Goal: Complete application form

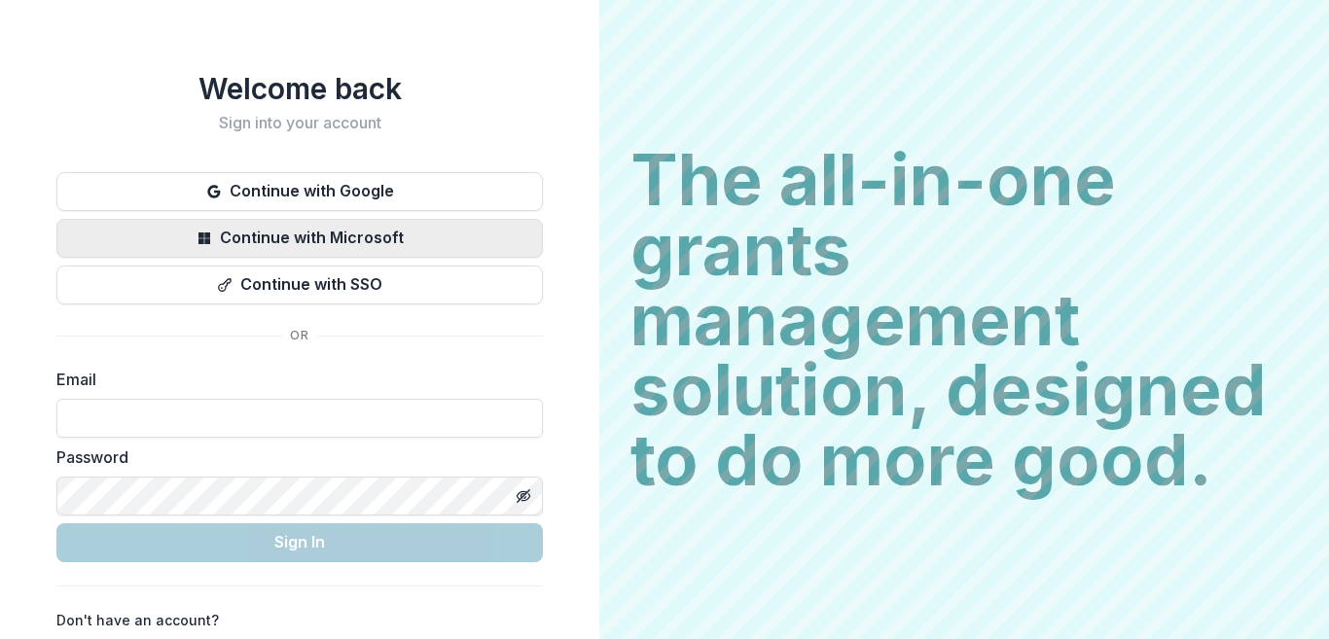
click at [402, 226] on button "Continue with Microsoft" at bounding box center [299, 238] width 487 height 39
click at [371, 234] on button "Continue with Microsoft" at bounding box center [299, 238] width 487 height 39
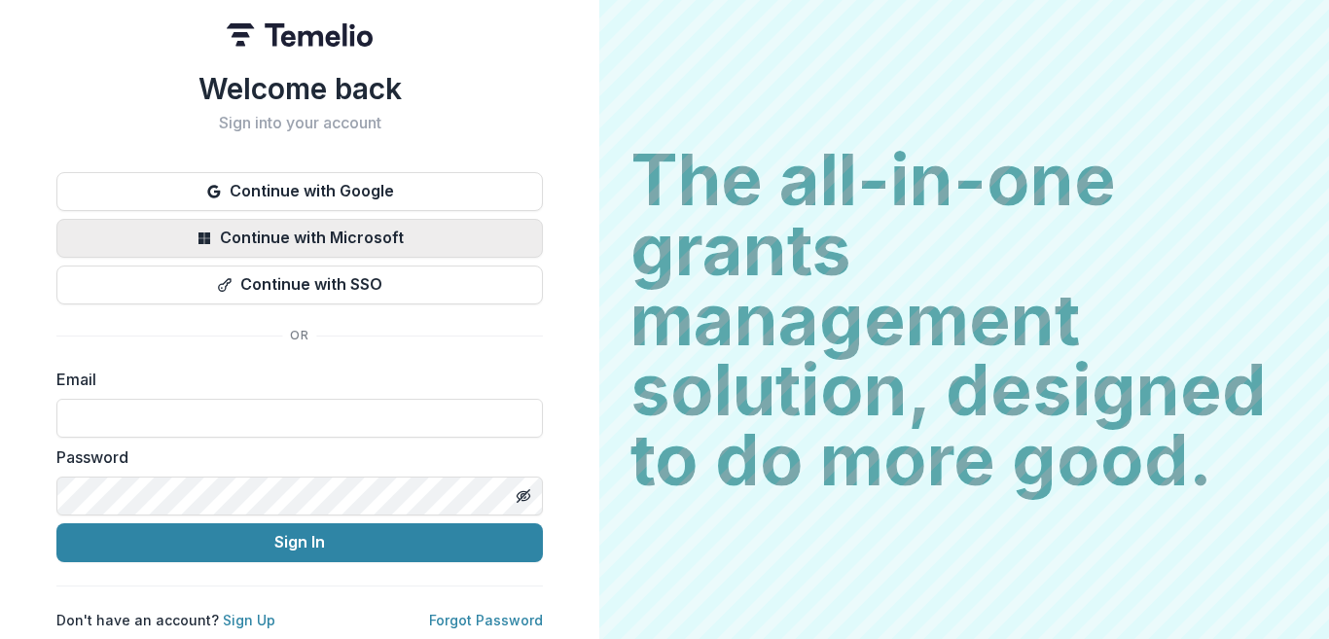
click at [400, 225] on button "Continue with Microsoft" at bounding box center [299, 238] width 487 height 39
click at [404, 230] on button "Continue with Microsoft" at bounding box center [299, 238] width 487 height 39
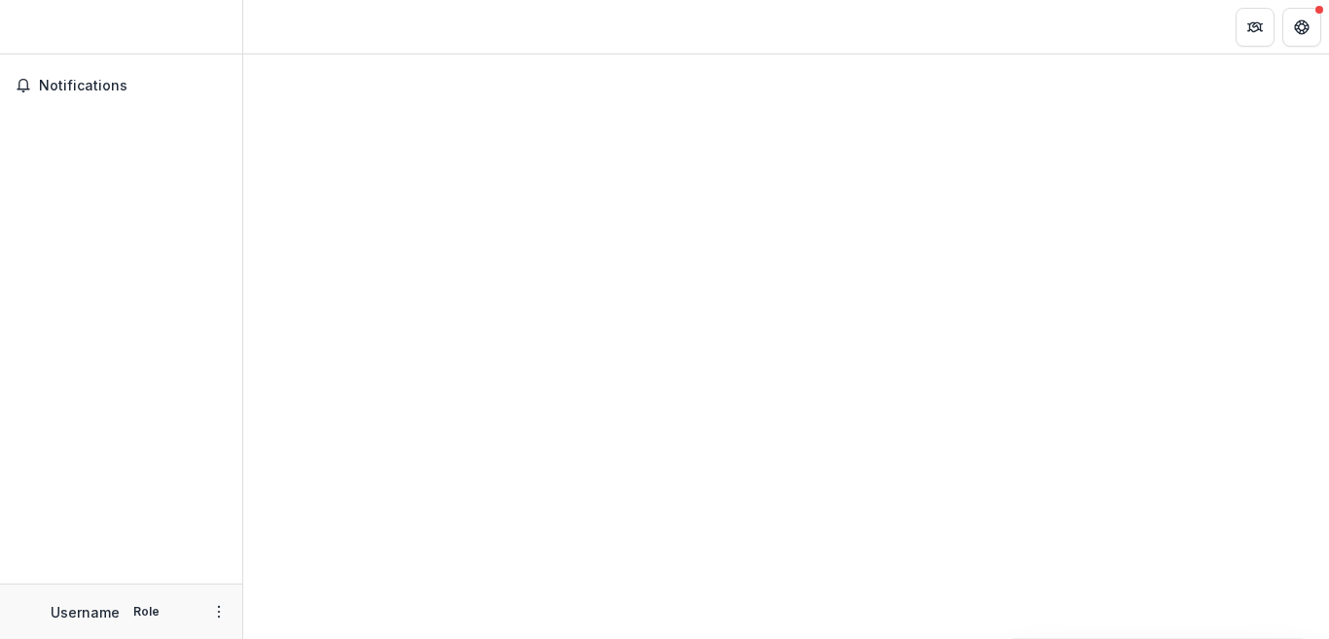
click at [585, 25] on header at bounding box center [786, 27] width 1086 height 54
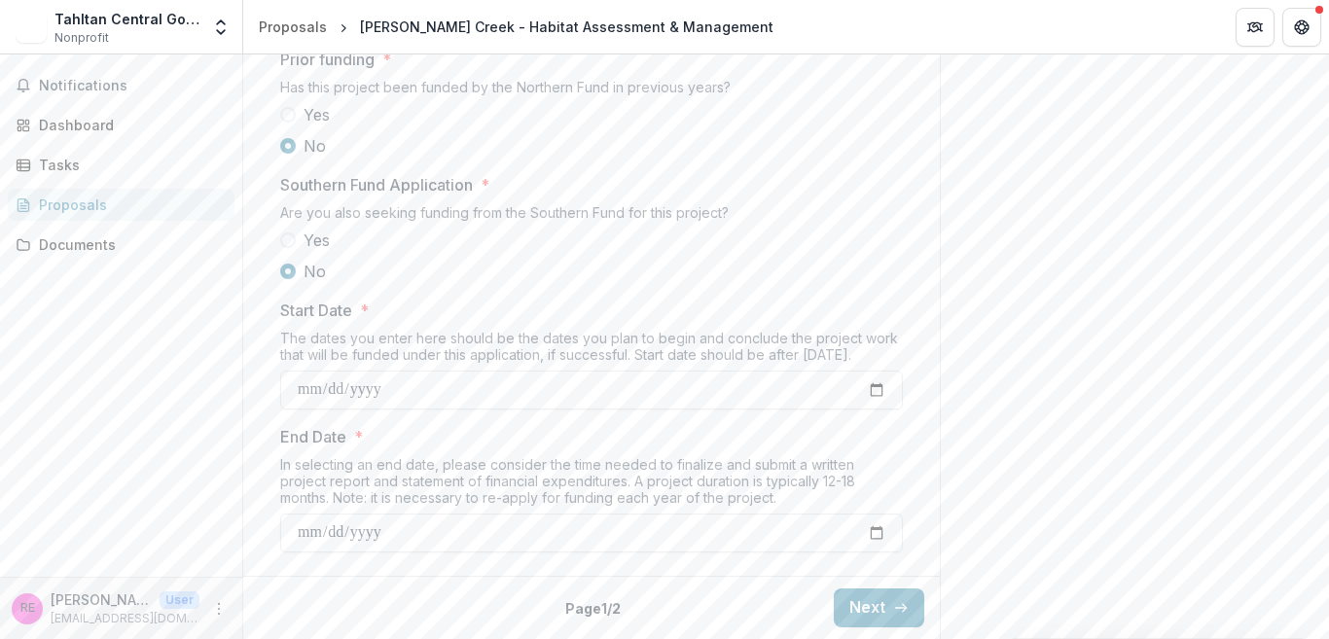
scroll to position [2218, 0]
click at [843, 614] on button "Next" at bounding box center [879, 608] width 90 height 39
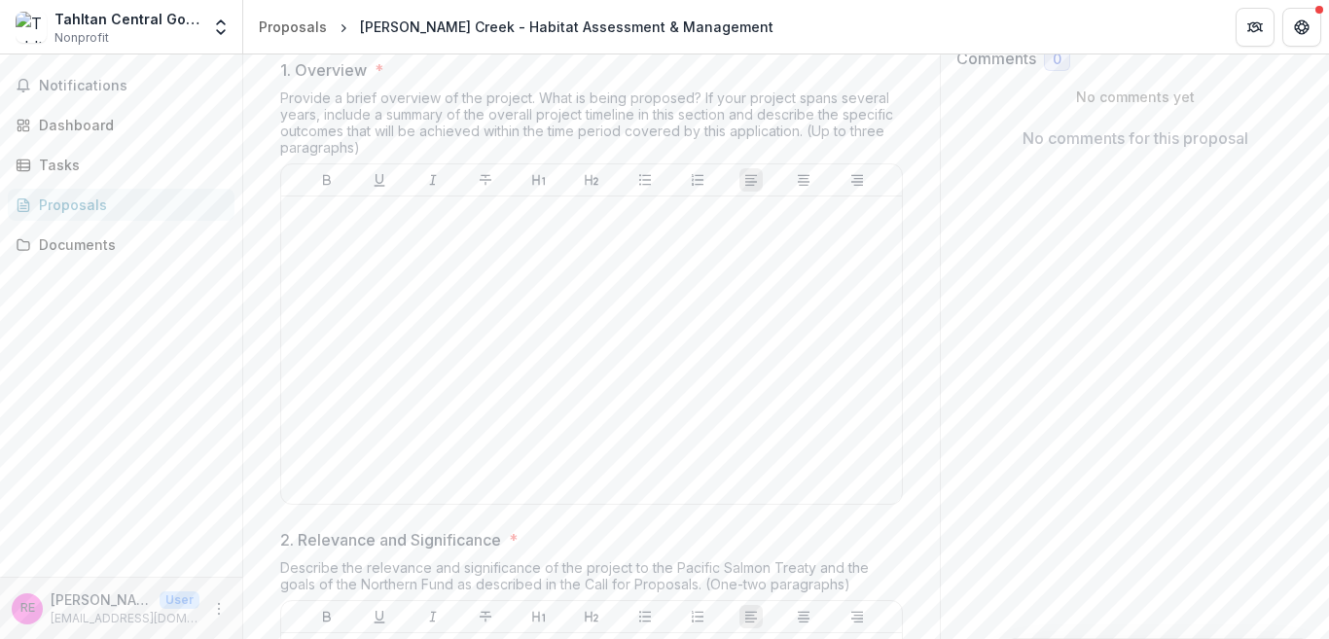
scroll to position [0, 0]
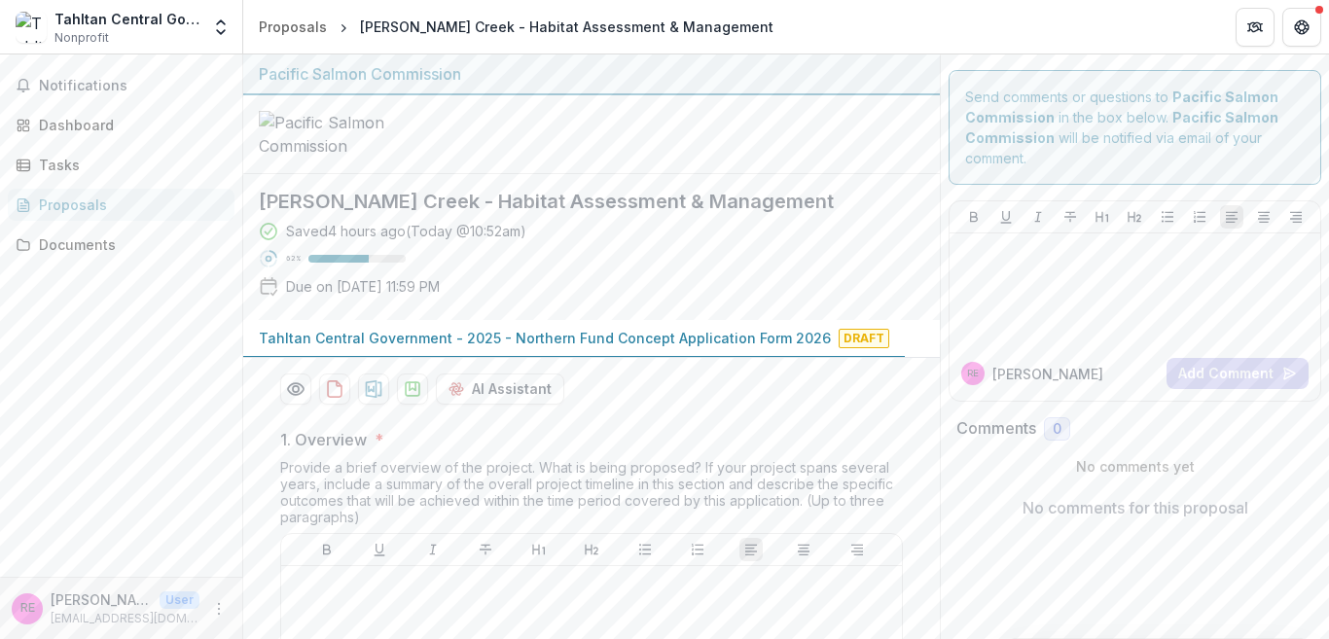
click at [101, 201] on div "Proposals" at bounding box center [129, 205] width 180 height 20
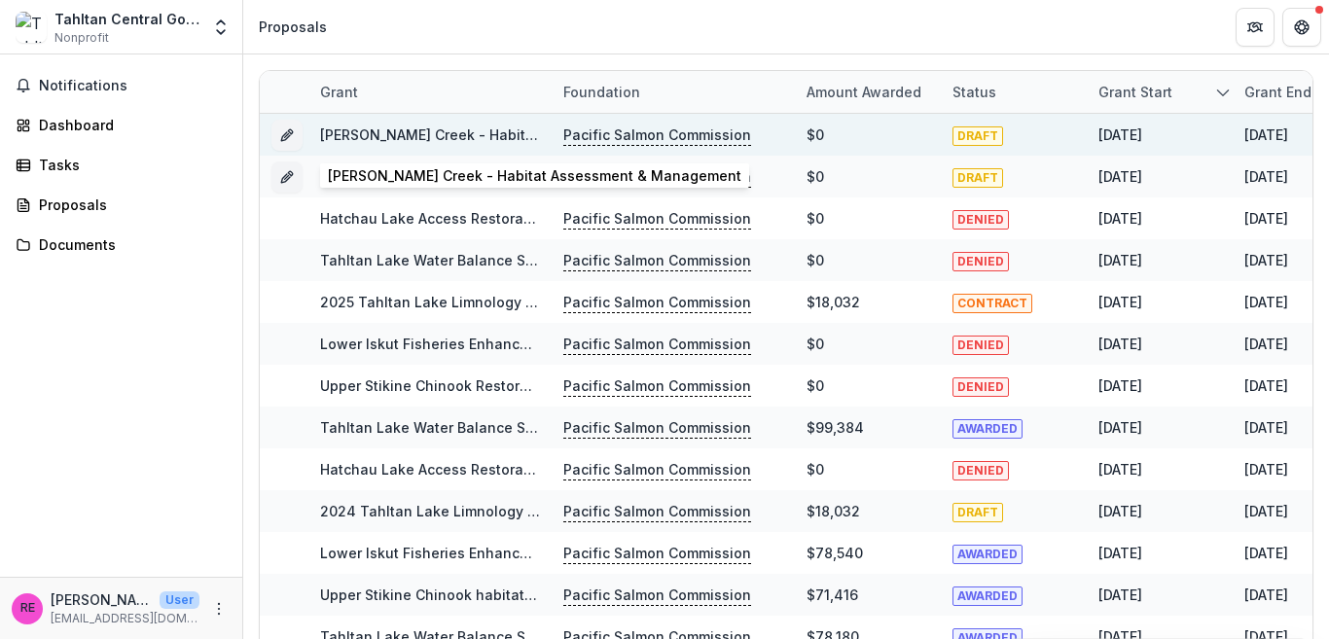
click at [503, 135] on link "Johnny Tashoots Creek - Habitat Assessment & Management" at bounding box center [527, 134] width 414 height 17
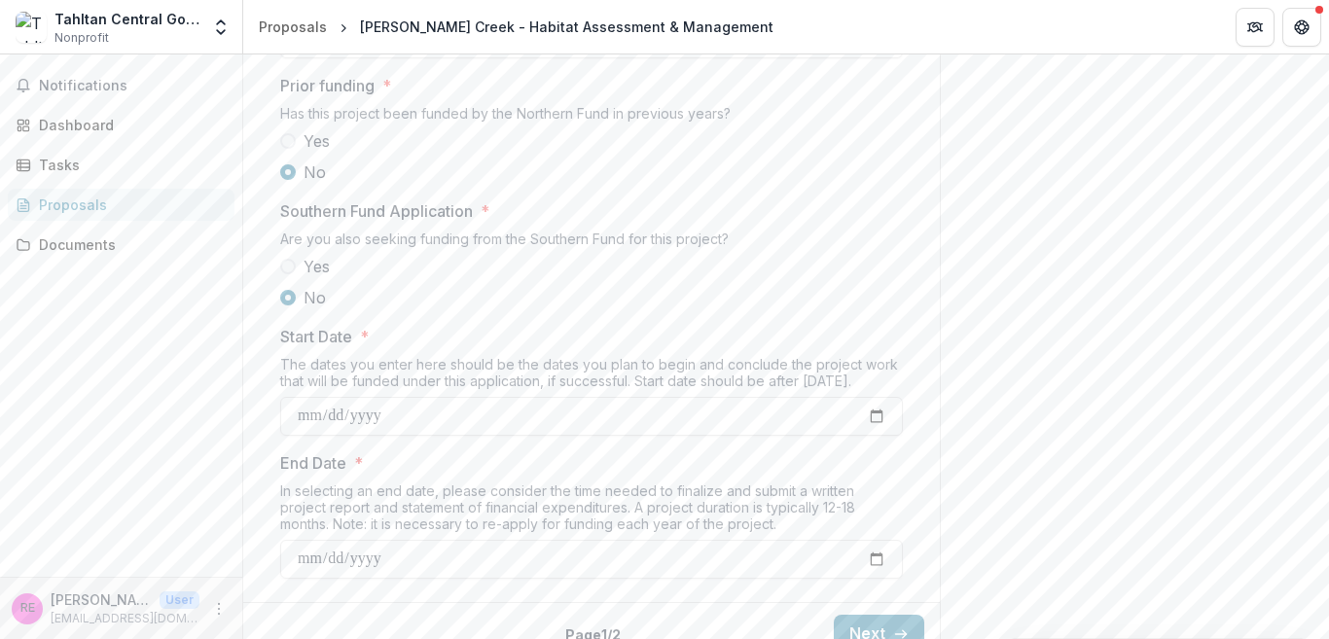
scroll to position [2218, 0]
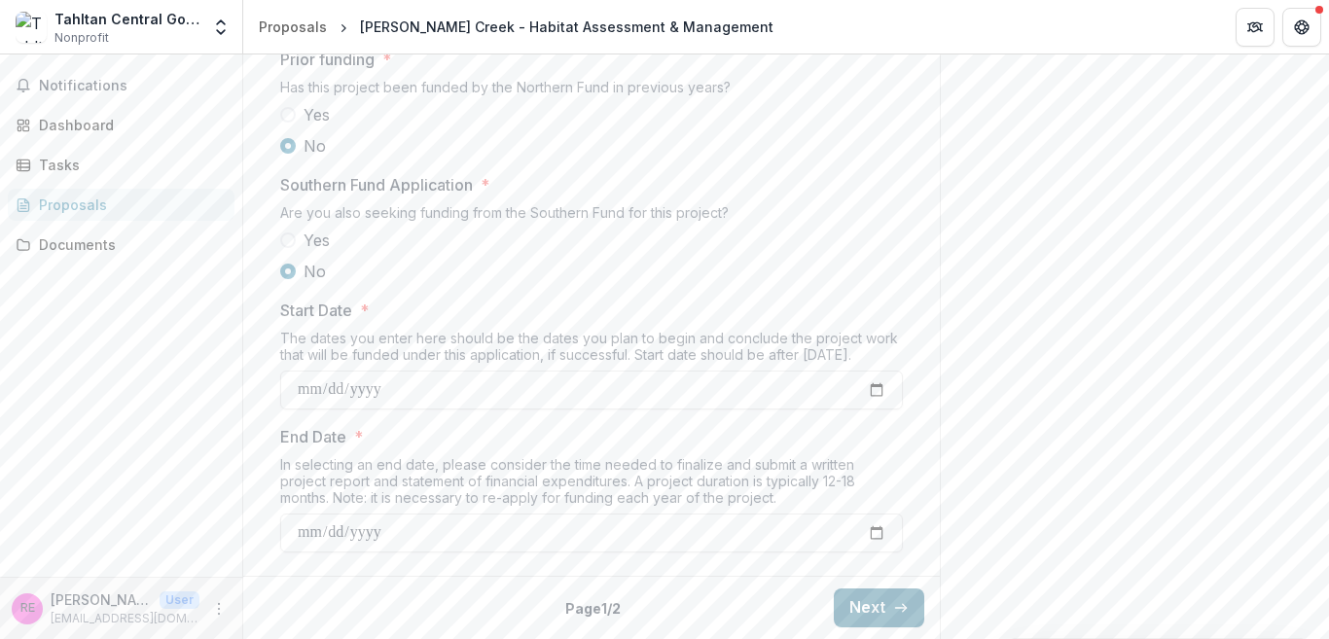
click at [868, 608] on button "Next" at bounding box center [879, 608] width 90 height 39
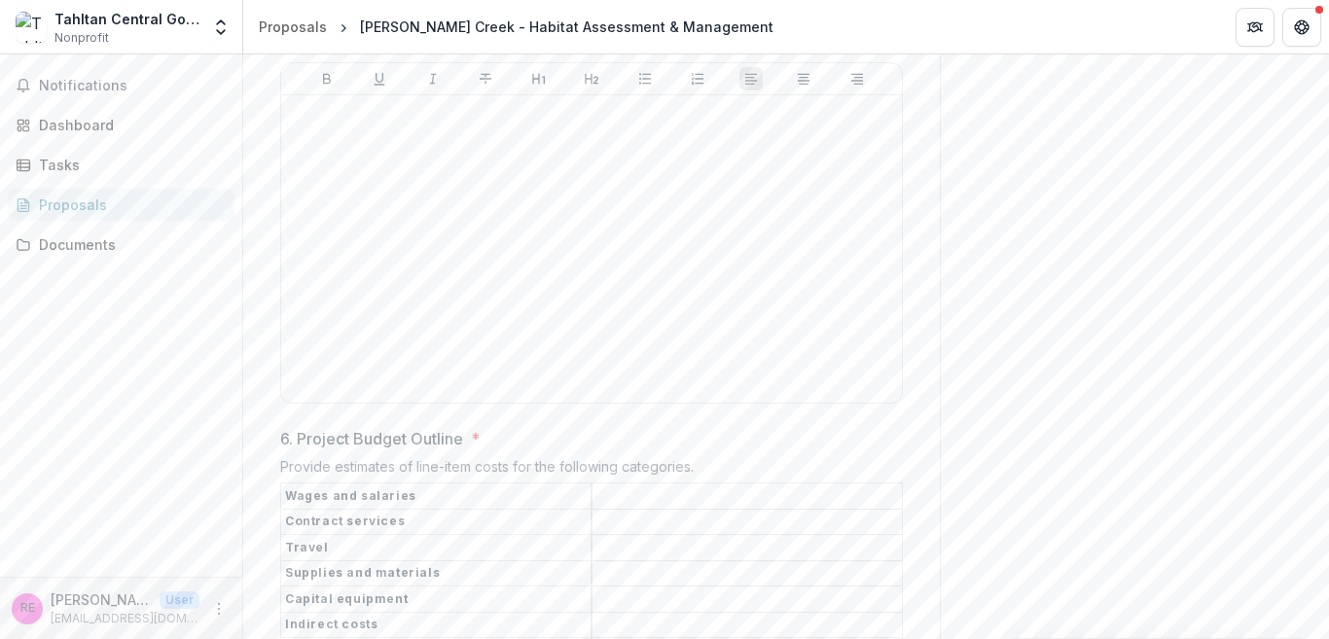
scroll to position [2601, 0]
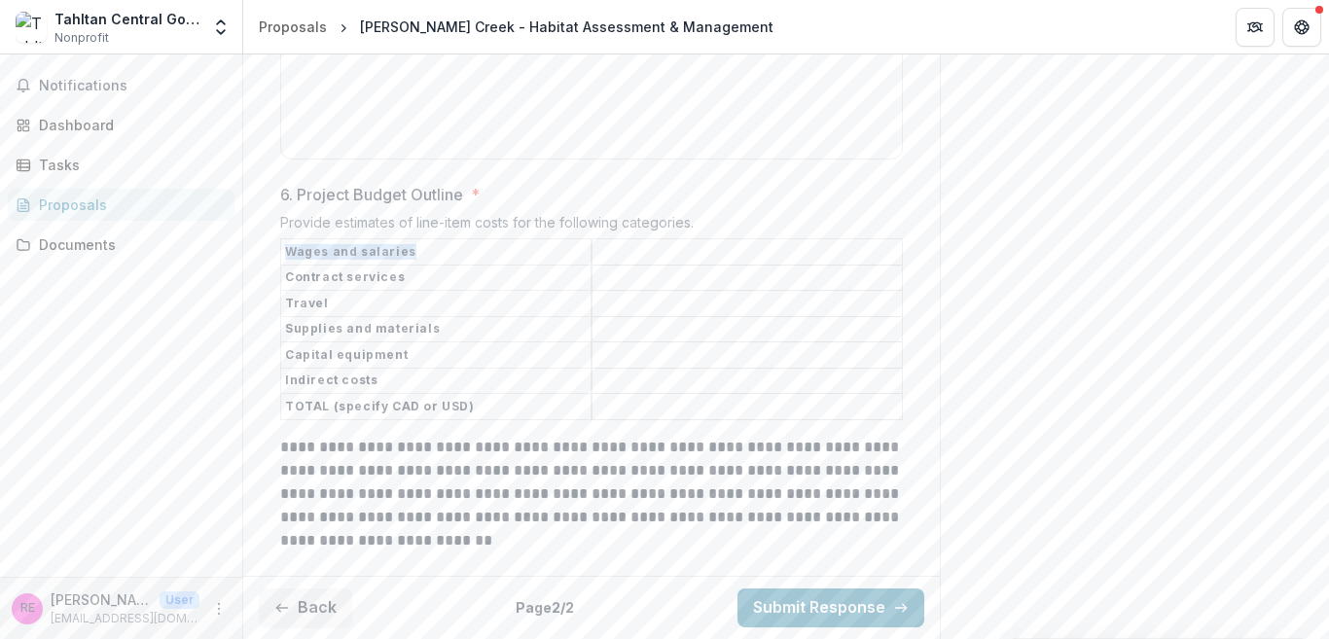
drag, startPoint x: 283, startPoint y: 260, endPoint x: 429, endPoint y: 265, distance: 146.0
click at [429, 265] on th "Wages and salaries" at bounding box center [436, 252] width 311 height 26
copy th "Wages and salaries"
drag, startPoint x: 282, startPoint y: 289, endPoint x: 439, endPoint y: 286, distance: 156.7
click at [439, 286] on th "Contract services" at bounding box center [436, 278] width 311 height 26
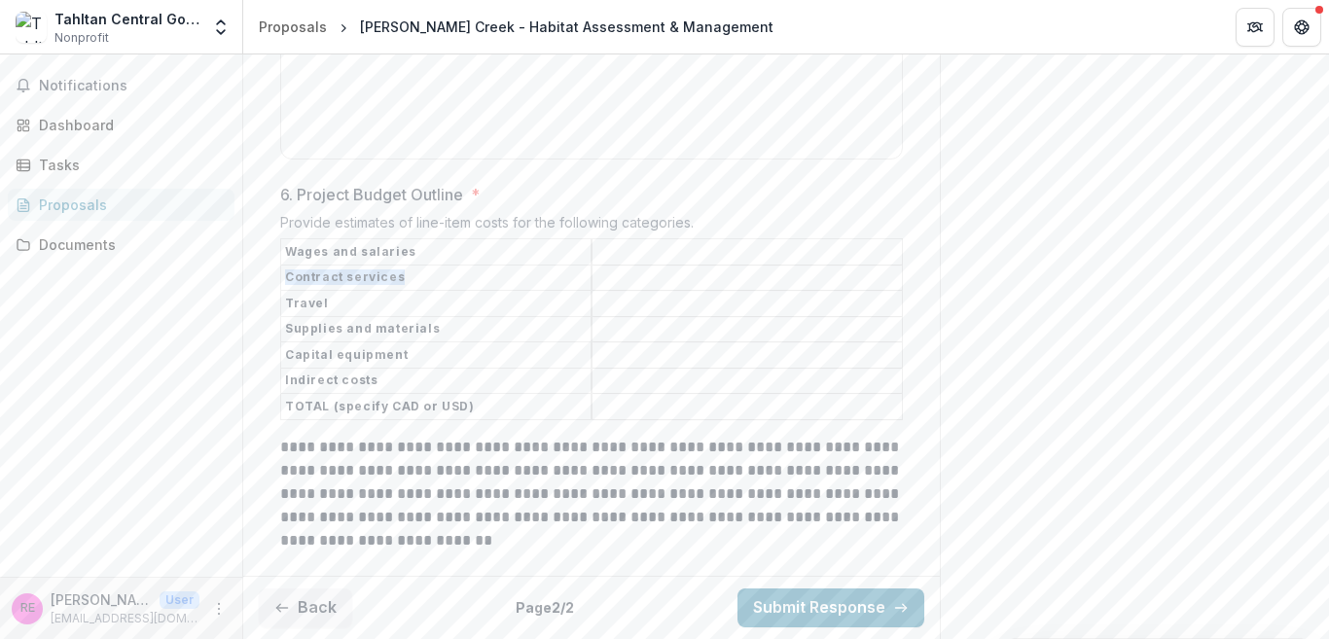
copy th "Contract services"
click at [398, 334] on th "Supplies and materials" at bounding box center [436, 329] width 311 height 26
drag, startPoint x: 447, startPoint y: 333, endPoint x: 303, endPoint y: 342, distance: 144.3
click at [287, 343] on th "Supplies and materials" at bounding box center [436, 329] width 311 height 26
click at [283, 336] on th "Supplies and materials" at bounding box center [436, 329] width 311 height 26
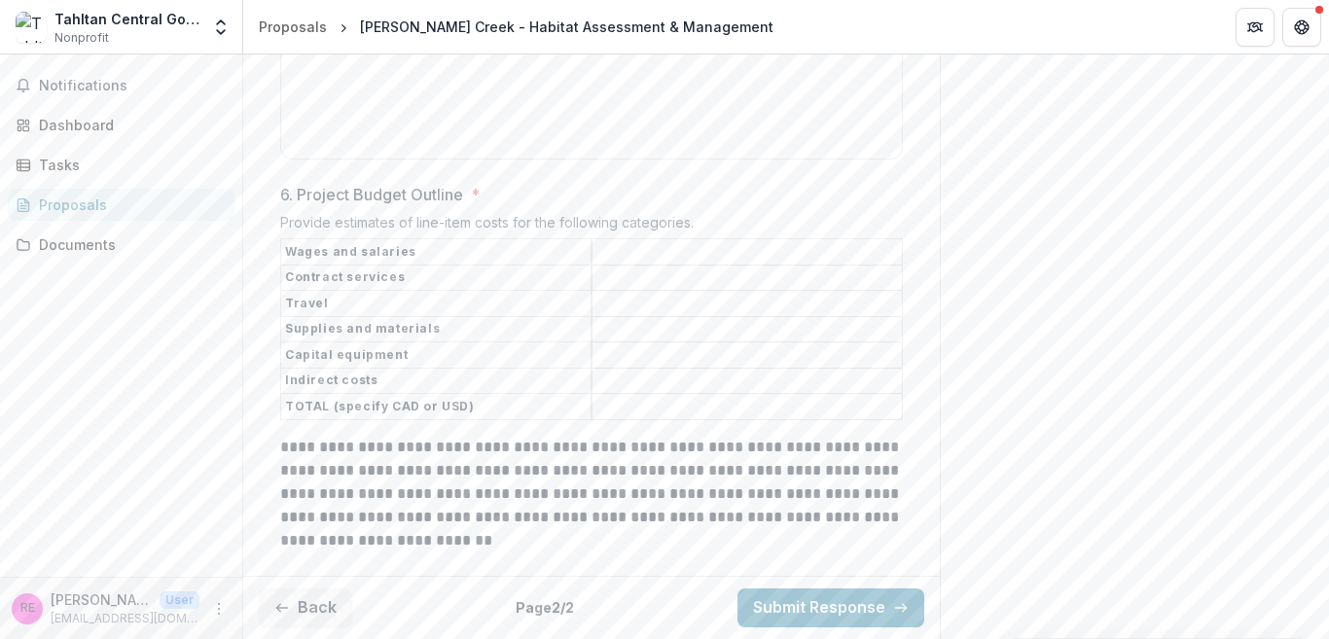
click at [284, 335] on th "Supplies and materials" at bounding box center [436, 329] width 311 height 26
drag, startPoint x: 282, startPoint y: 332, endPoint x: 465, endPoint y: 334, distance: 182.9
click at [465, 334] on th "Supplies and materials" at bounding box center [436, 329] width 311 height 26
copy th "Supplies and materials"
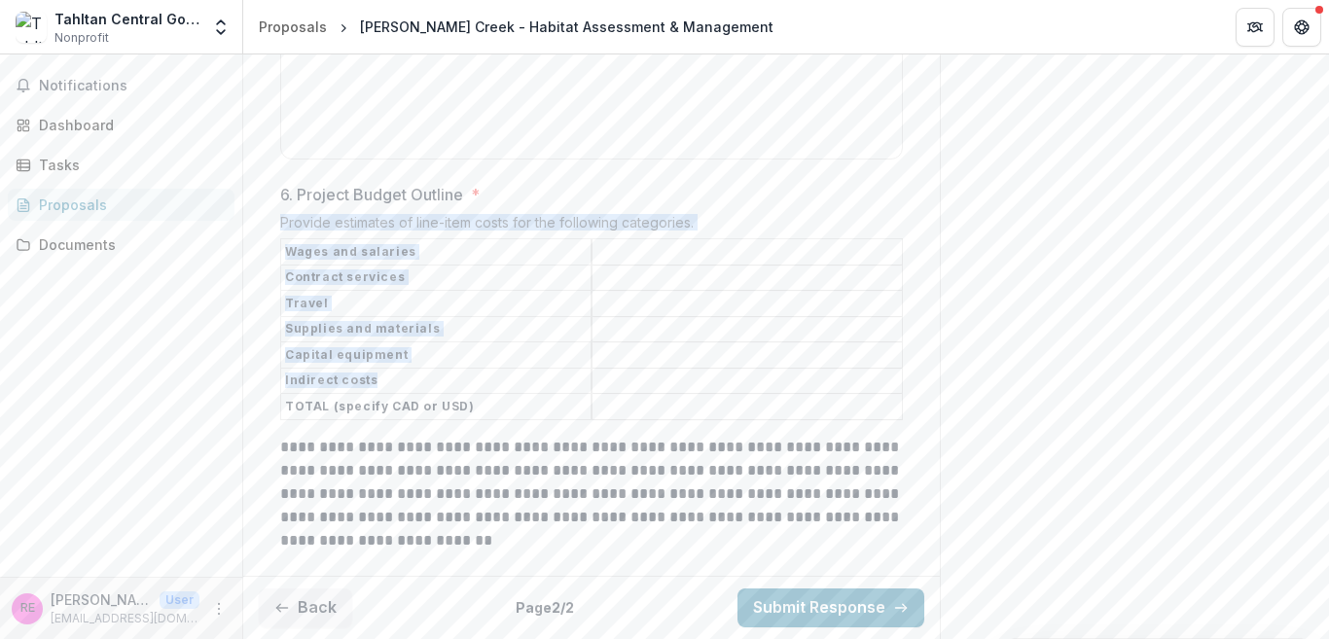
drag, startPoint x: 378, startPoint y: 383, endPoint x: 285, endPoint y: 384, distance: 92.4
click at [281, 383] on th "Indirect costs" at bounding box center [436, 381] width 311 height 26
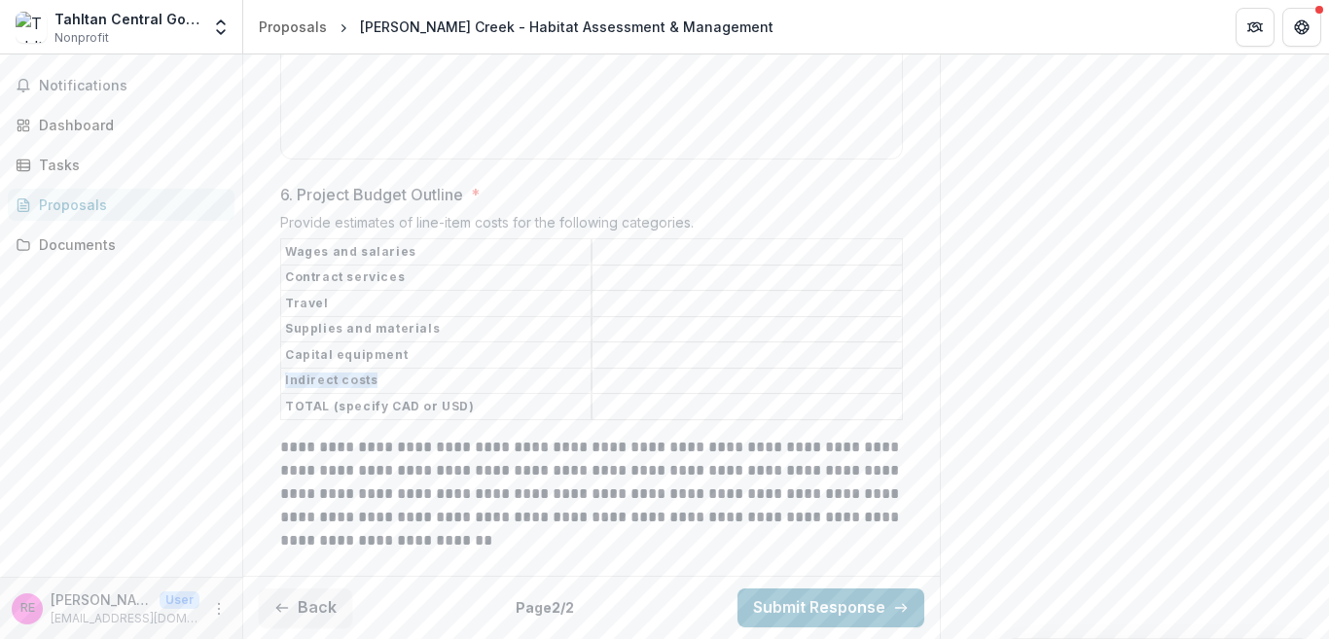
copy th "Indirect costs"
drag, startPoint x: 435, startPoint y: 331, endPoint x: 279, endPoint y: 342, distance: 156.1
click at [281, 342] on th "Supplies and materials" at bounding box center [436, 329] width 311 height 26
copy th "Supplies and materials"
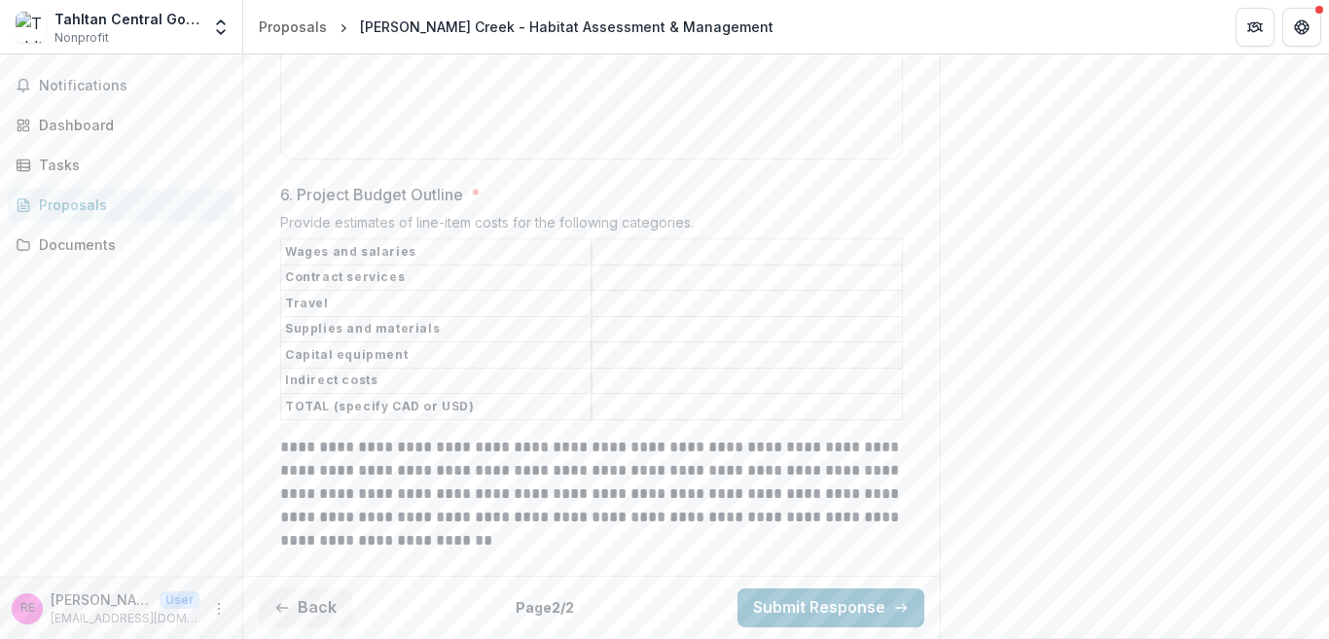
click at [820, 339] on input "6. Project Budget Outline *" at bounding box center [747, 329] width 309 height 23
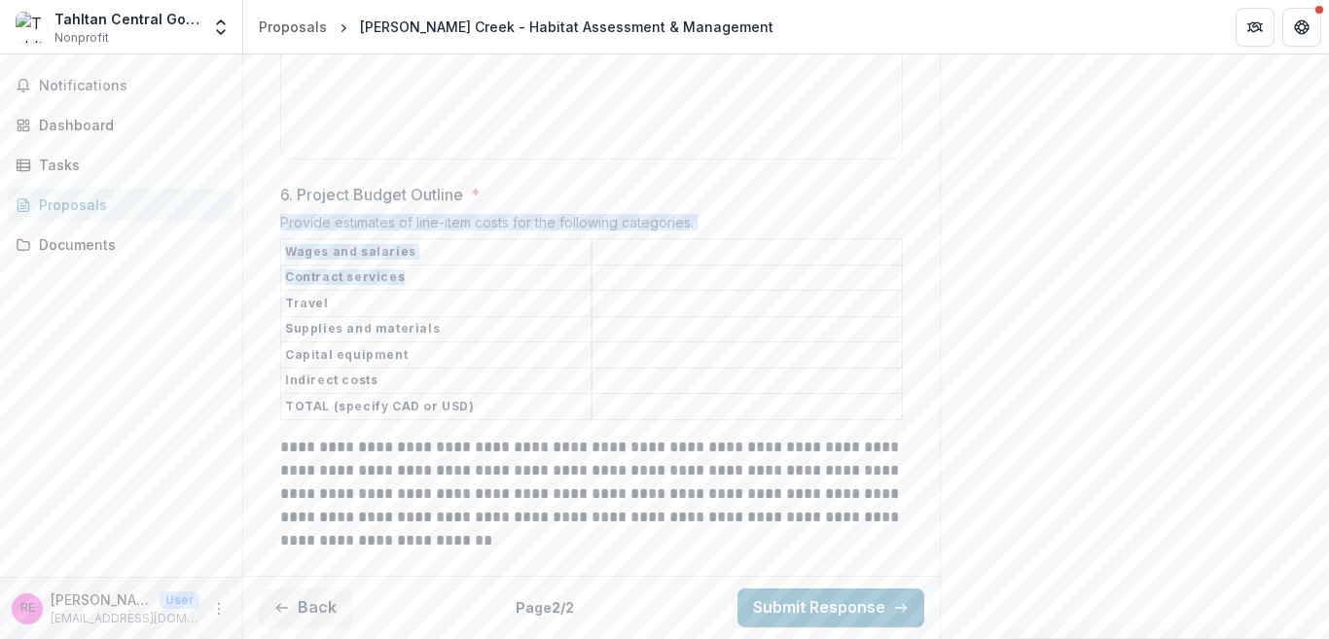
drag, startPoint x: 400, startPoint y: 283, endPoint x: 317, endPoint y: 280, distance: 82.8
click at [328, 283] on th "Contract services" at bounding box center [436, 278] width 311 height 26
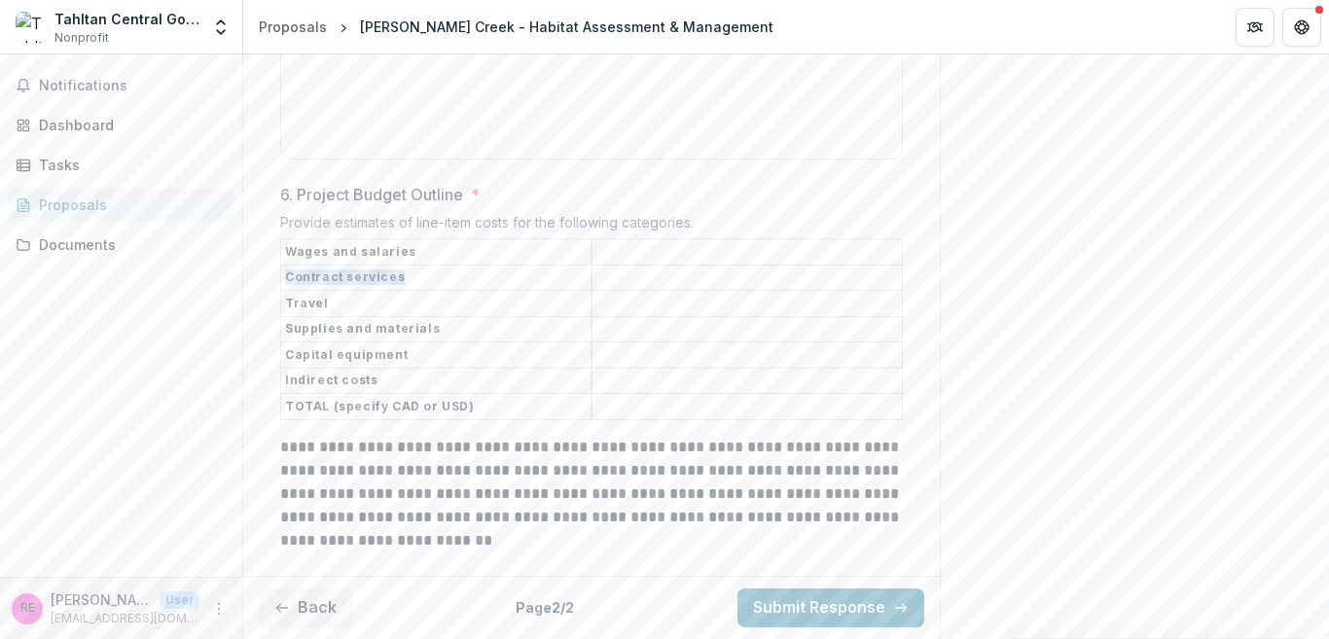
drag, startPoint x: 410, startPoint y: 282, endPoint x: 288, endPoint y: 289, distance: 121.8
click at [288, 288] on th "Contract services" at bounding box center [436, 278] width 311 height 26
drag, startPoint x: 297, startPoint y: 289, endPoint x: 287, endPoint y: 286, distance: 10.2
click at [287, 286] on th "Contract services" at bounding box center [436, 278] width 311 height 26
drag, startPoint x: 281, startPoint y: 285, endPoint x: 403, endPoint y: 287, distance: 121.6
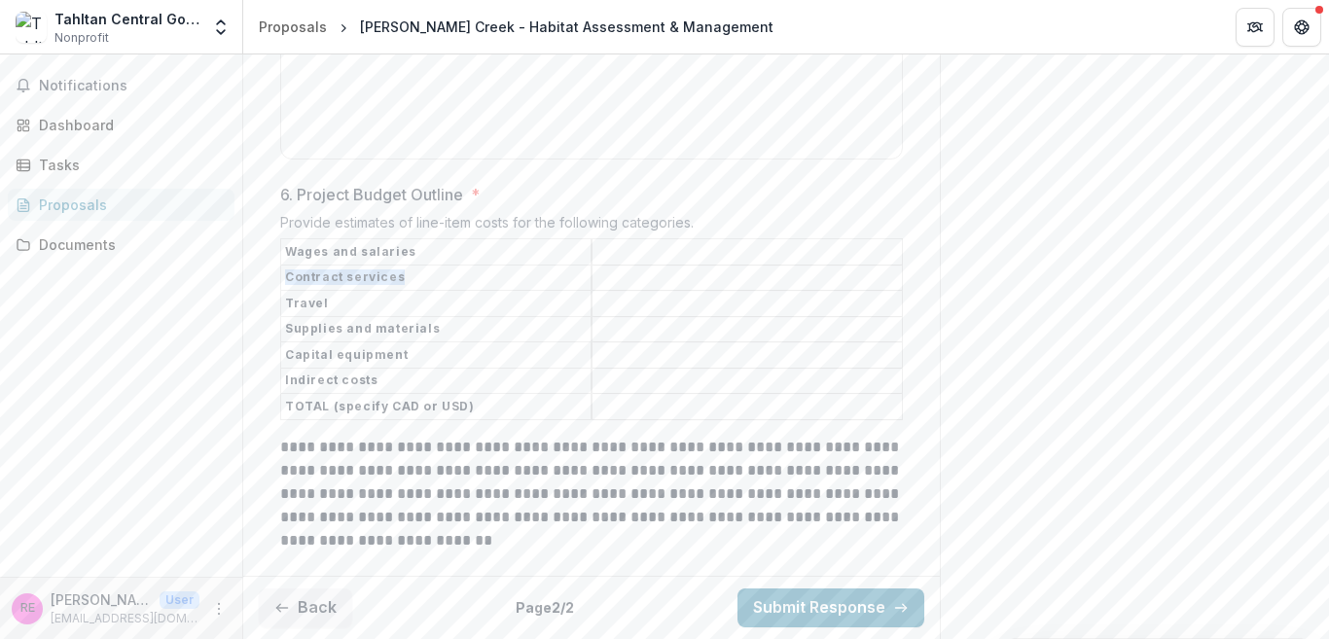
click at [403, 287] on th "Contract services" at bounding box center [436, 278] width 311 height 26
copy th "Contract services"
click at [36, 199] on link "Proposals" at bounding box center [121, 205] width 227 height 32
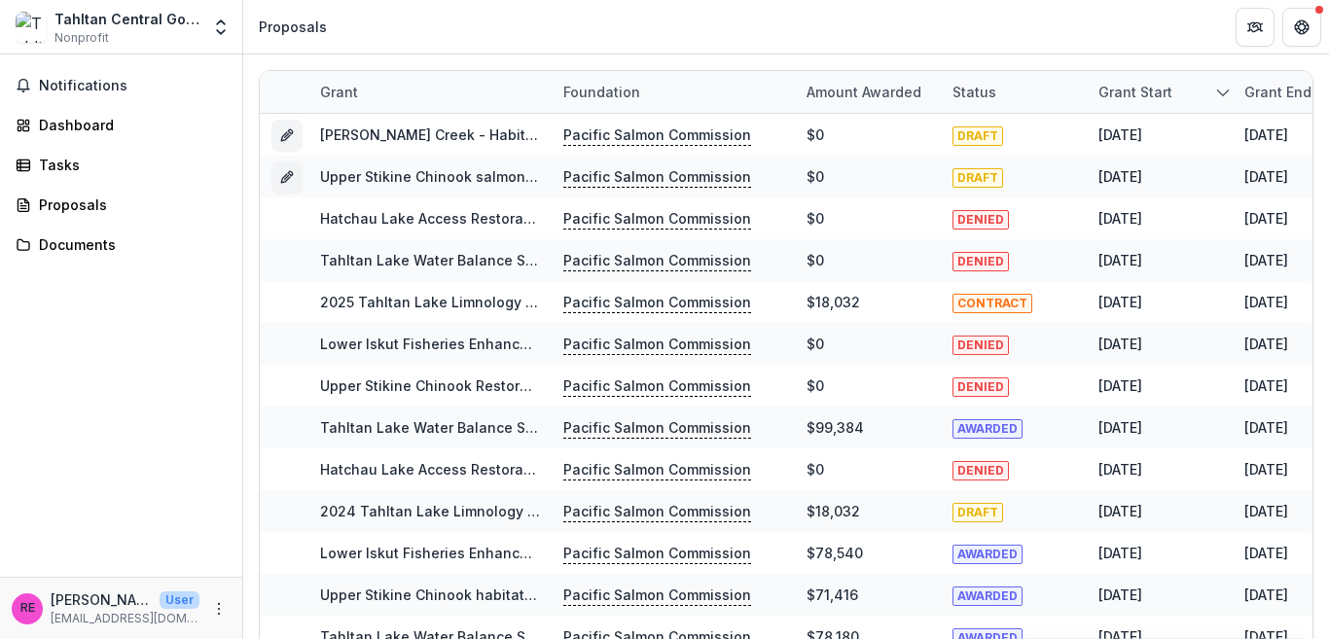
click at [40, 21] on img at bounding box center [31, 27] width 31 height 31
click at [61, 20] on div "Tahltan Central Government" at bounding box center [126, 19] width 145 height 20
click at [90, 24] on div "Tahltan Central Government" at bounding box center [126, 19] width 145 height 20
click at [152, 21] on div "Tahltan Central Government" at bounding box center [126, 19] width 145 height 20
click at [66, 200] on div "Proposals" at bounding box center [129, 205] width 180 height 20
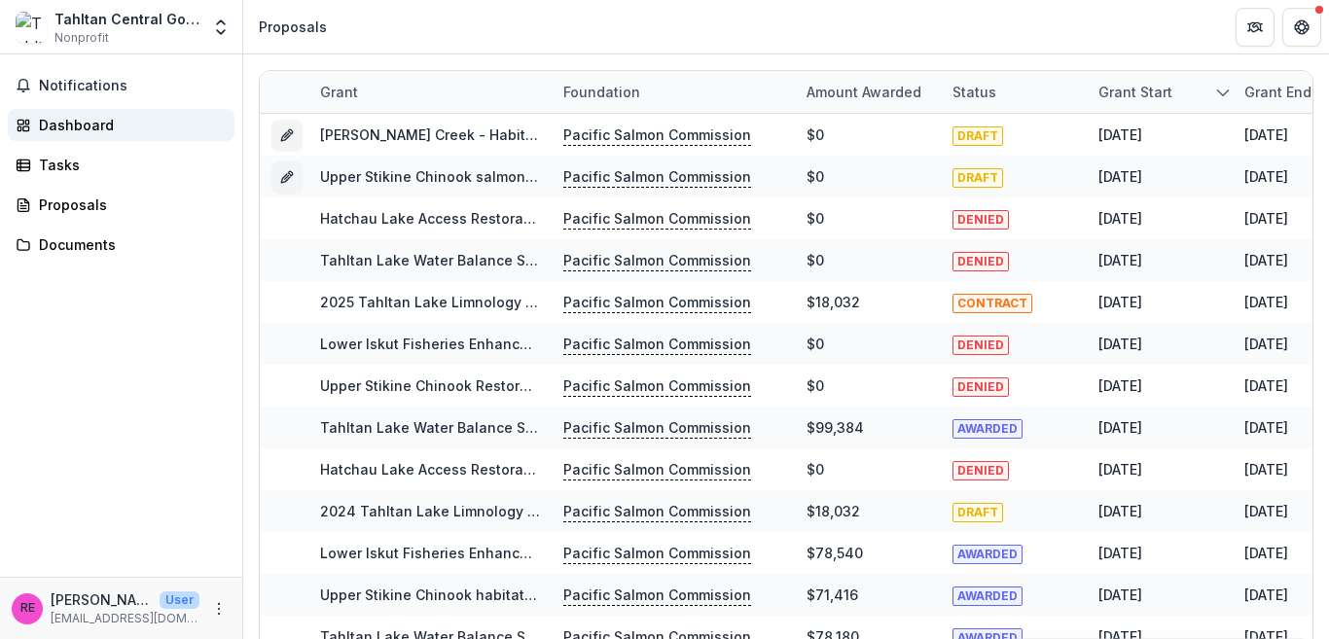
click at [125, 120] on div "Dashboard" at bounding box center [129, 125] width 180 height 20
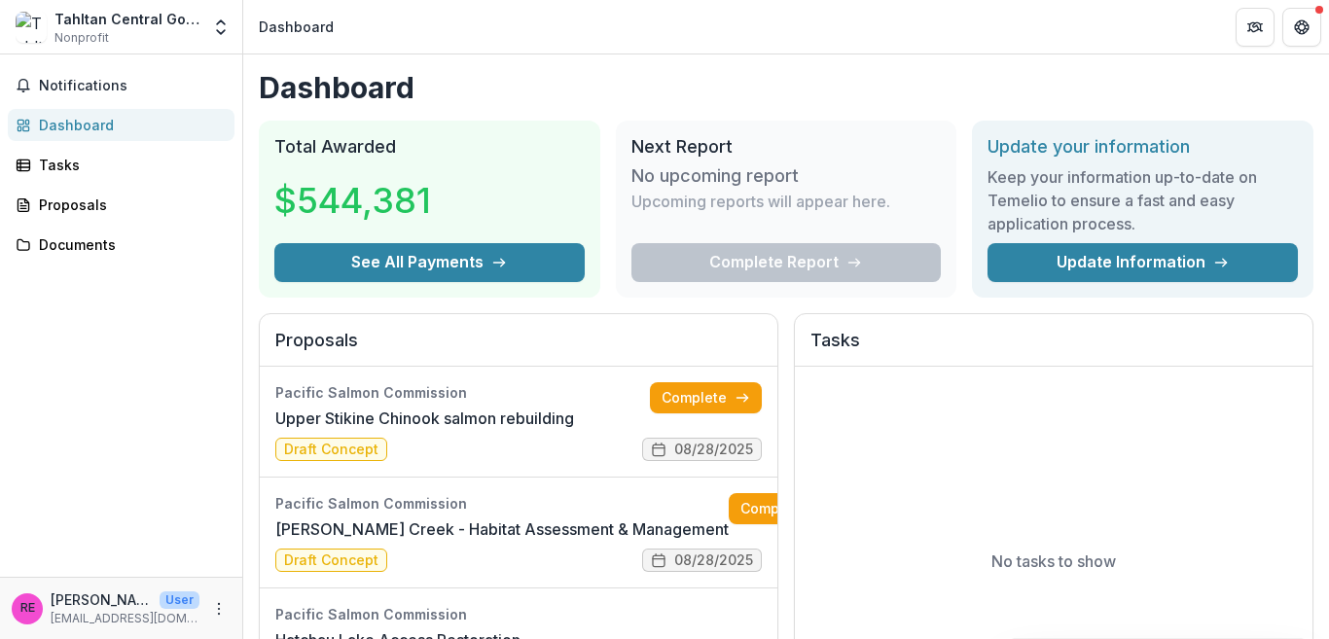
click at [134, 27] on div "Tahltan Central Government" at bounding box center [126, 19] width 145 height 20
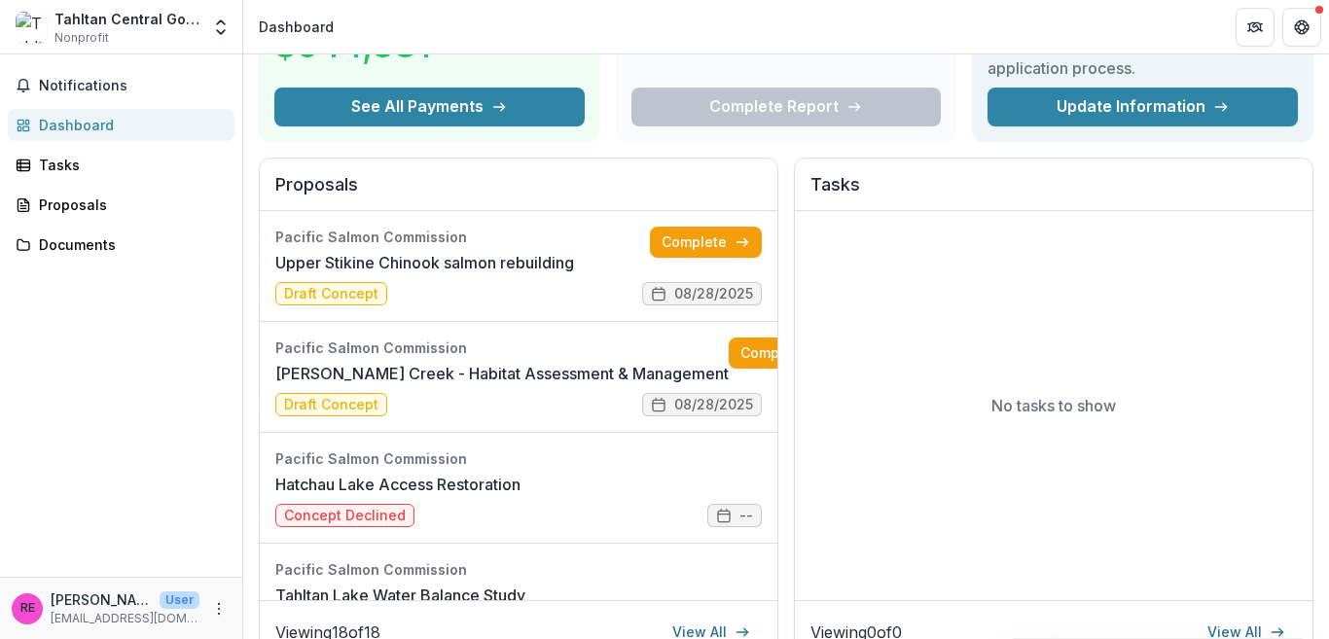
scroll to position [97, 0]
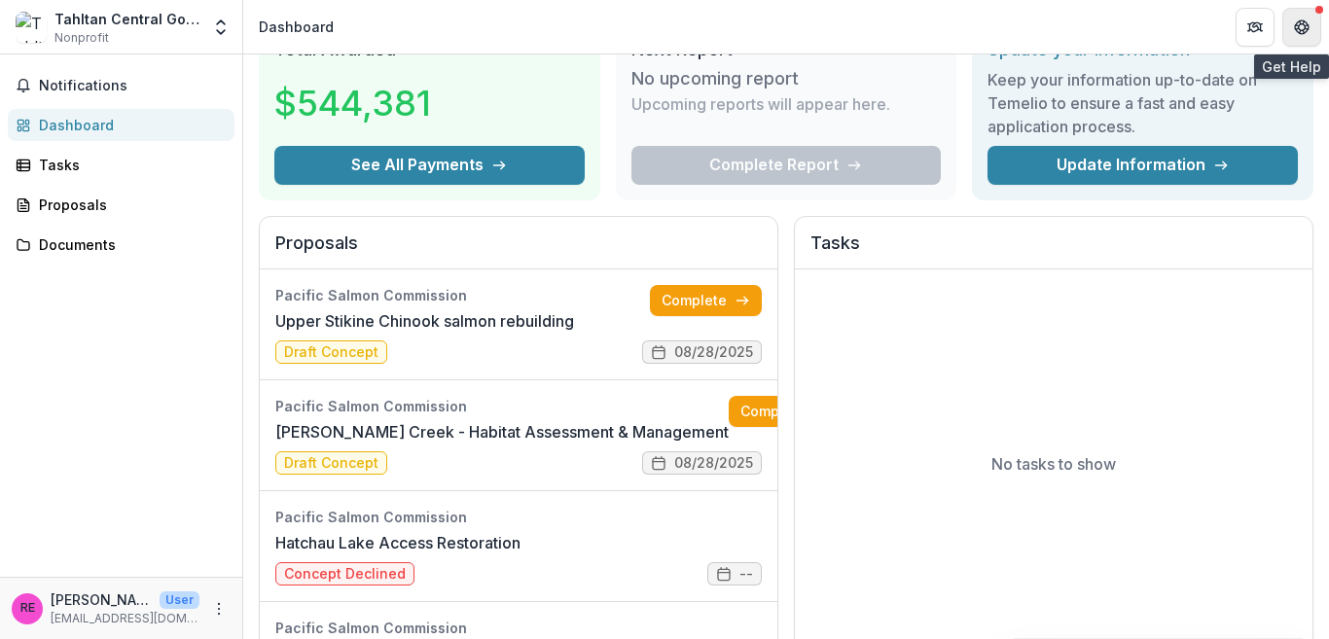
click at [1306, 15] on button "Get Help" at bounding box center [1301, 27] width 39 height 39
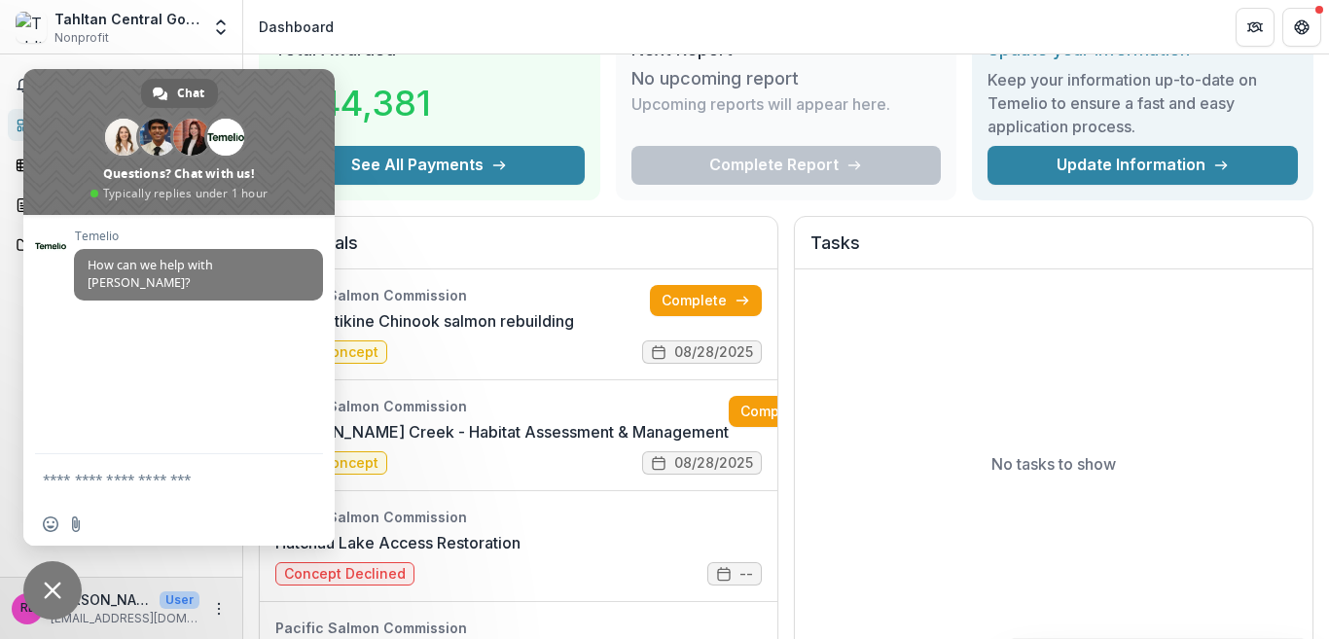
click at [916, 333] on div "No tasks to show" at bounding box center [1054, 464] width 518 height 389
click at [754, 217] on div "Proposals" at bounding box center [519, 244] width 518 height 54
click at [53, 587] on span "Close chat" at bounding box center [53, 591] width 18 height 18
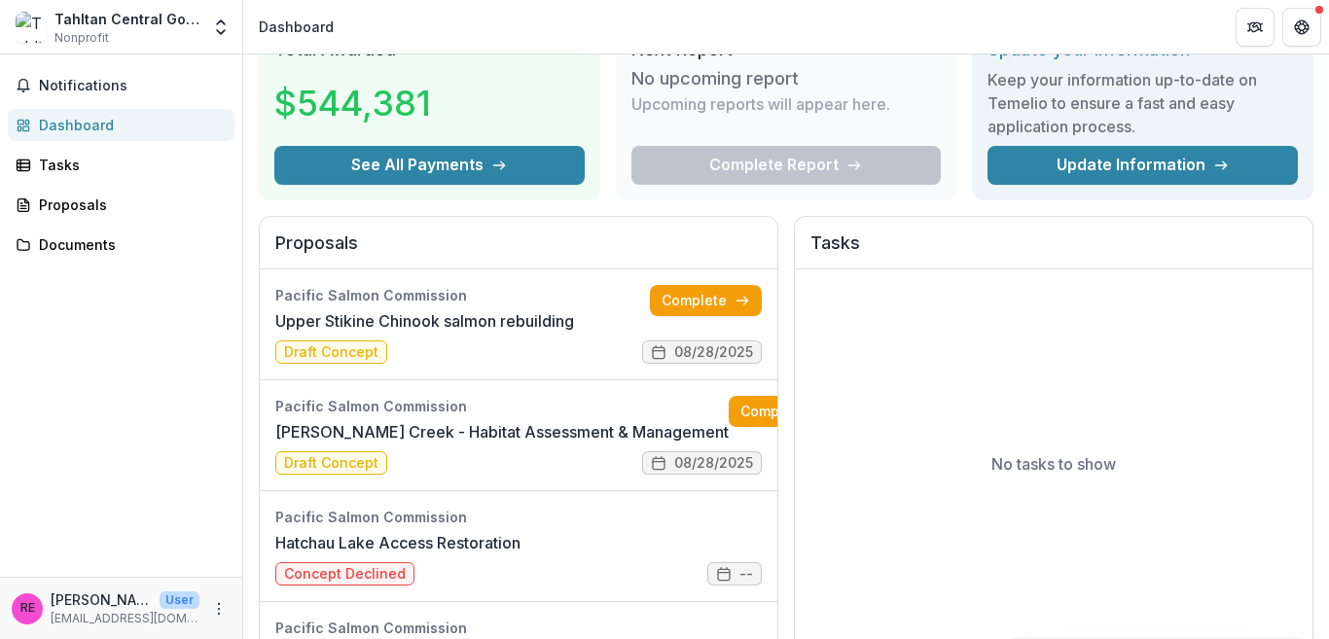
click at [111, 358] on div "Notifications Dashboard Tasks Proposals Documents" at bounding box center [121, 315] width 242 height 523
click at [144, 21] on div "Tahltan Central Government" at bounding box center [126, 19] width 145 height 20
click at [218, 16] on button "Open entity switcher" at bounding box center [220, 27] width 27 height 39
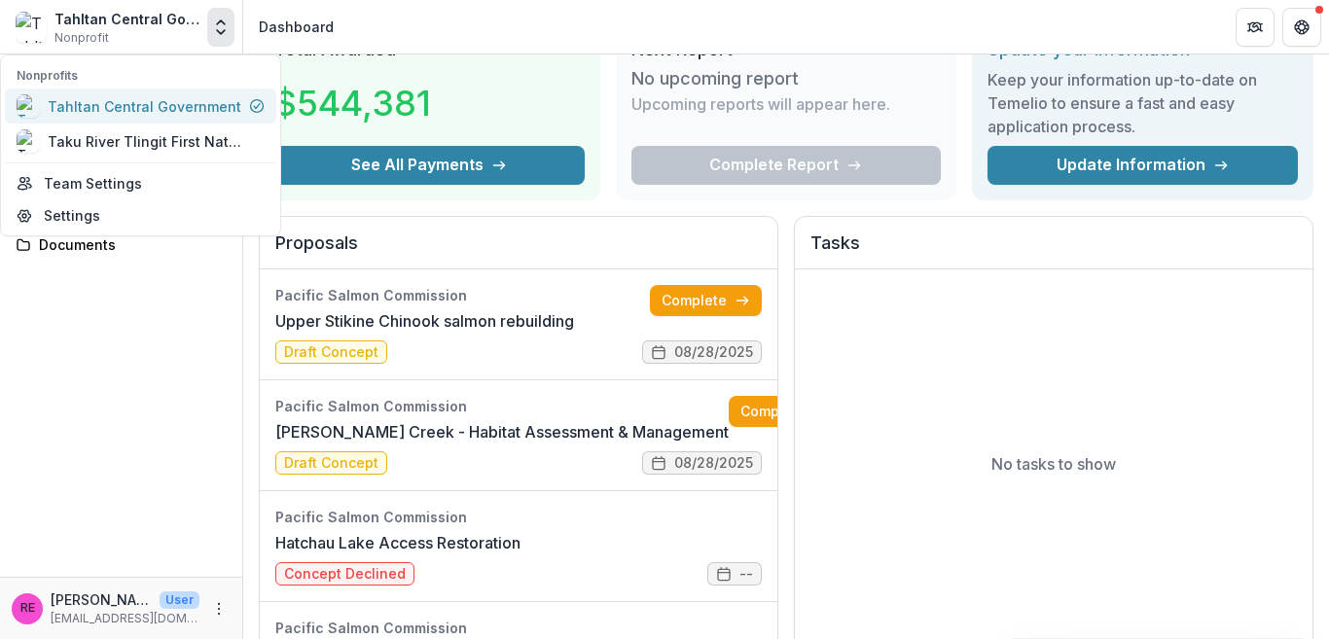
click at [144, 108] on div "Tahltan Central Government" at bounding box center [145, 106] width 194 height 20
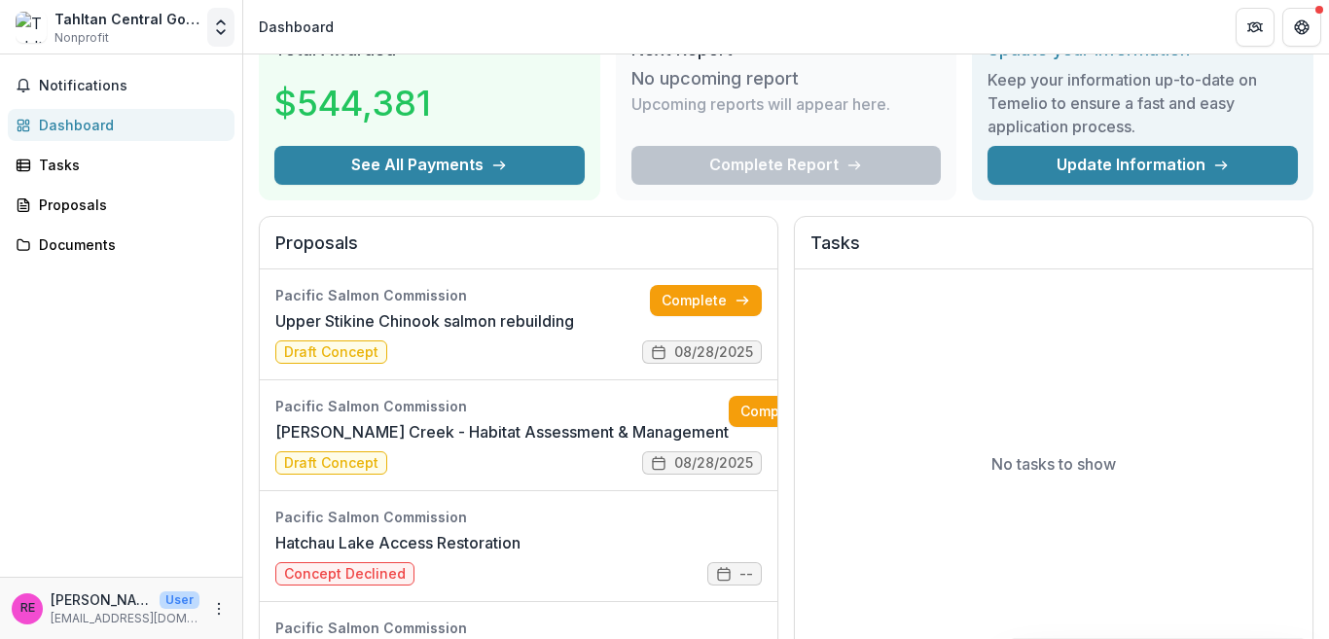
click at [214, 30] on icon "Open entity switcher" at bounding box center [220, 27] width 19 height 19
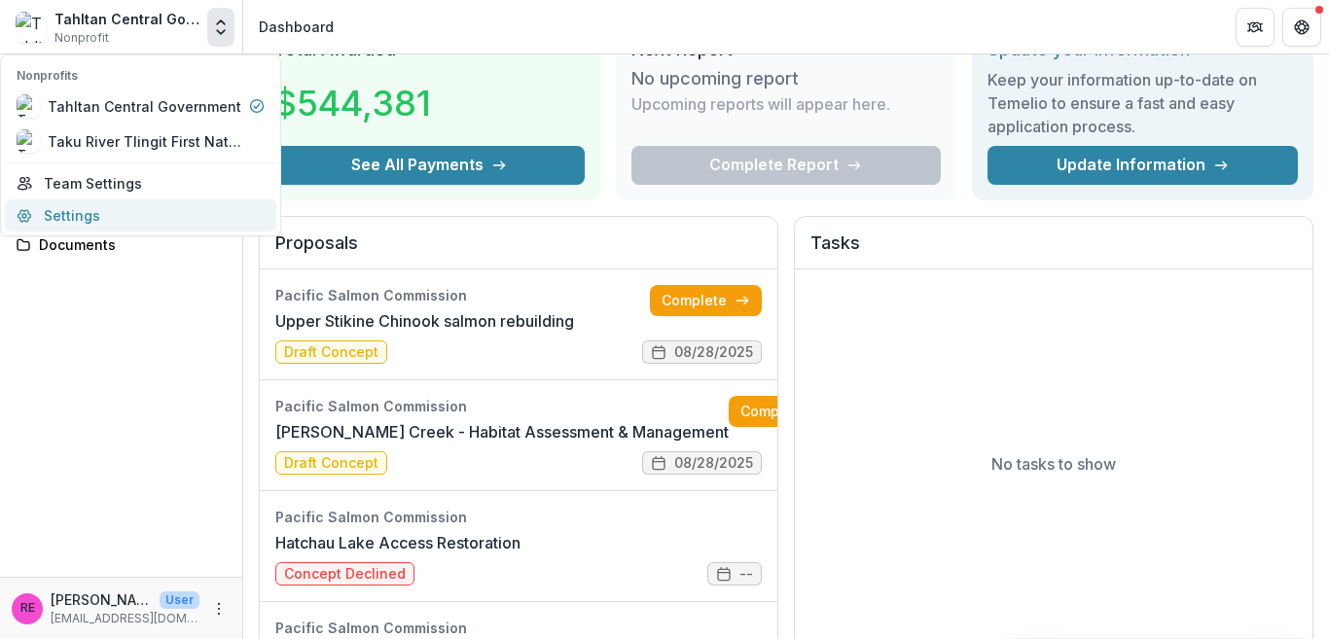
click at [82, 214] on link "Settings" at bounding box center [140, 215] width 271 height 32
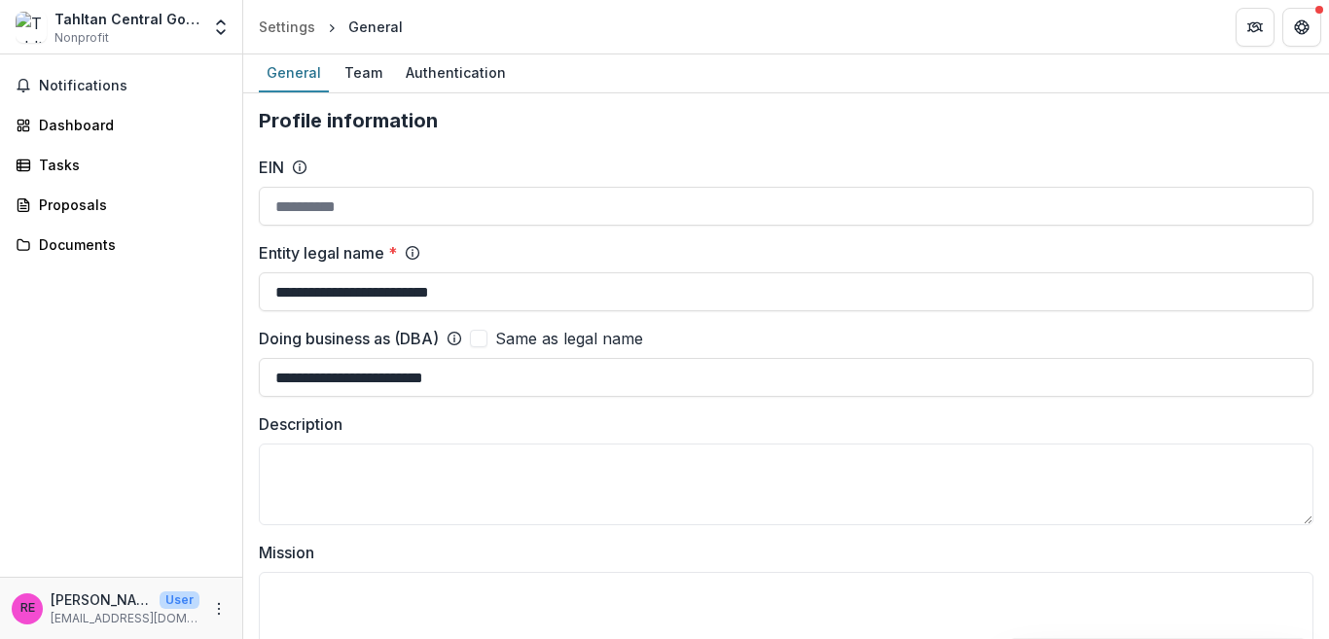
drag, startPoint x: 493, startPoint y: 380, endPoint x: 239, endPoint y: 379, distance: 254.0
click at [239, 379] on main "**********" at bounding box center [664, 346] width 1329 height 585
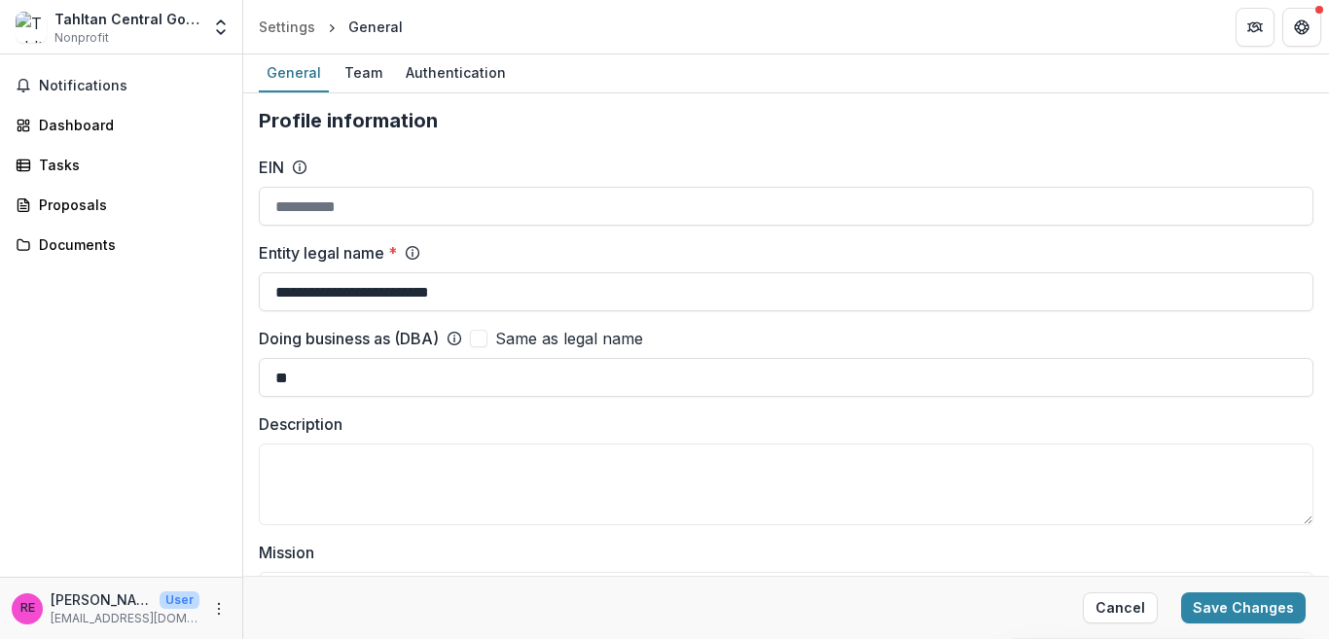
type input "*"
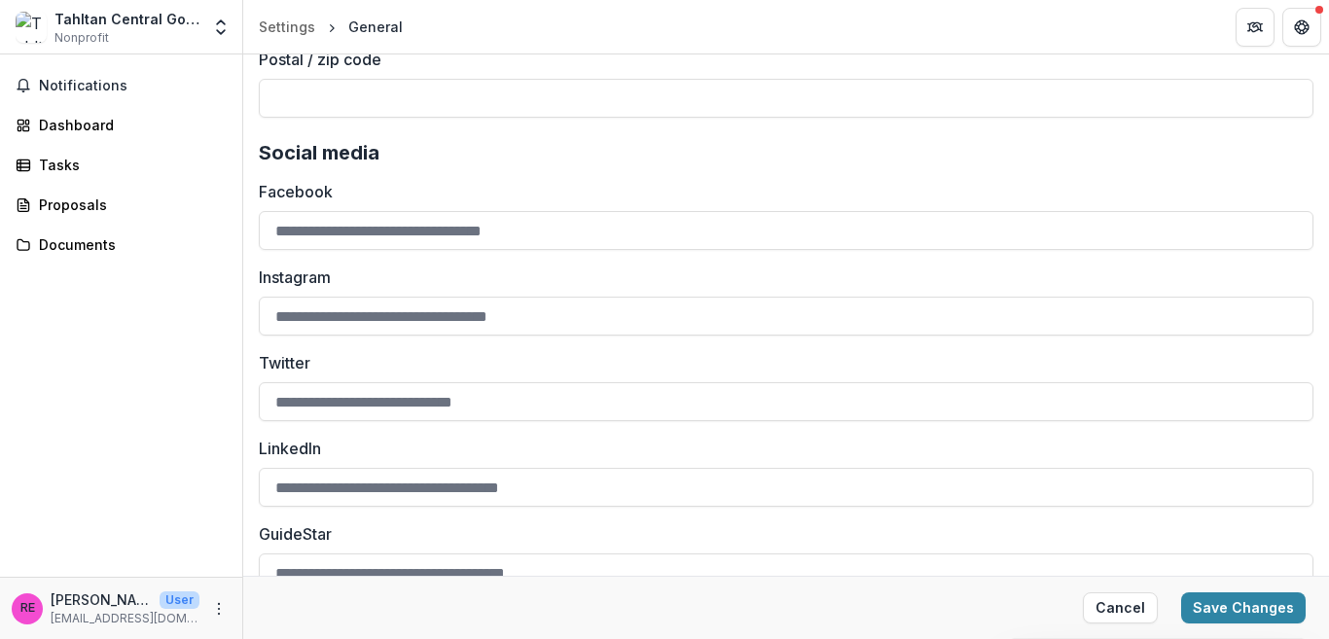
scroll to position [2795, 0]
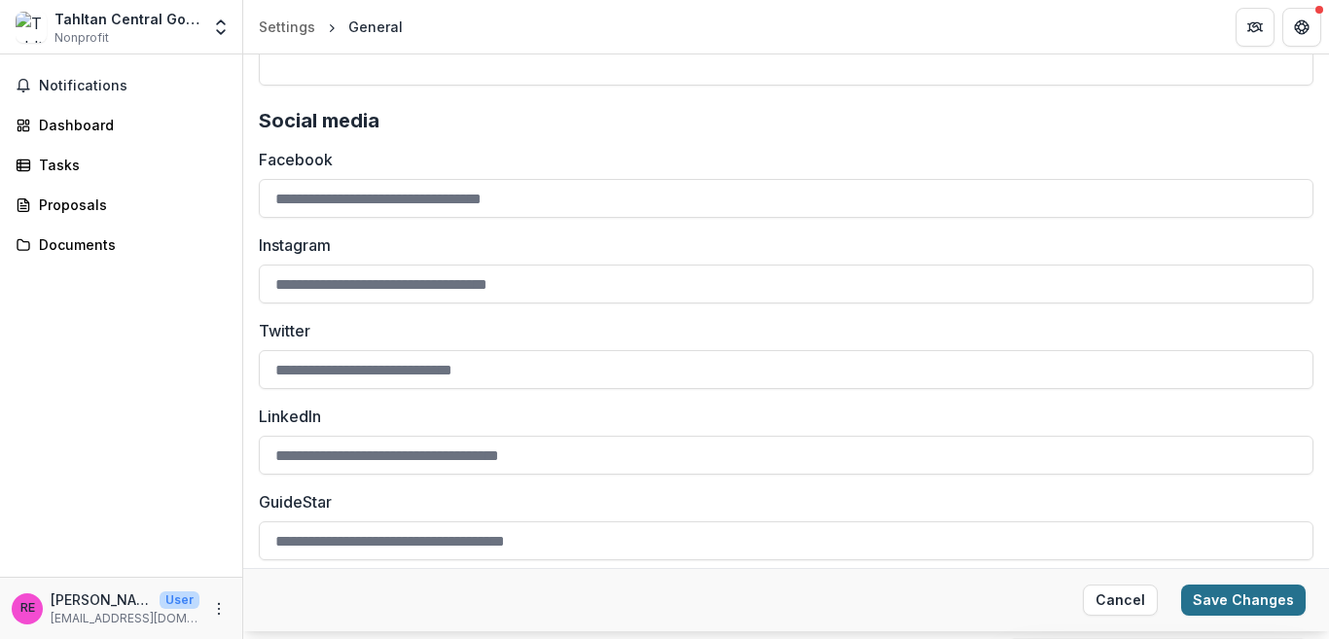
type input "**********"
click at [1218, 596] on button "Save Changes" at bounding box center [1243, 600] width 125 height 31
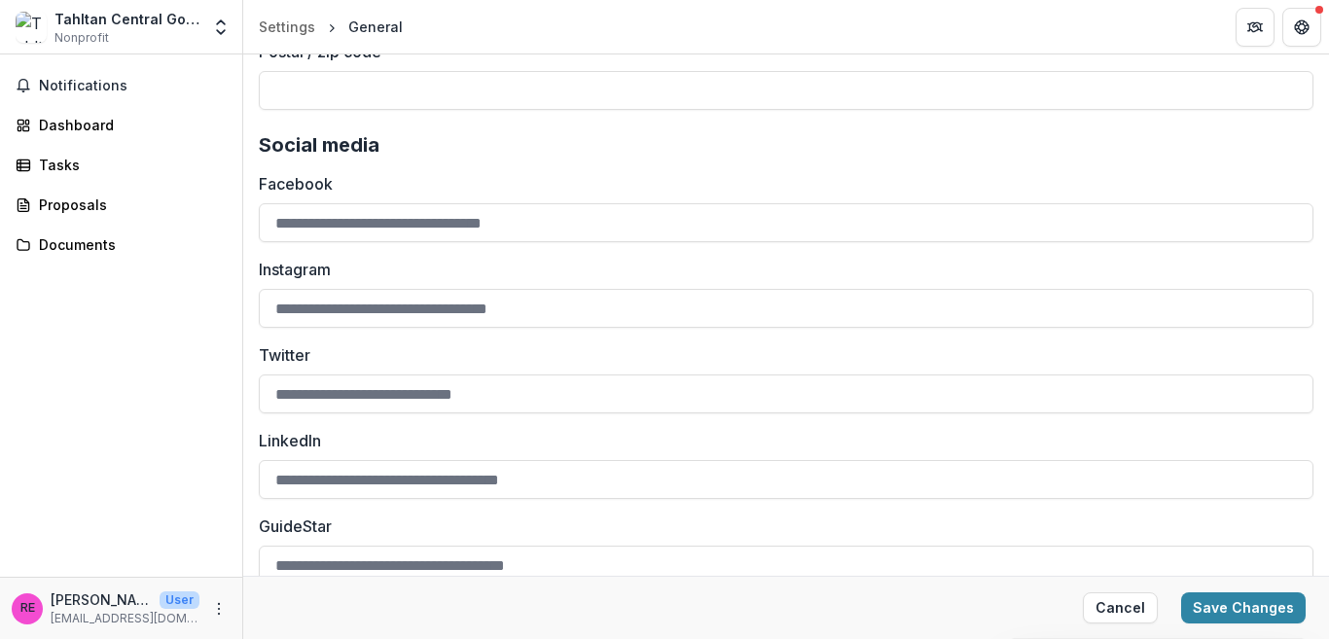
scroll to position [595, 0]
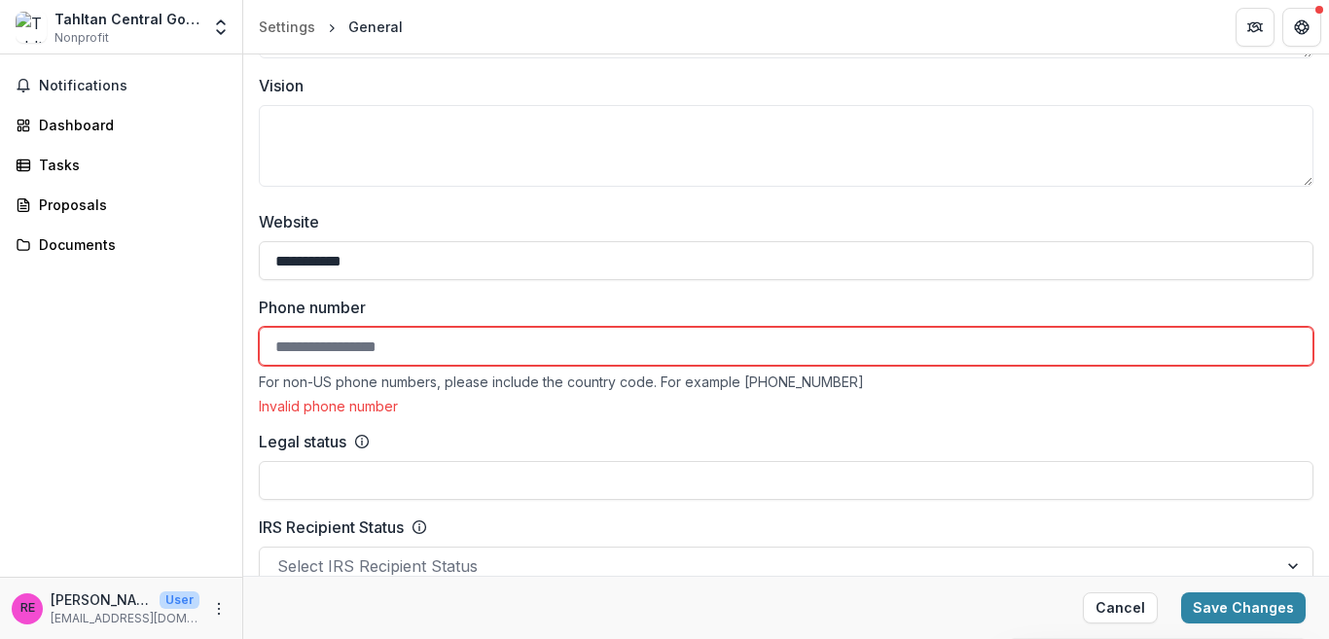
click at [432, 345] on input "Phone number" at bounding box center [786, 346] width 1055 height 39
click at [303, 350] on input "Phone number" at bounding box center [786, 346] width 1055 height 39
click at [293, 345] on input "Phone number" at bounding box center [786, 346] width 1055 height 39
click at [316, 345] on input "Phone number" at bounding box center [786, 346] width 1055 height 39
click at [326, 344] on input "Phone number" at bounding box center [786, 346] width 1055 height 39
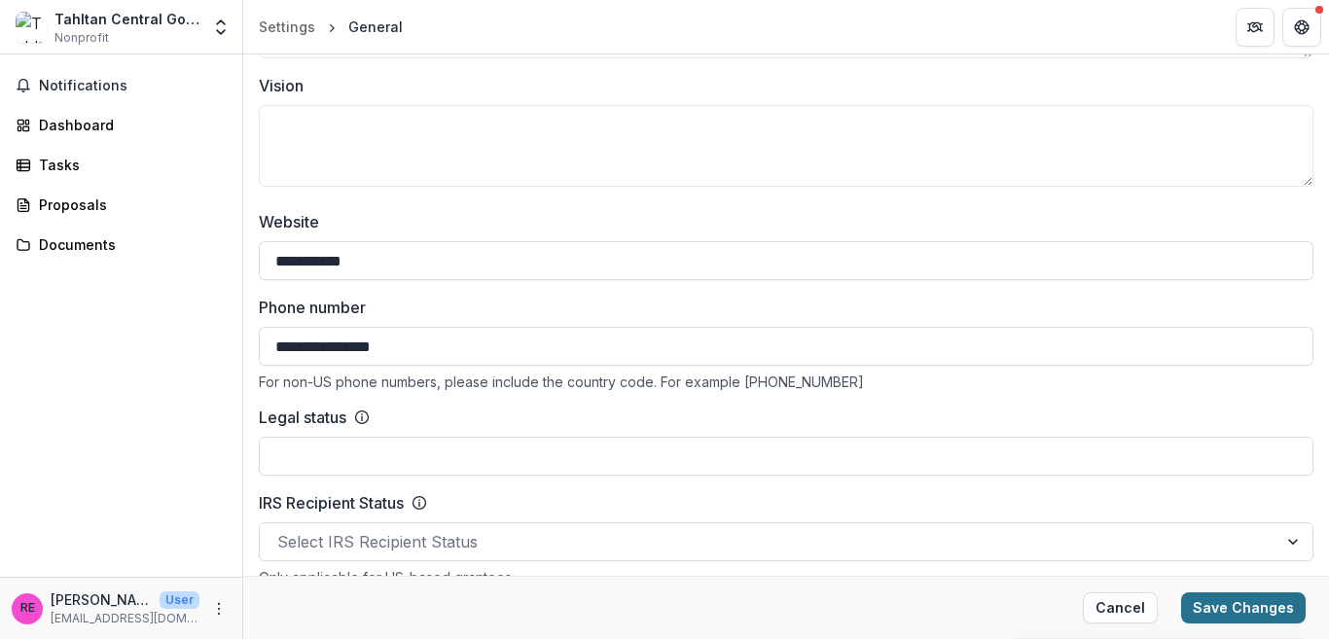
click at [1181, 609] on button "Save Changes" at bounding box center [1243, 608] width 125 height 31
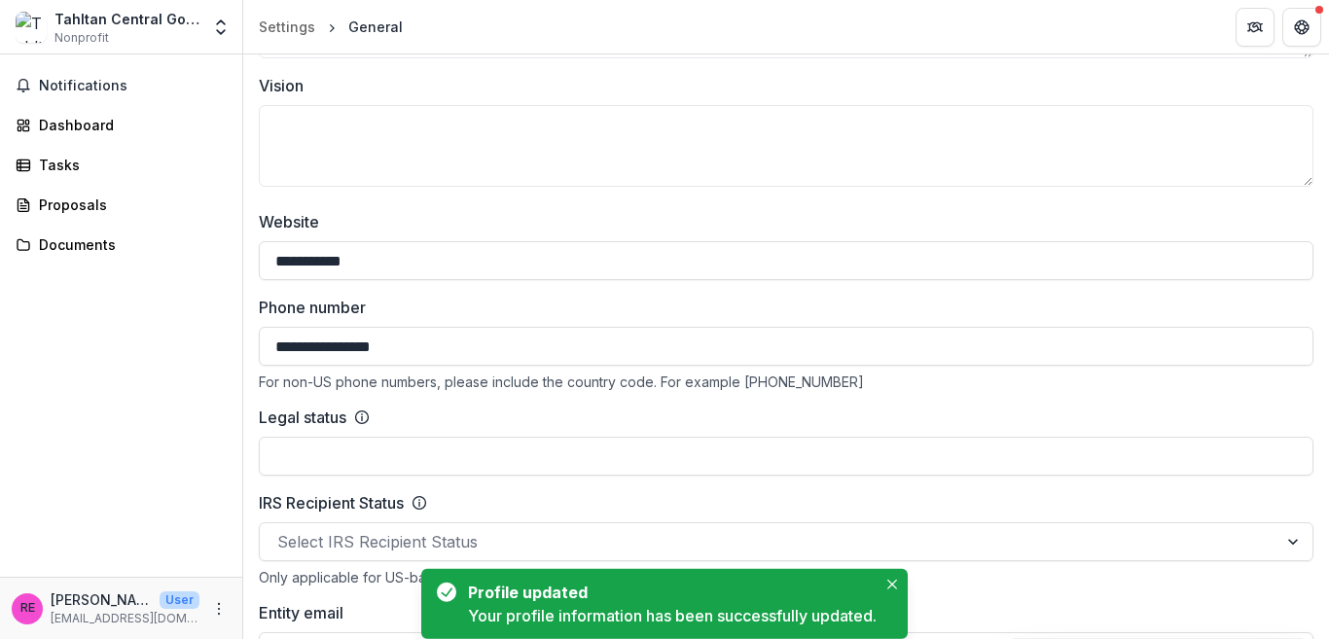
type input "**********"
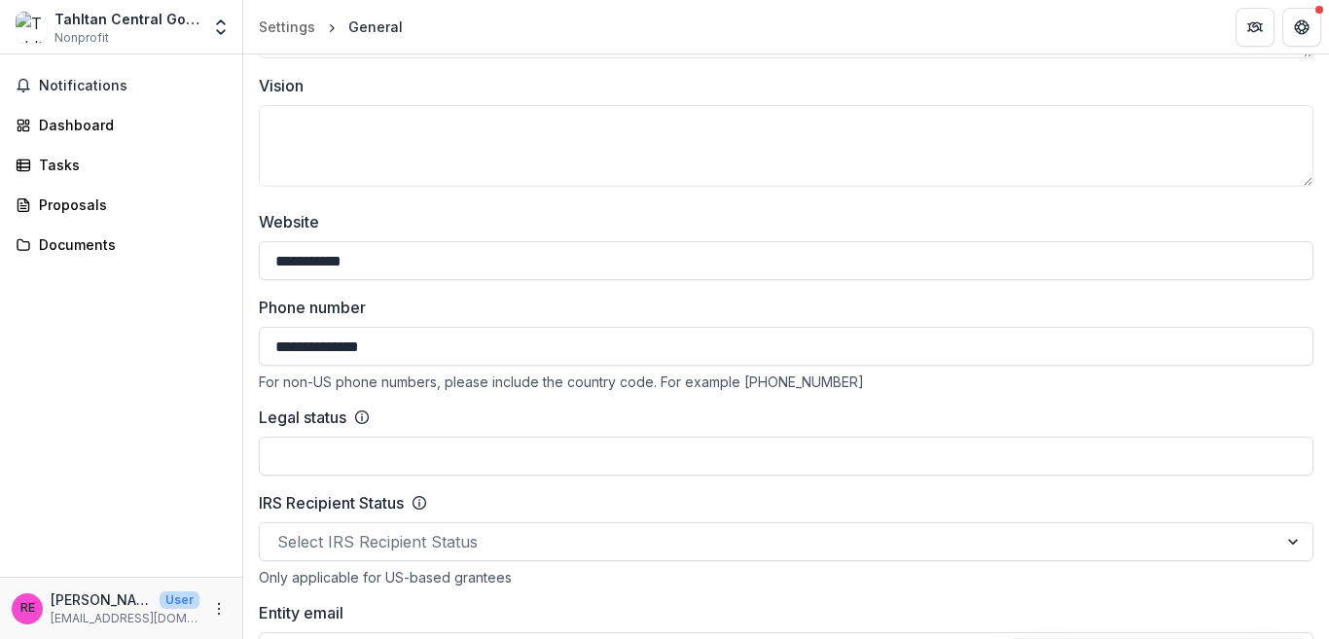
click at [378, 28] on div "General" at bounding box center [375, 27] width 54 height 20
click at [221, 28] on icon "Open entity switcher" at bounding box center [220, 27] width 19 height 19
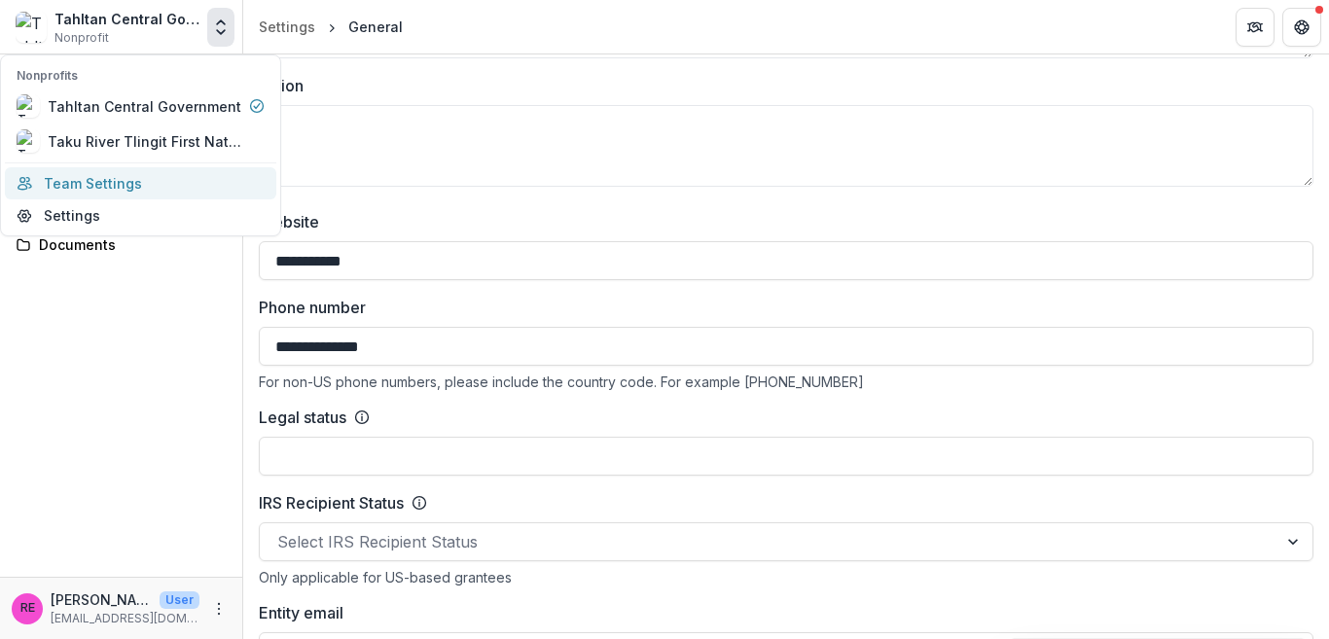
click at [141, 183] on link "Team Settings" at bounding box center [140, 183] width 271 height 32
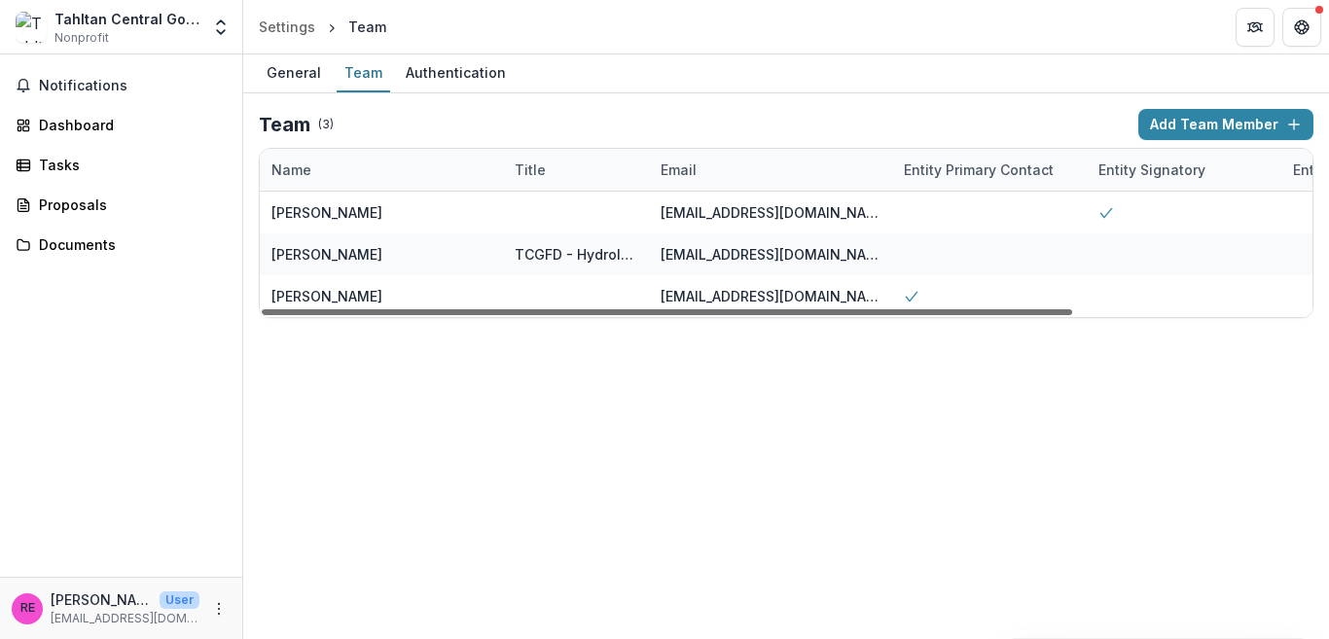
drag, startPoint x: 1041, startPoint y: 309, endPoint x: 1020, endPoint y: 309, distance: 21.4
click at [1020, 309] on div at bounding box center [667, 312] width 811 height 6
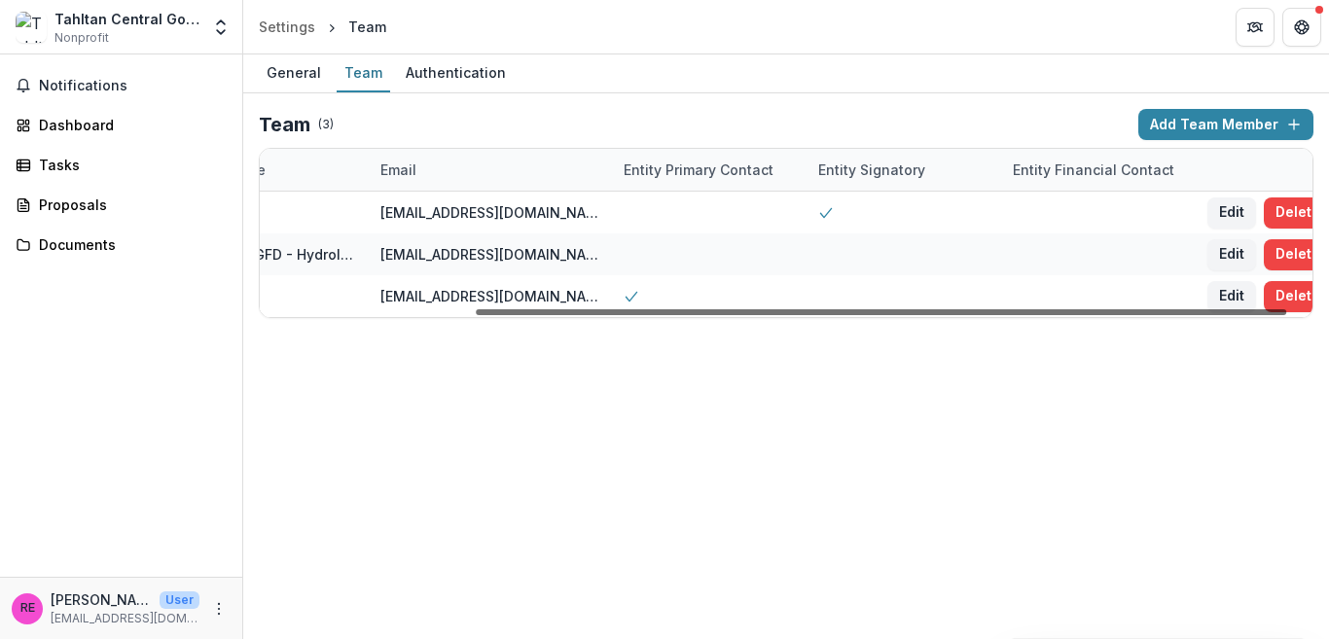
scroll to position [0, 291]
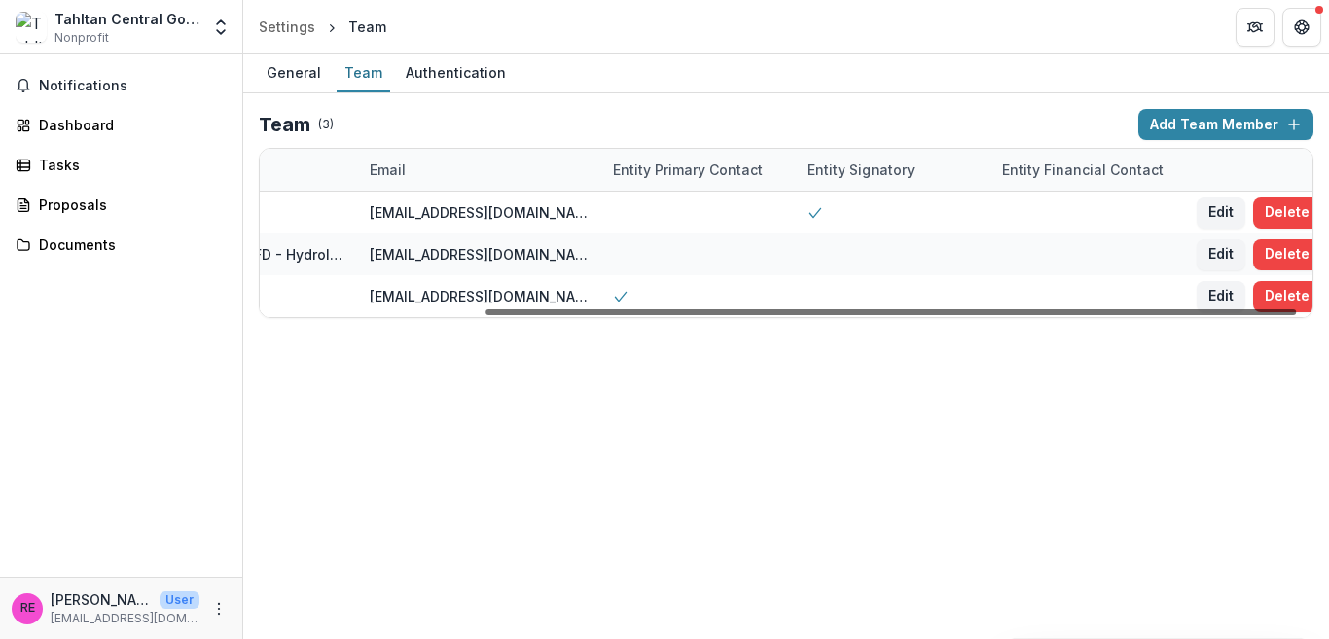
drag, startPoint x: 1014, startPoint y: 309, endPoint x: 1239, endPoint y: 296, distance: 225.2
click at [1239, 309] on div at bounding box center [891, 312] width 811 height 6
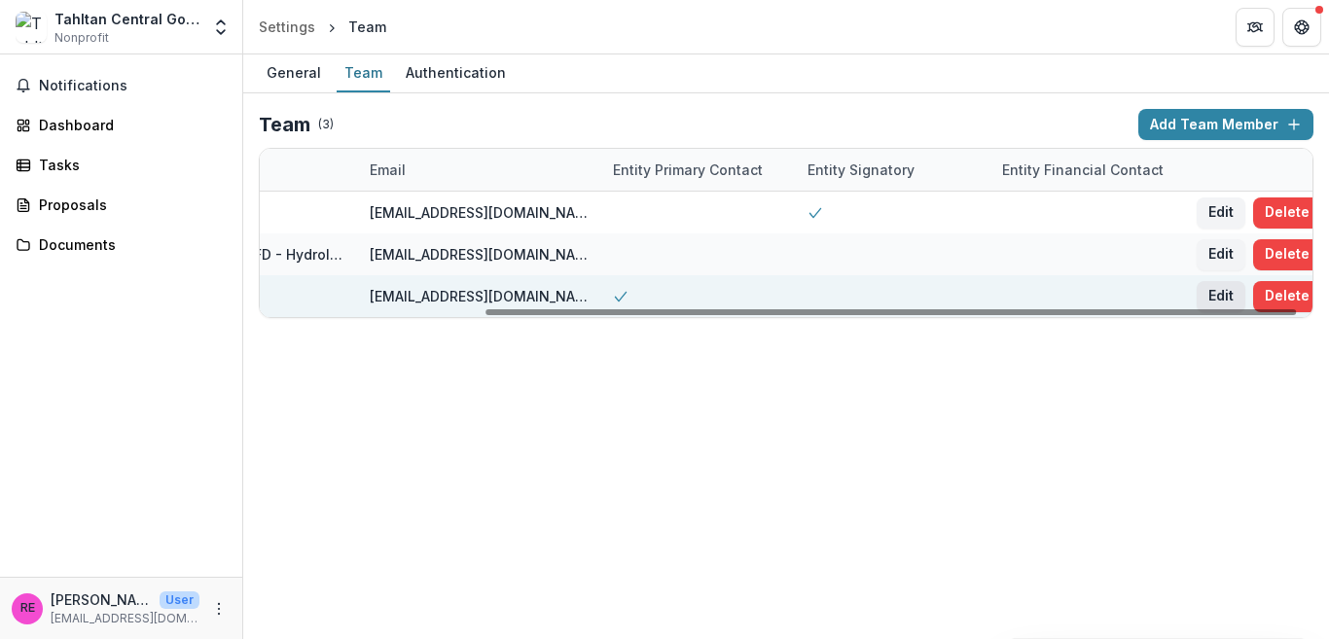
click at [1219, 292] on button "Edit" at bounding box center [1221, 296] width 49 height 31
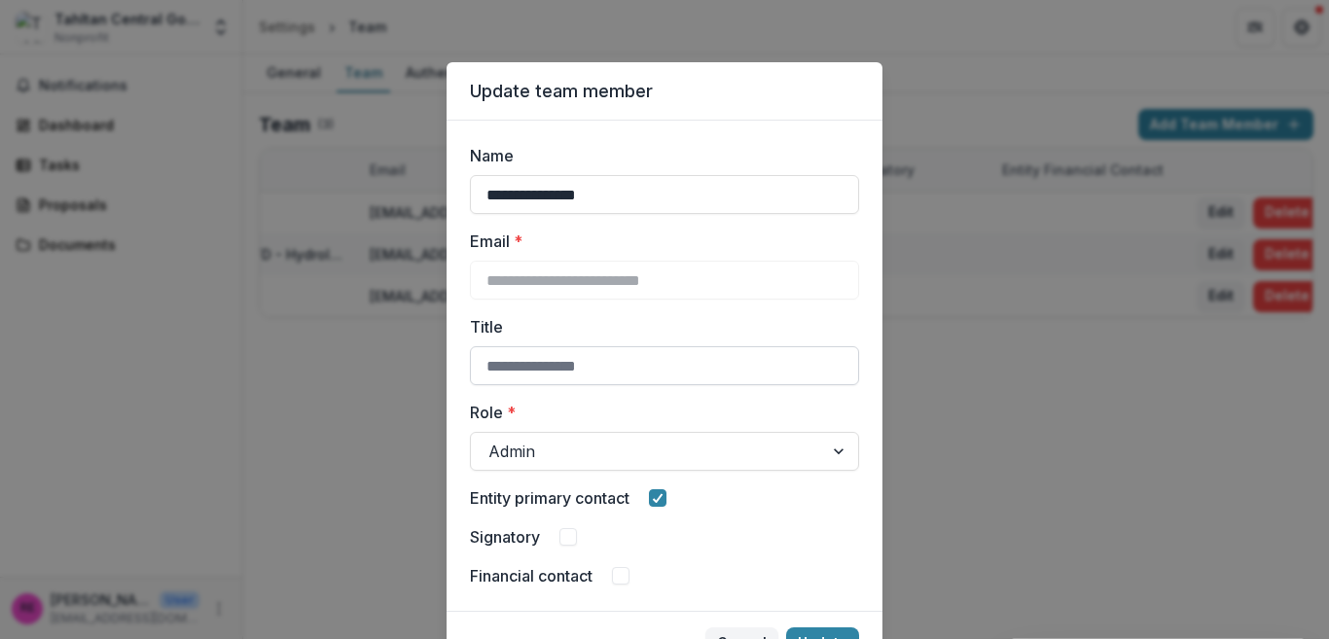
click at [652, 364] on input "Title" at bounding box center [664, 365] width 389 height 39
click at [835, 447] on div at bounding box center [840, 451] width 35 height 37
click at [1096, 398] on div "**********" at bounding box center [664, 319] width 1329 height 639
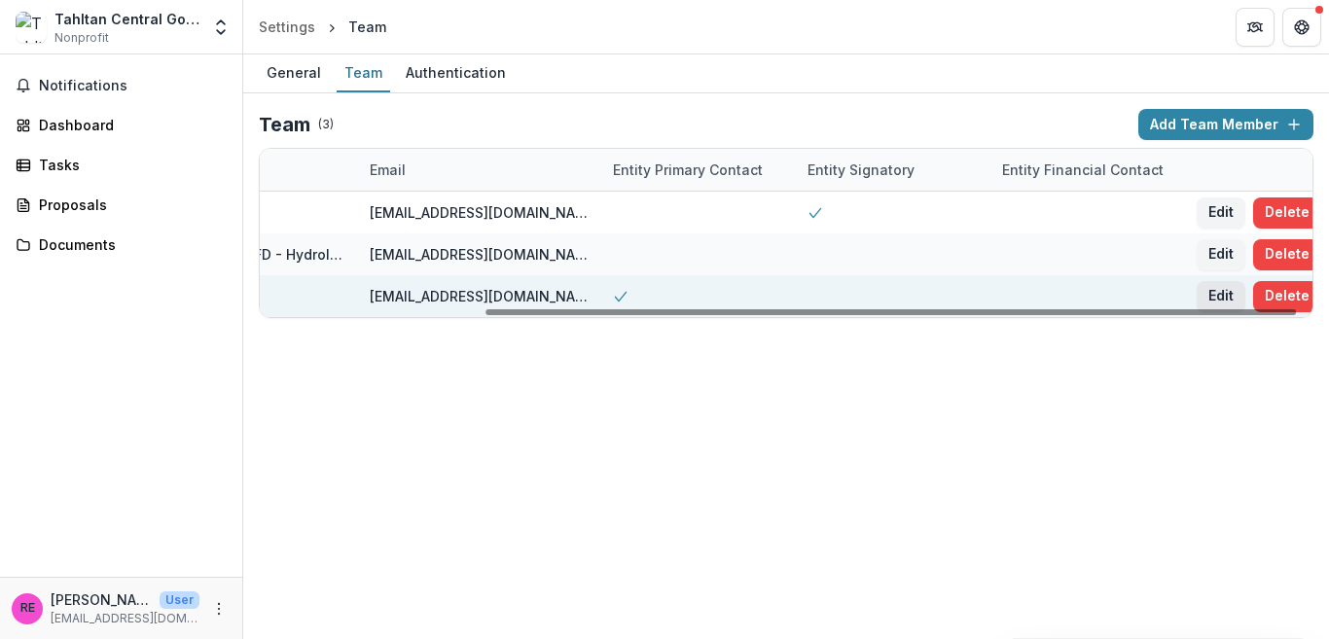
click at [1226, 295] on button "Edit" at bounding box center [1221, 296] width 49 height 31
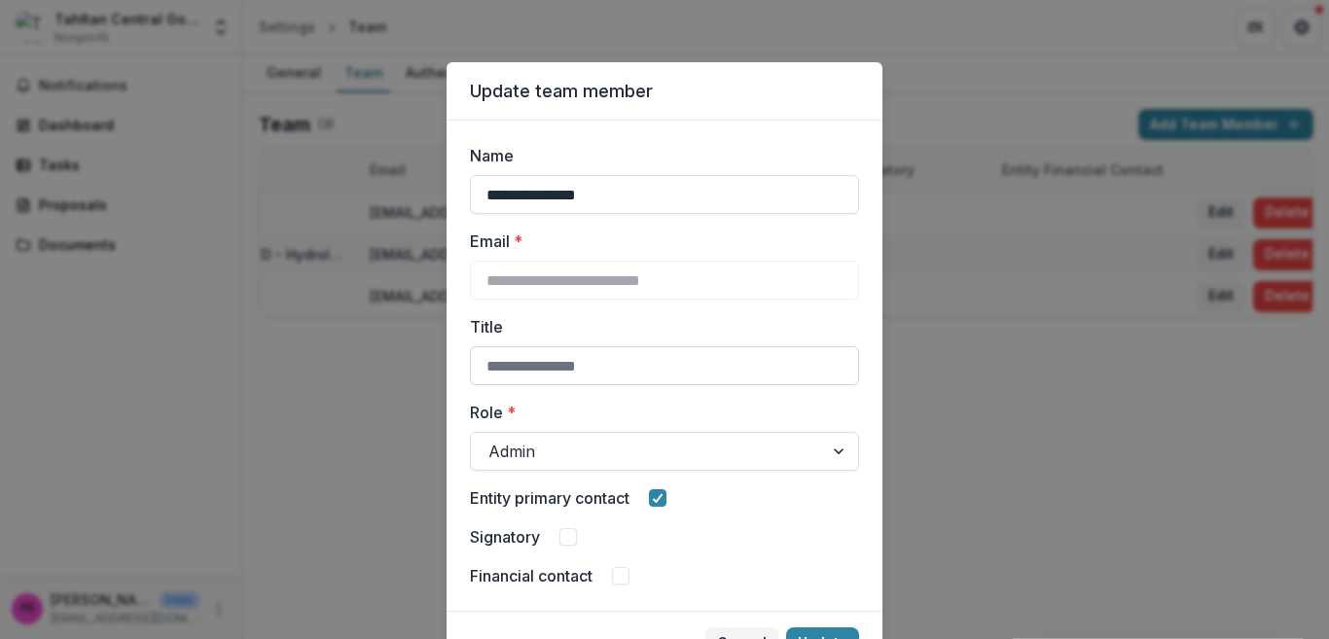
click at [550, 366] on input "Title" at bounding box center [664, 365] width 389 height 39
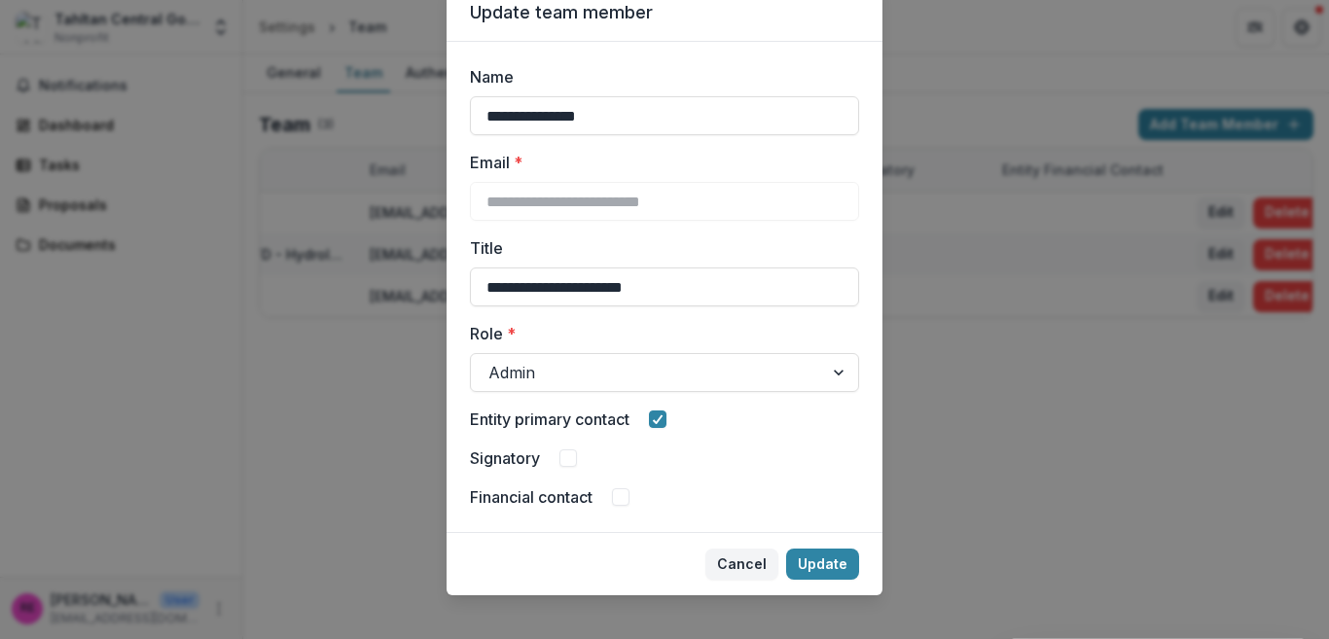
scroll to position [97, 0]
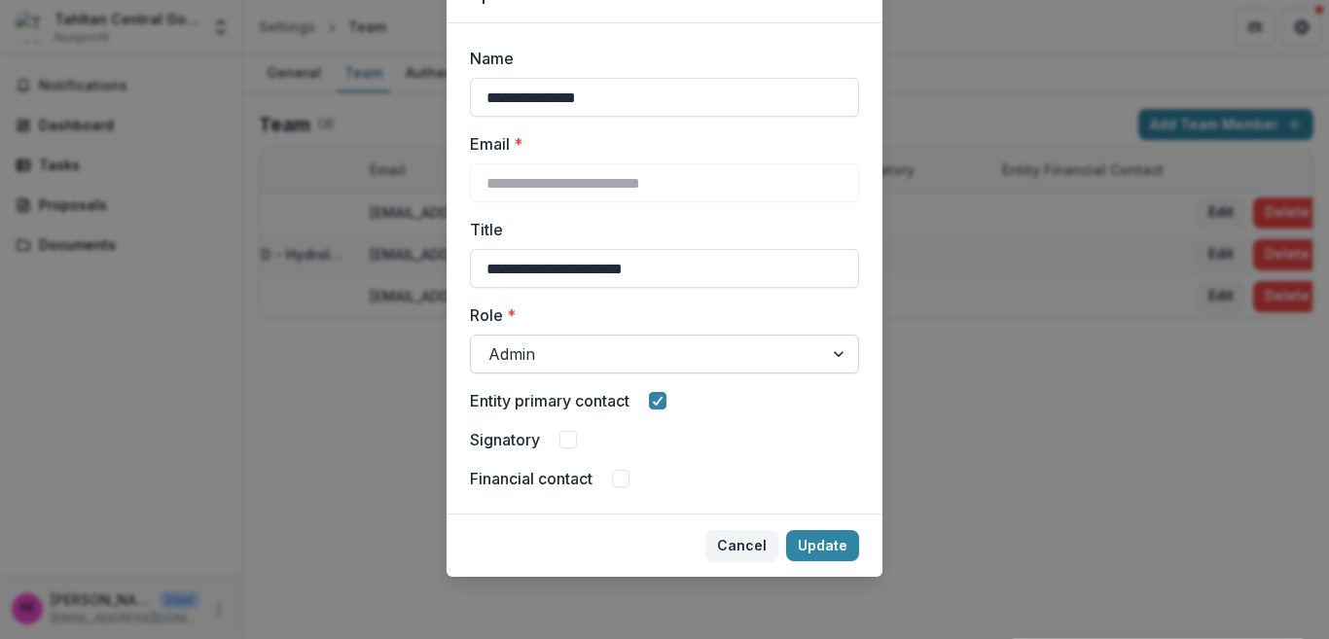
type input "**********"
click at [837, 354] on div at bounding box center [840, 354] width 35 height 37
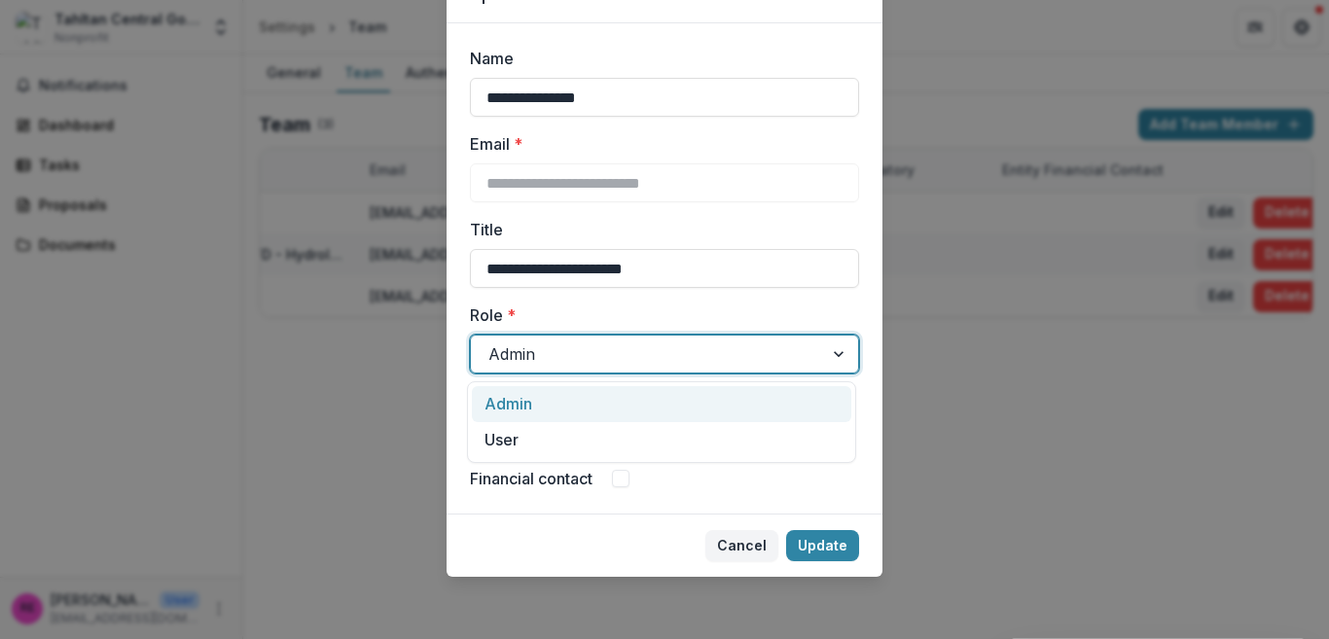
click at [831, 350] on div at bounding box center [840, 354] width 35 height 37
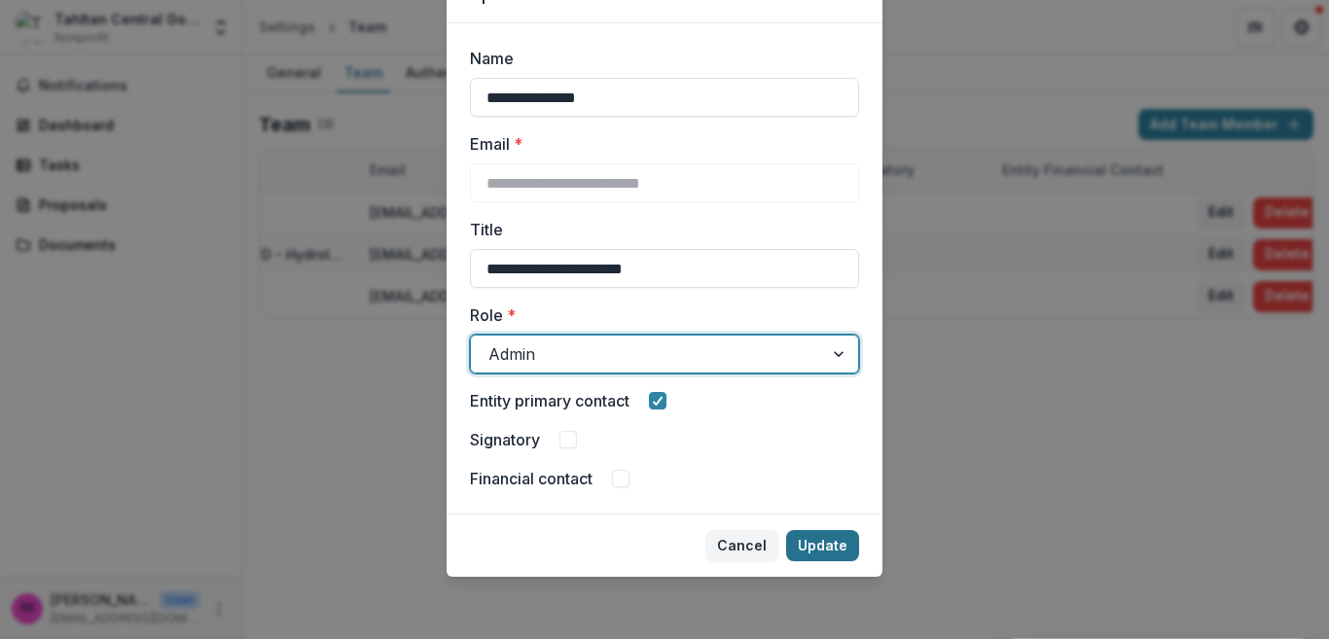
click at [829, 558] on button "Update" at bounding box center [822, 545] width 73 height 31
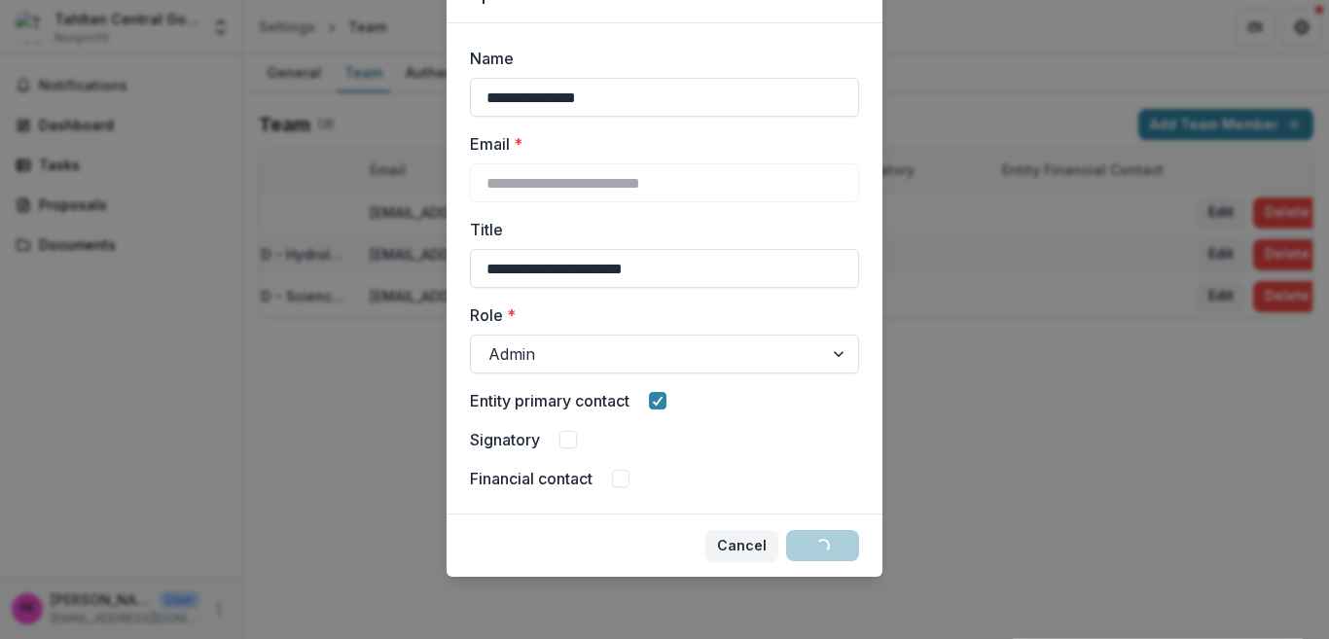
click at [1010, 437] on div "General Team Authentication Team ( 3 ) Add Team Member Name Title Email Entity …" at bounding box center [786, 346] width 1086 height 585
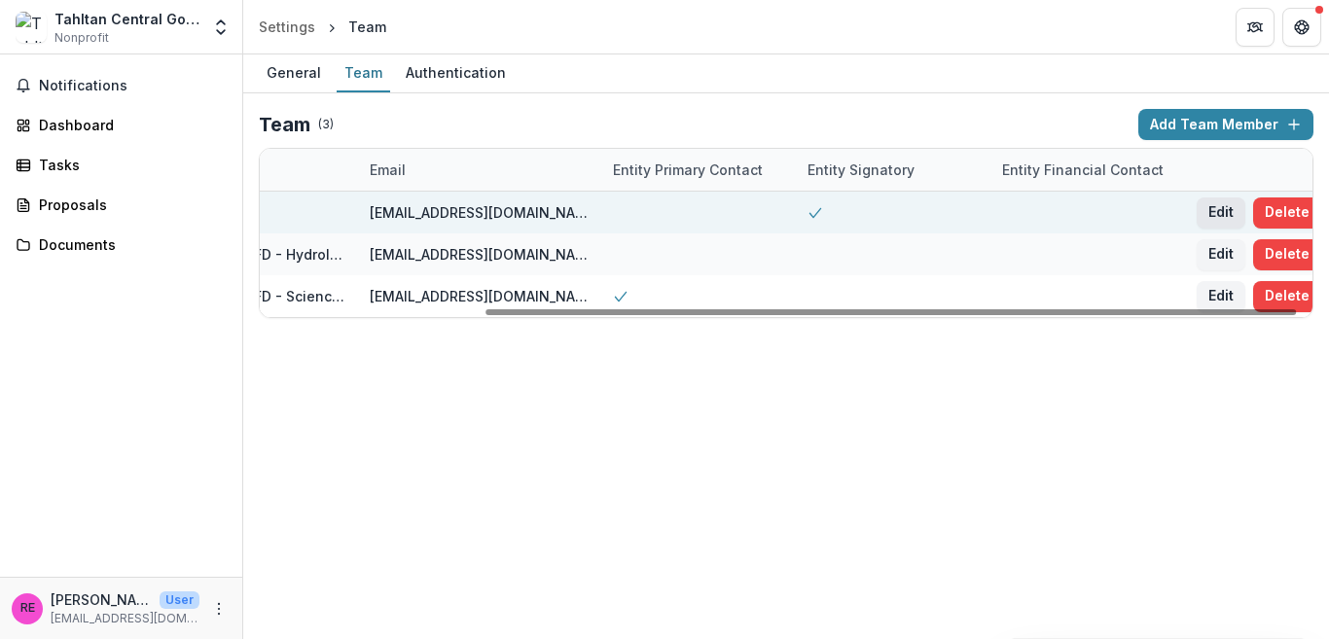
click at [1214, 210] on button "Edit" at bounding box center [1221, 213] width 49 height 31
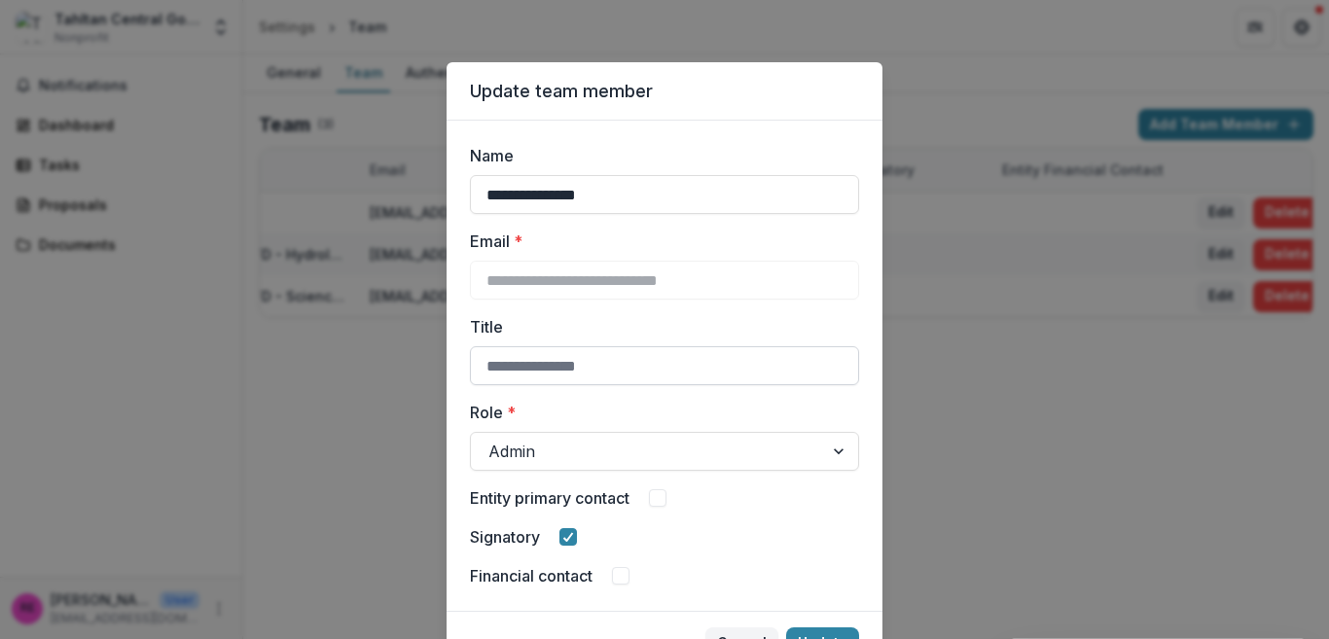
click at [640, 364] on input "Title" at bounding box center [664, 365] width 389 height 39
type input "**********"
click at [838, 449] on div at bounding box center [840, 451] width 35 height 37
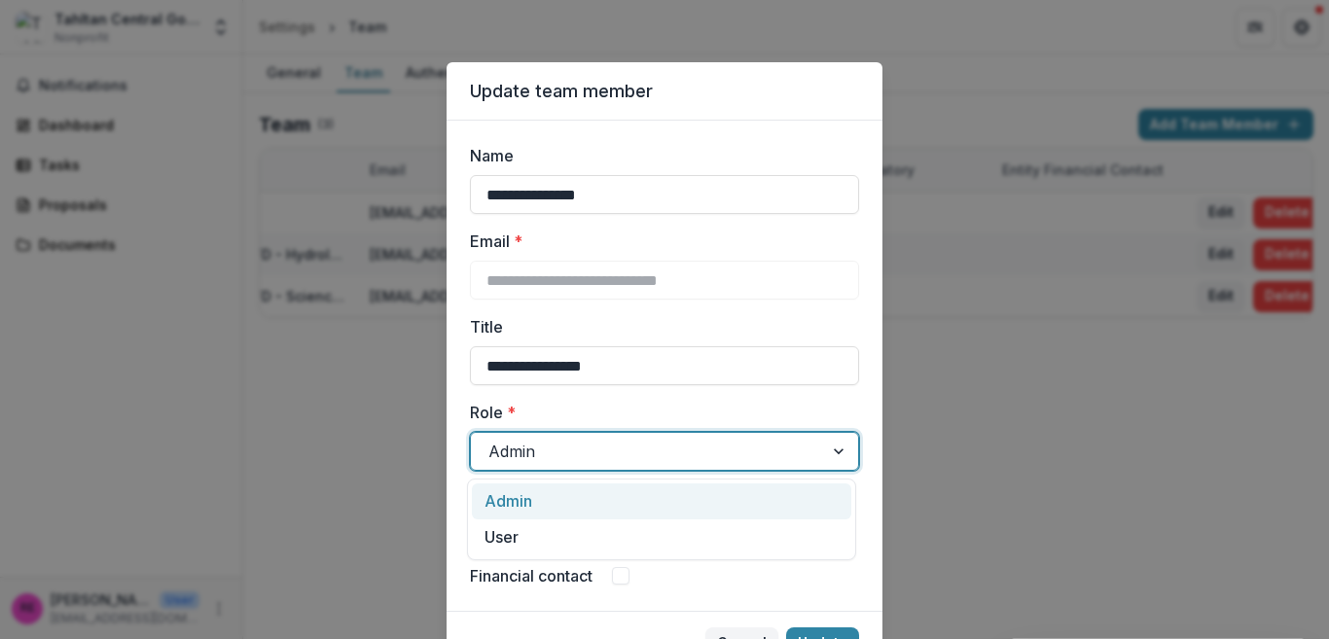
click at [974, 443] on div "**********" at bounding box center [664, 319] width 1329 height 639
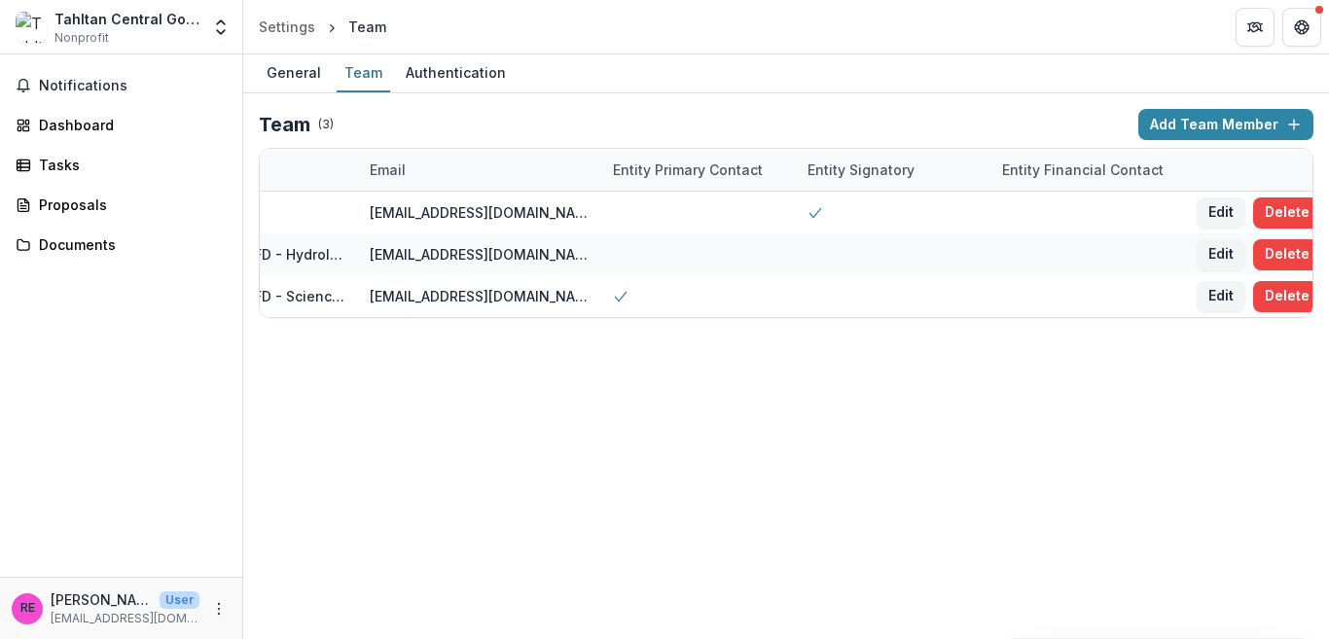
drag, startPoint x: 878, startPoint y: 465, endPoint x: 636, endPoint y: 461, distance: 241.3
click at [640, 462] on div "General Team Authentication Team ( 3 ) Add Team Member Name Title Email Entity …" at bounding box center [786, 346] width 1086 height 585
drag, startPoint x: 585, startPoint y: 494, endPoint x: 594, endPoint y: 467, distance: 28.6
click at [594, 467] on div "General Team Authentication Team ( 3 ) Add Team Member Name Title Email Entity …" at bounding box center [786, 346] width 1086 height 585
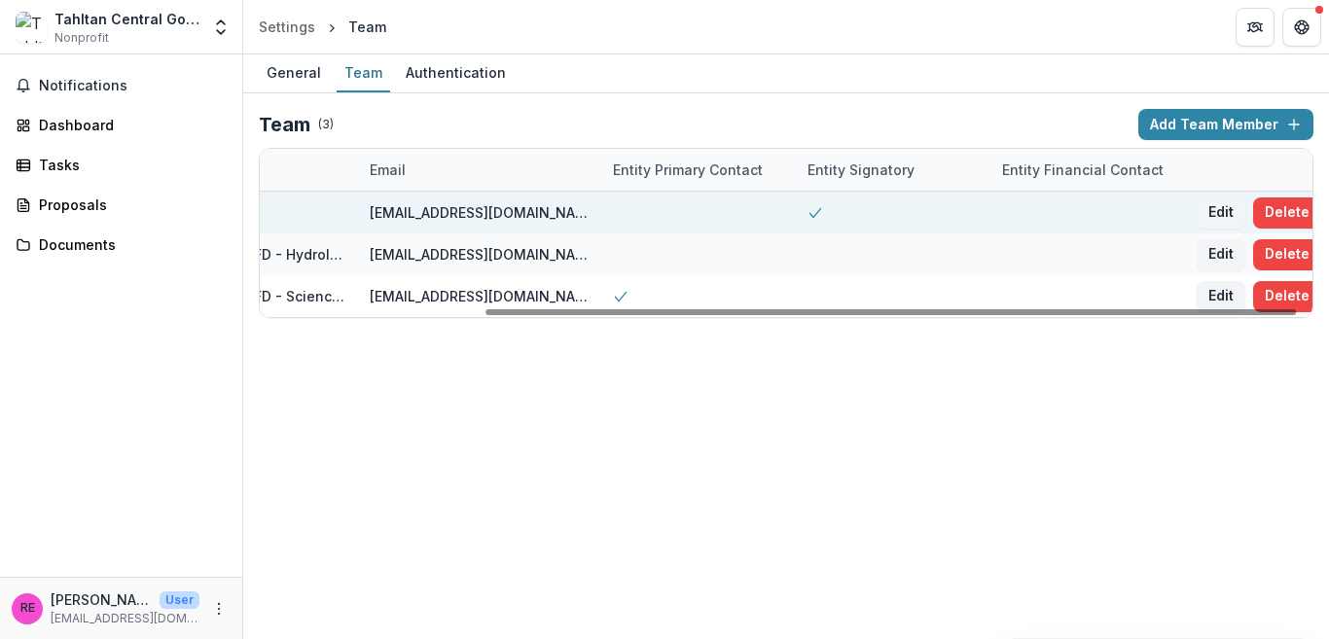
click at [296, 212] on div at bounding box center [285, 213] width 123 height 42
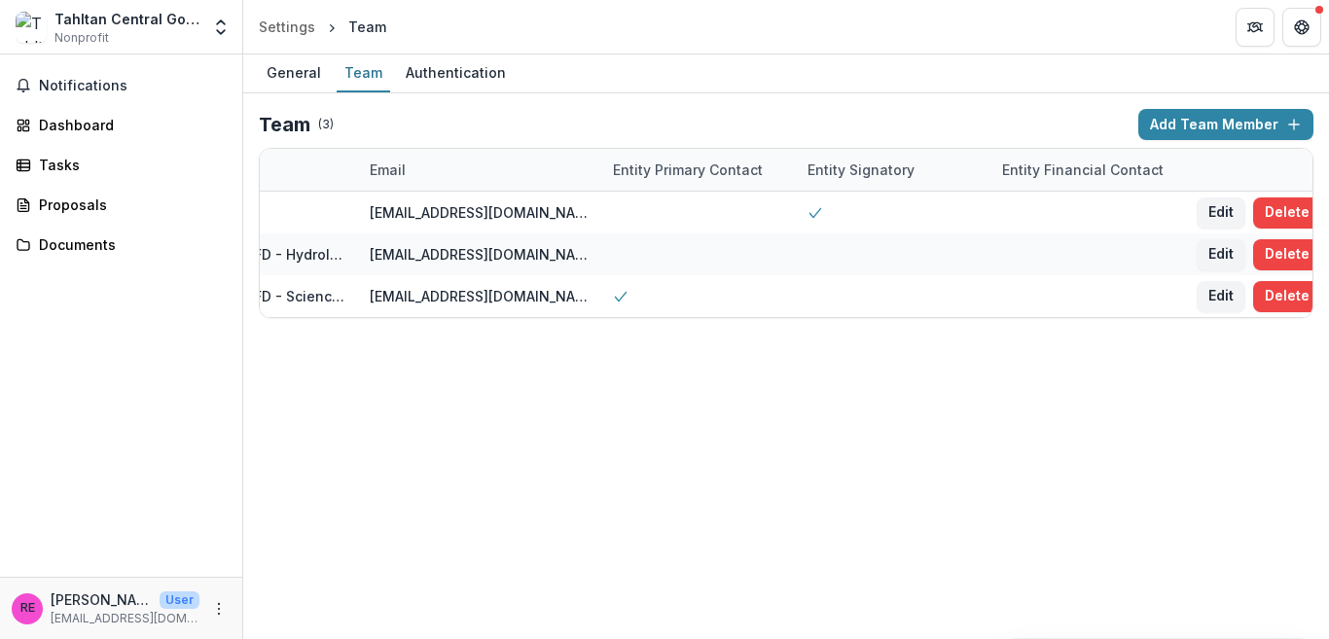
click at [1182, 446] on div "General Team Authentication Team ( 3 ) Add Team Member Name Title Email Entity …" at bounding box center [786, 346] width 1086 height 585
click at [396, 380] on div "General Team Authentication Team ( 3 ) Add Team Member Name Title Email Entity …" at bounding box center [786, 346] width 1086 height 585
click at [380, 632] on div "General Team Authentication Team ( 3 ) Add Team Member Name Title Email Entity …" at bounding box center [786, 346] width 1086 height 585
click at [292, 69] on div "General" at bounding box center [294, 72] width 70 height 28
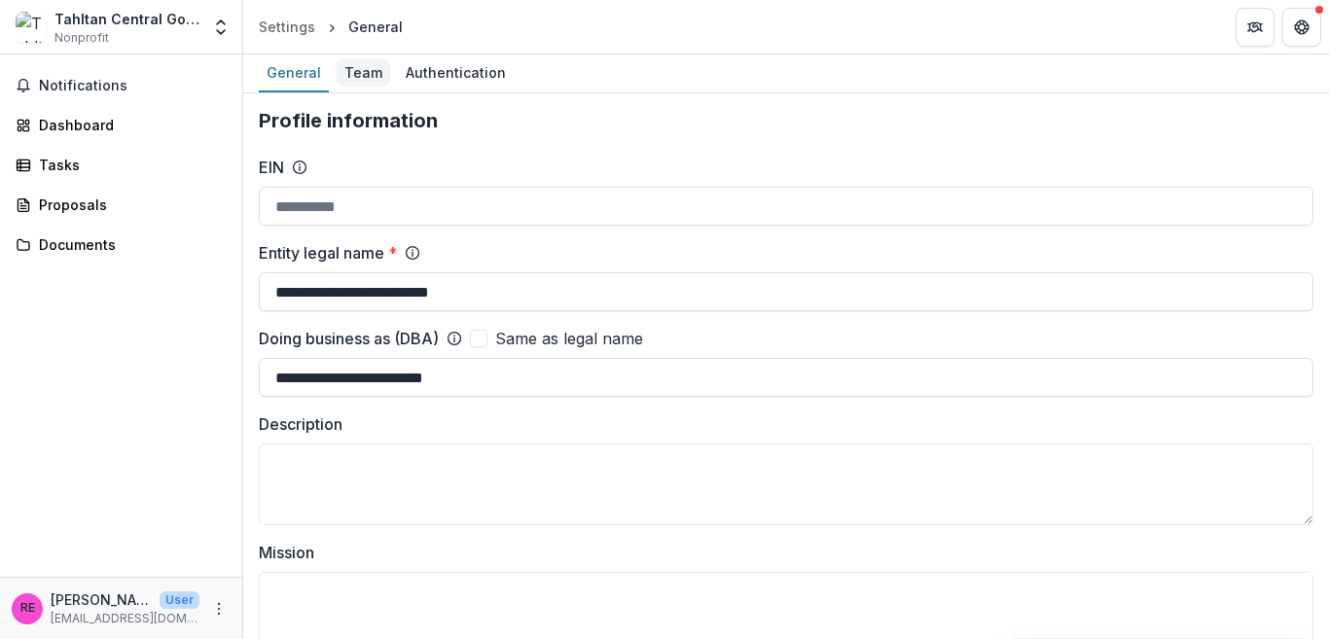
click at [357, 73] on div "Team" at bounding box center [364, 72] width 54 height 28
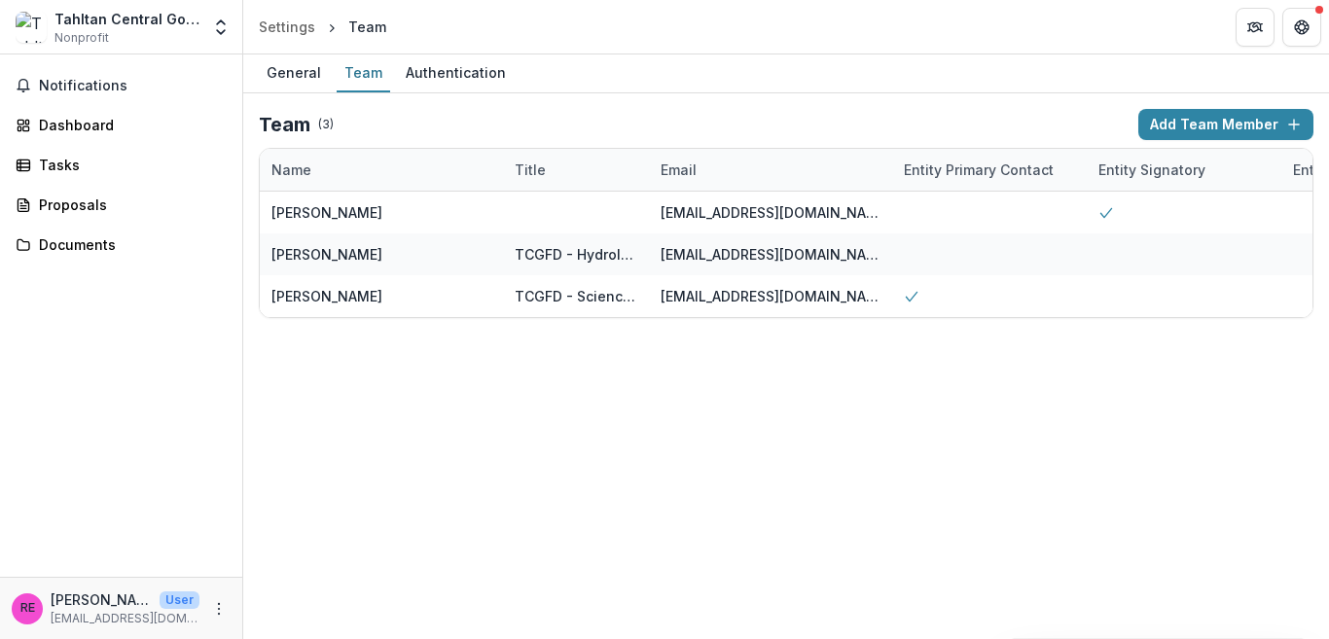
click at [465, 472] on div "General Team Authentication Team ( 3 ) Add Team Member Name Title Email Entity …" at bounding box center [786, 346] width 1086 height 585
click at [1073, 528] on div "General Team Authentication Team ( 3 ) Add Team Member Name Title Email Entity …" at bounding box center [786, 346] width 1086 height 585
drag, startPoint x: 1108, startPoint y: 614, endPoint x: 1282, endPoint y: 590, distance: 175.9
click at [1293, 589] on div "General Team Authentication Team ( 3 ) Add Team Member Name Title Email Entity …" at bounding box center [786, 346] width 1086 height 585
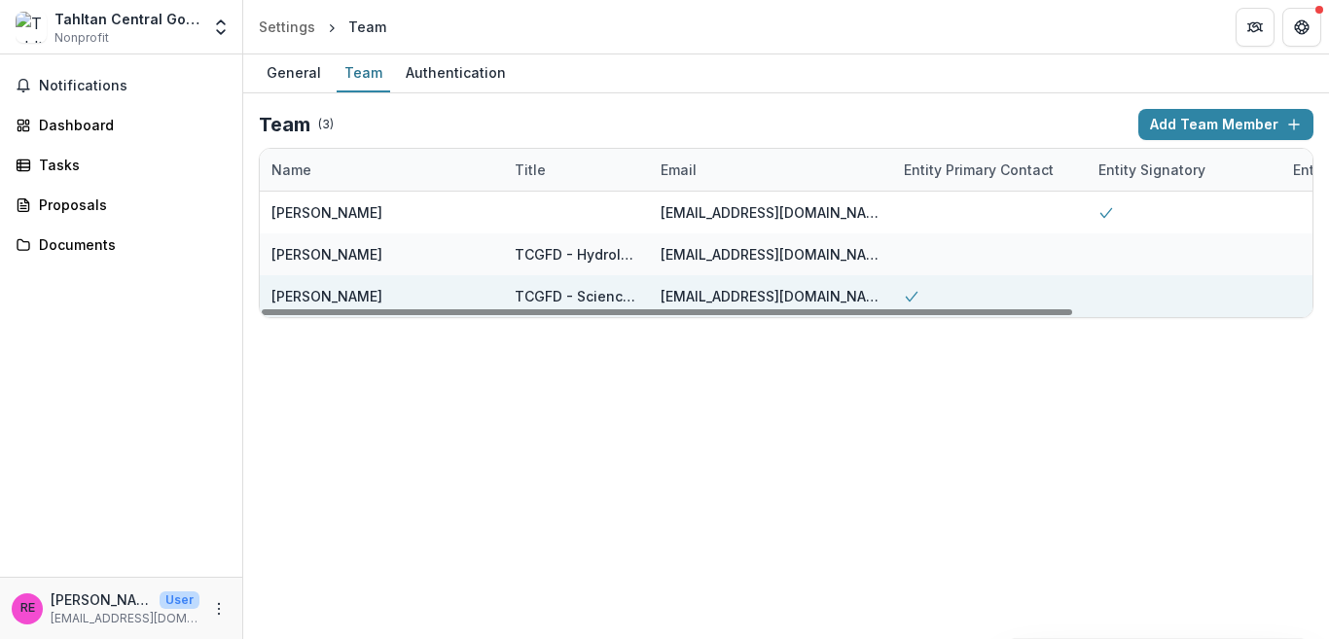
click at [343, 299] on div "Richard Erhardt" at bounding box center [326, 296] width 111 height 20
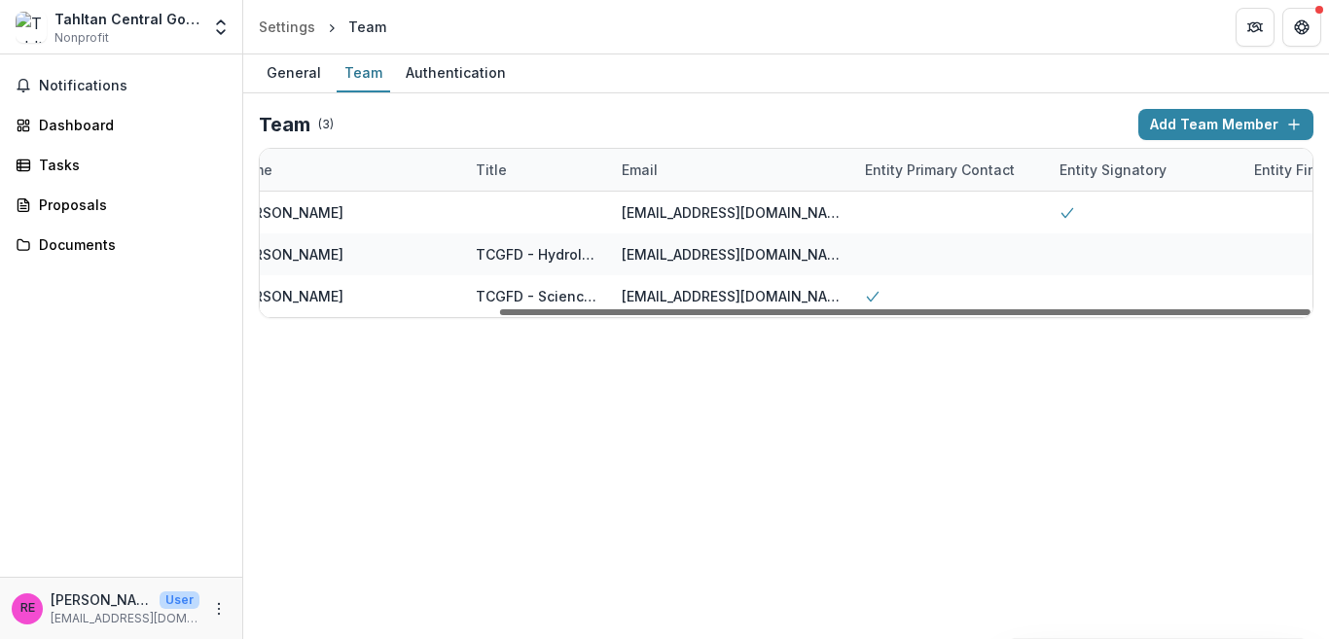
scroll to position [0, 309]
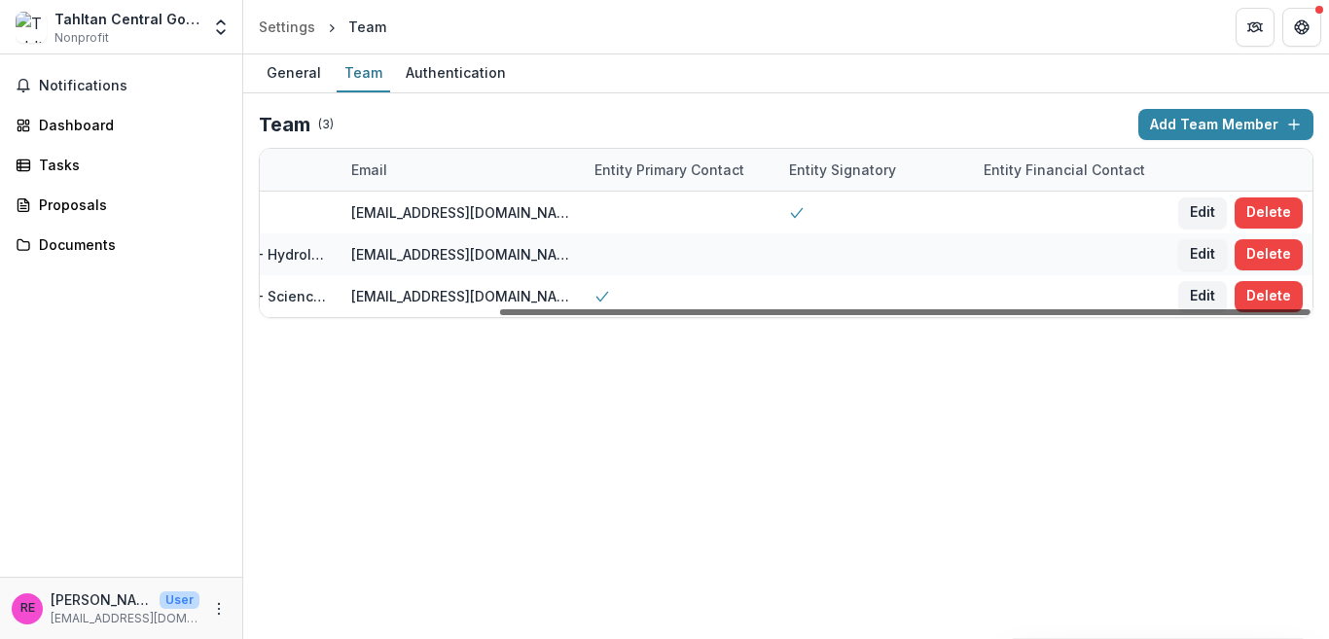
drag, startPoint x: 367, startPoint y: 311, endPoint x: 767, endPoint y: 308, distance: 399.9
click at [759, 309] on div at bounding box center [905, 312] width 811 height 6
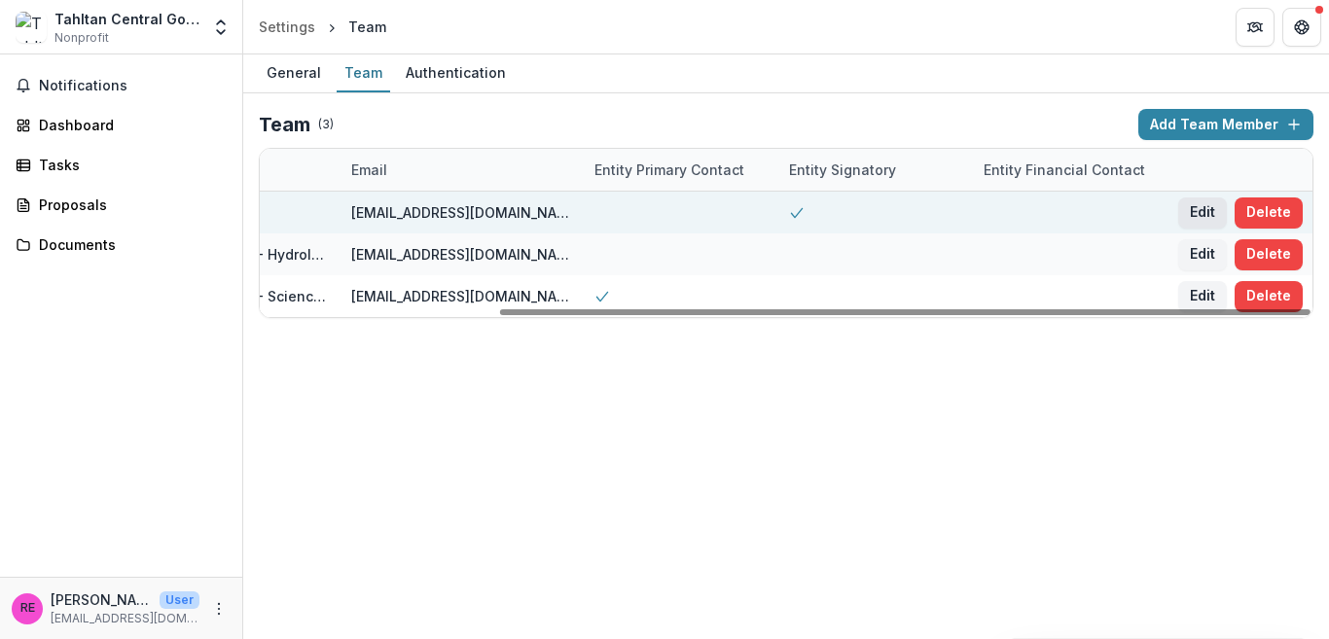
click at [1199, 219] on button "Edit" at bounding box center [1202, 213] width 49 height 31
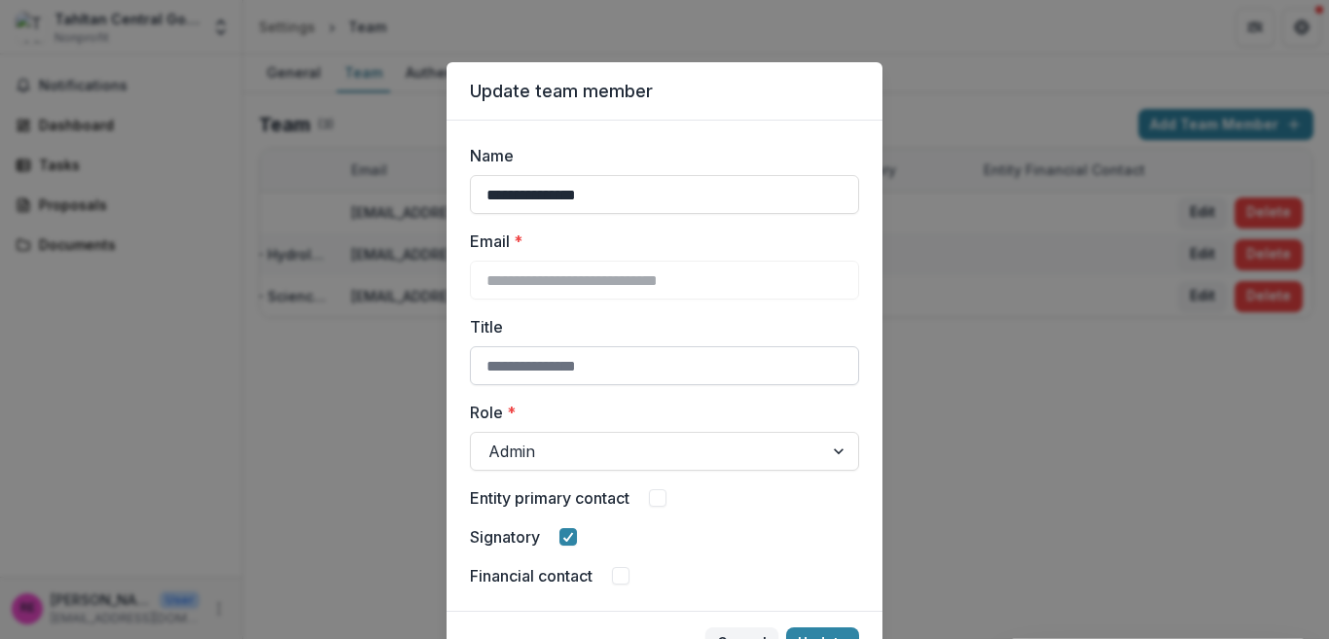
click at [649, 366] on input "Title" at bounding box center [664, 365] width 389 height 39
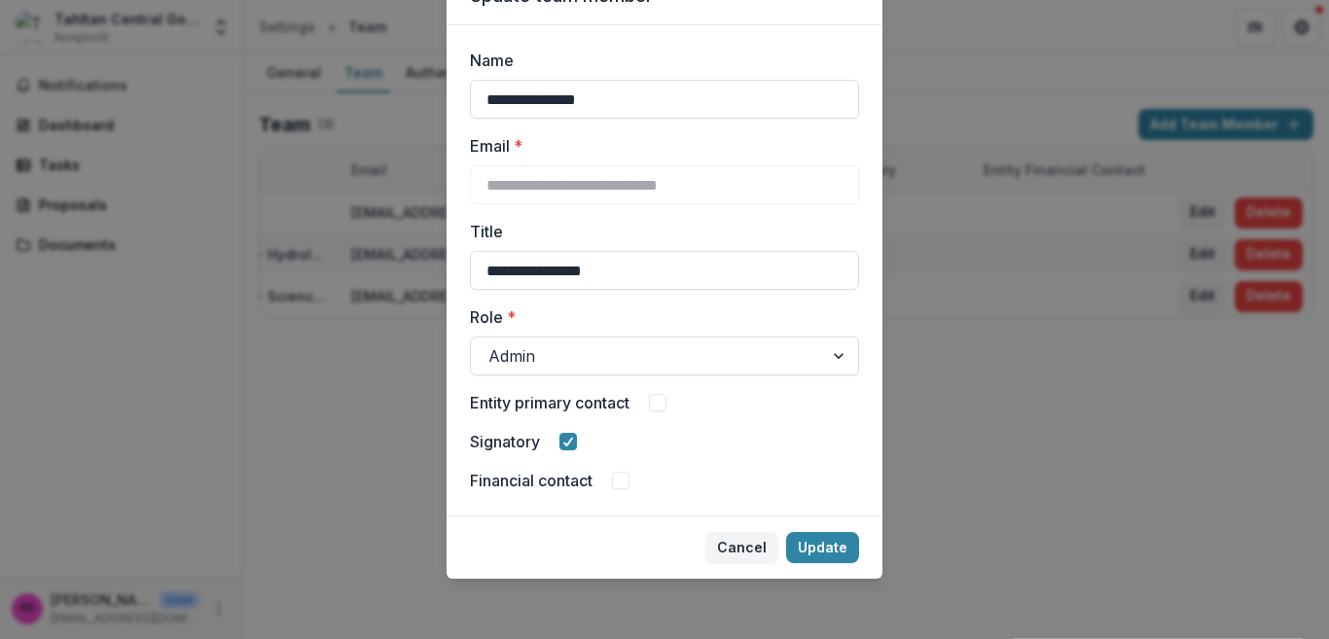
scroll to position [97, 0]
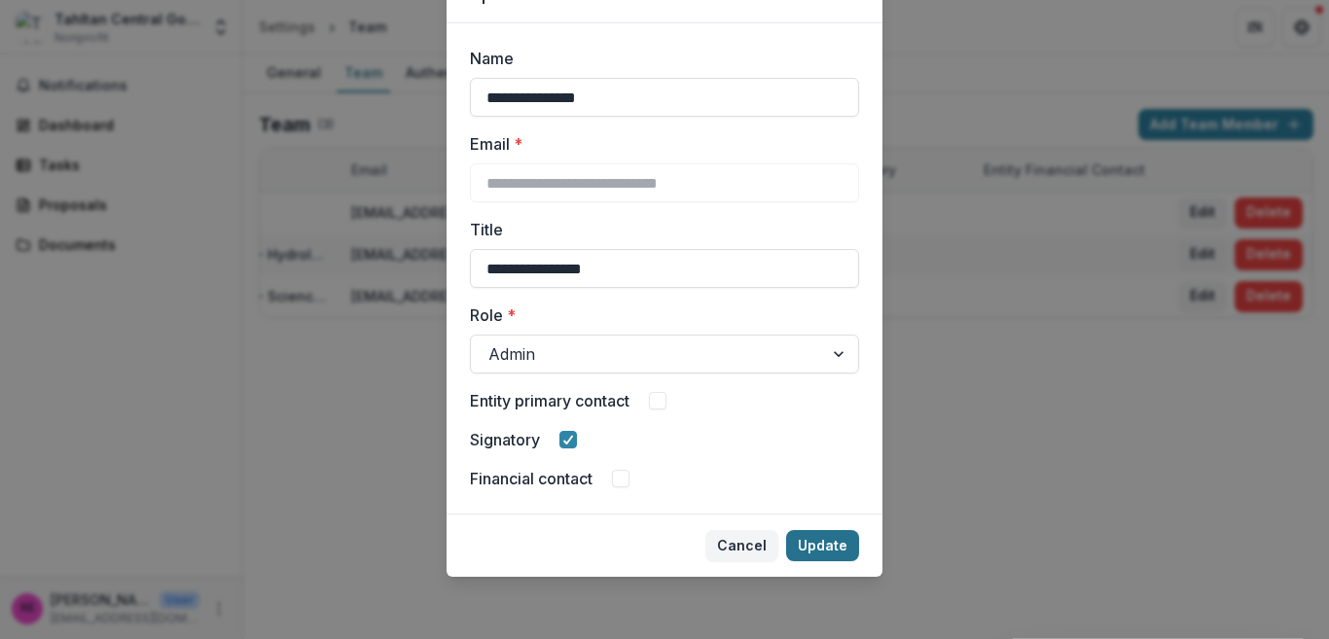
type input "**********"
click at [810, 542] on button "Update" at bounding box center [822, 545] width 73 height 31
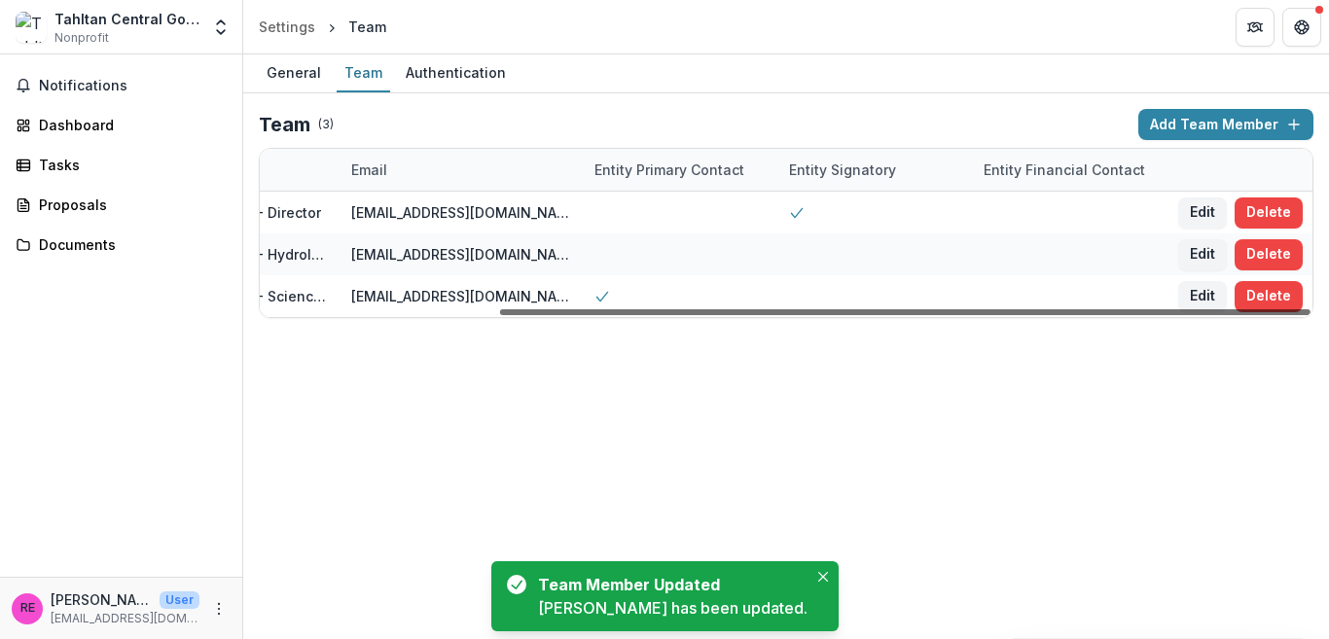
scroll to position [0, 0]
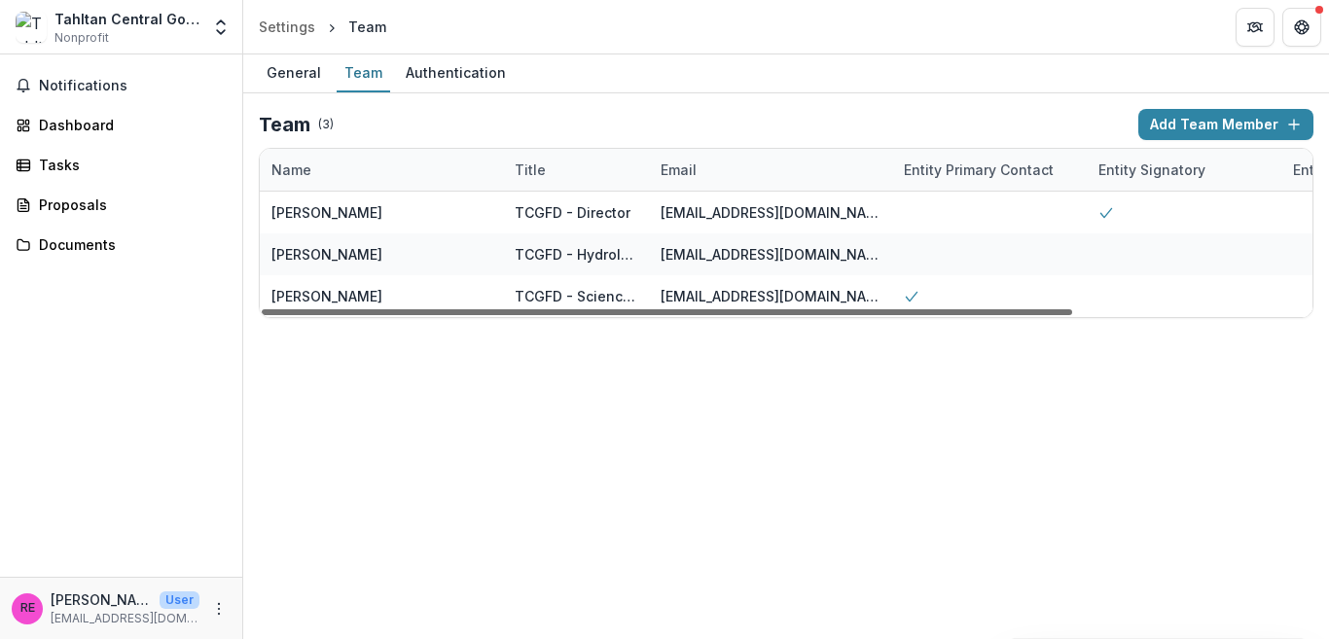
drag, startPoint x: 829, startPoint y: 309, endPoint x: 486, endPoint y: 342, distance: 345.0
click at [486, 315] on div at bounding box center [667, 312] width 811 height 6
click at [469, 68] on div "Authentication" at bounding box center [456, 72] width 116 height 28
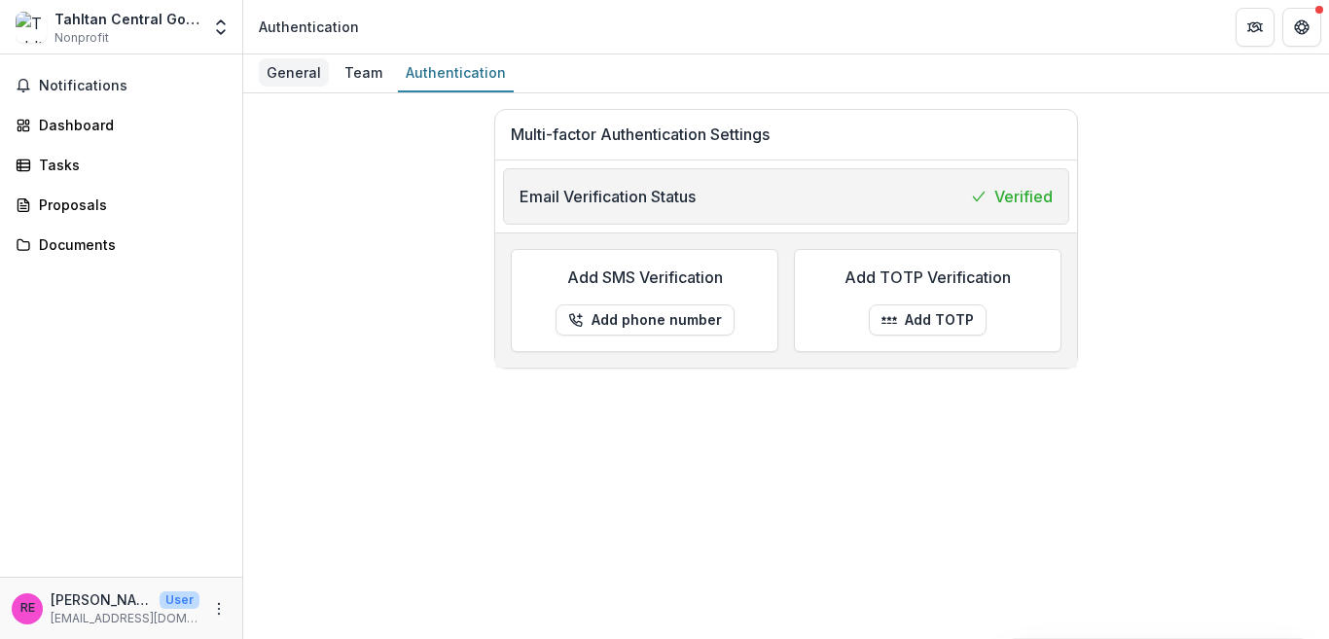
click at [294, 76] on div "General" at bounding box center [294, 72] width 70 height 28
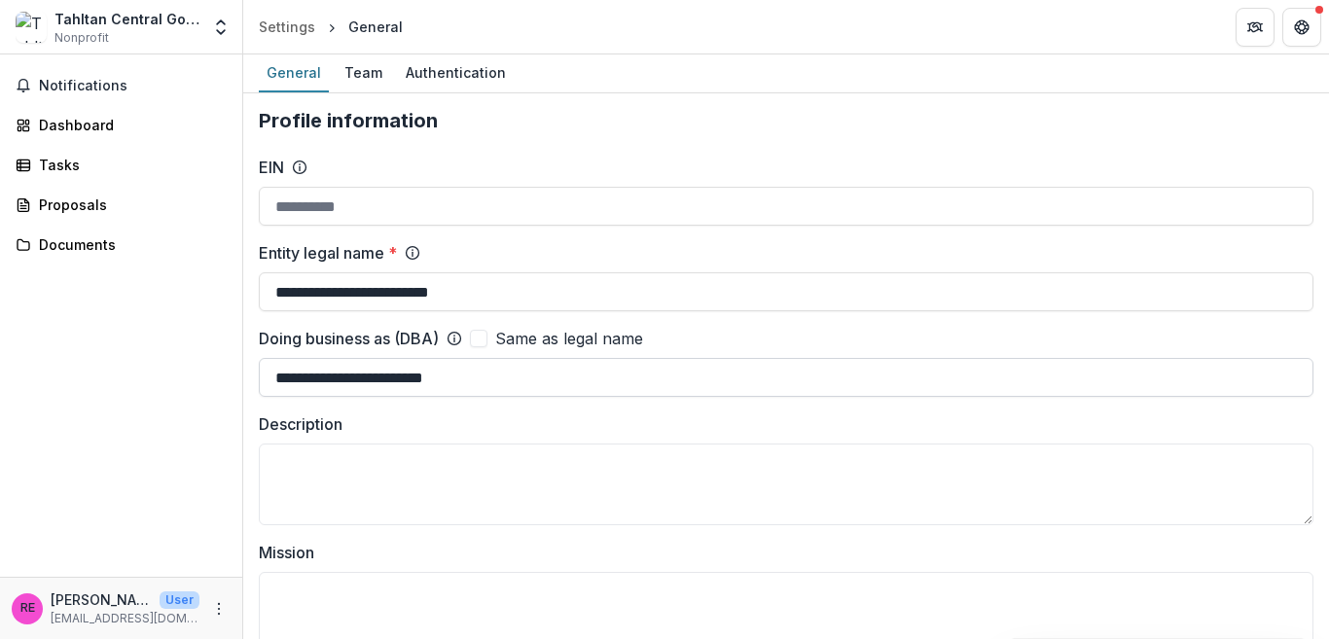
drag, startPoint x: 498, startPoint y: 377, endPoint x: 261, endPoint y: 379, distance: 237.4
click at [261, 379] on input "**********" at bounding box center [786, 377] width 1055 height 39
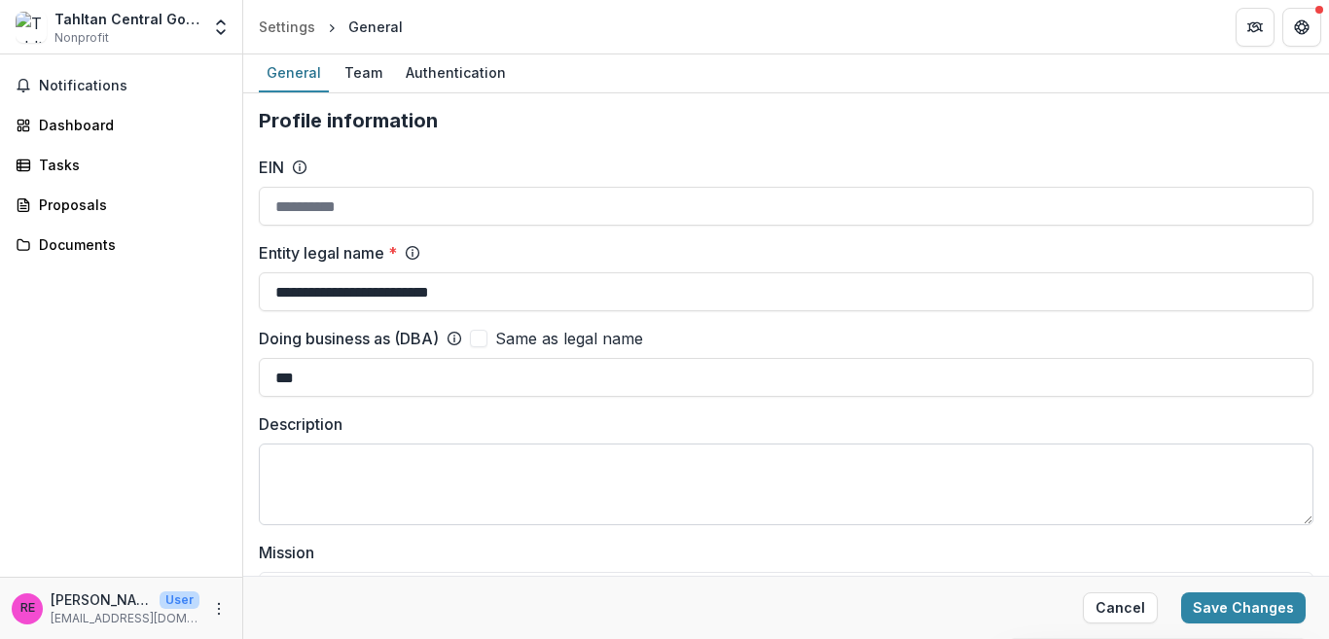
type input "**********"
click at [1236, 602] on button "Save Changes" at bounding box center [1243, 608] width 125 height 31
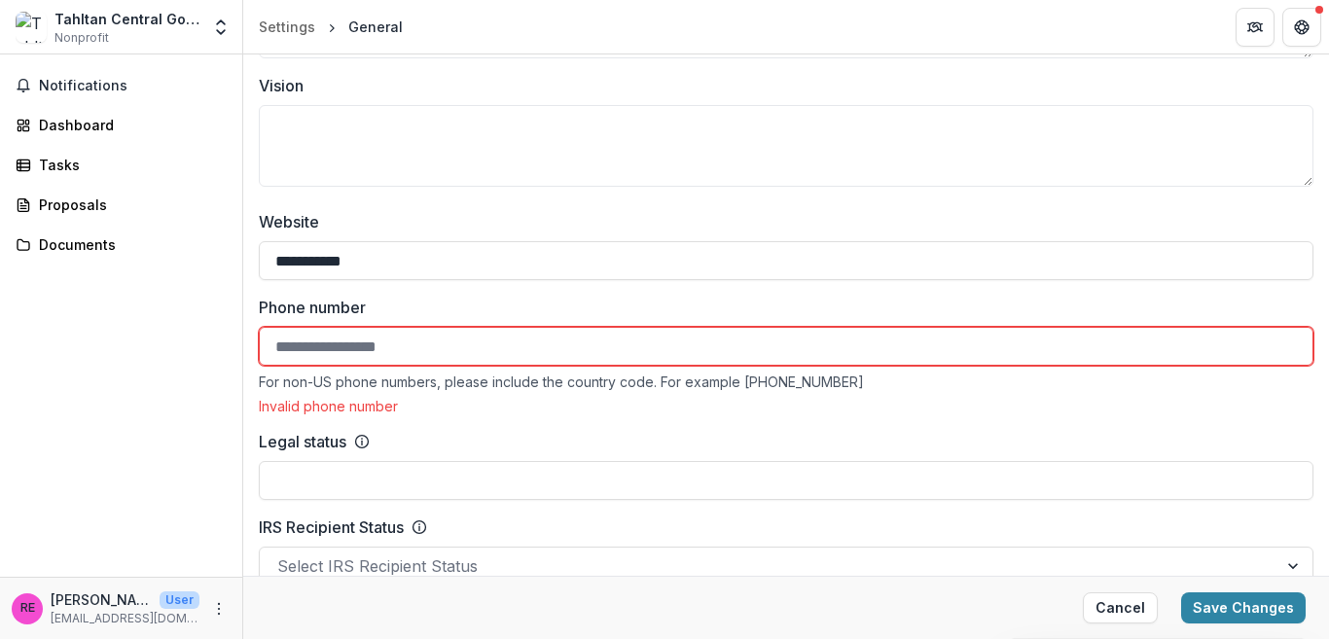
click at [421, 345] on input "Phone number" at bounding box center [786, 346] width 1055 height 39
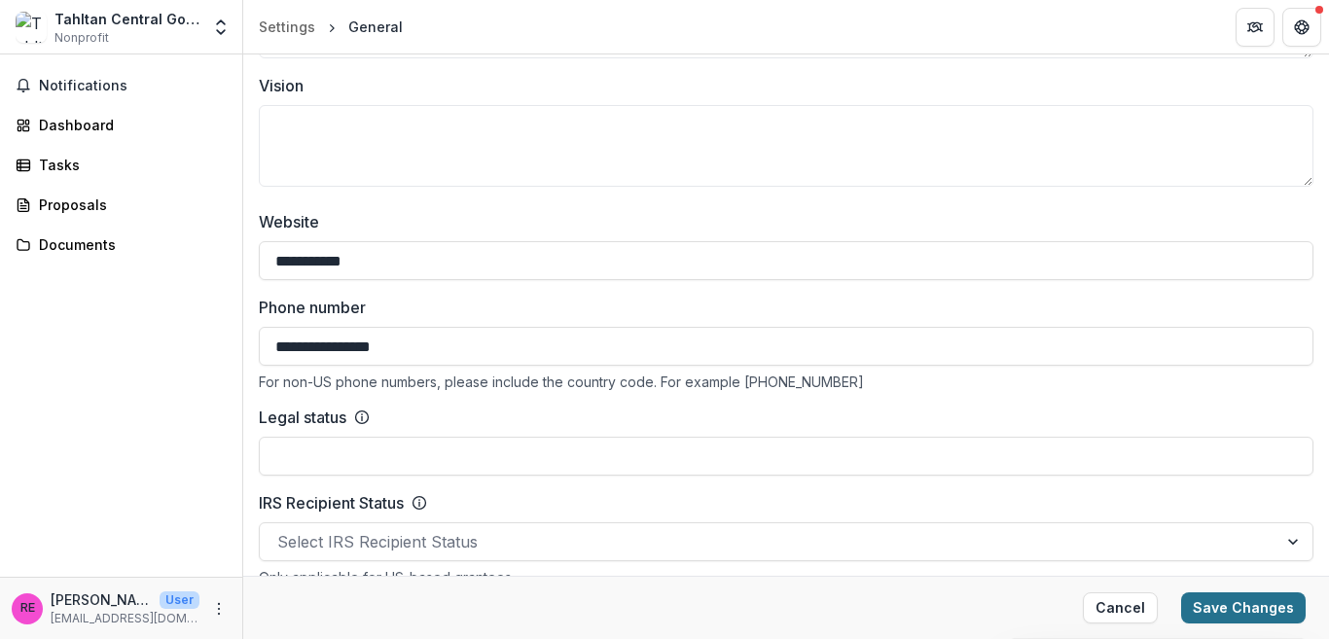
click at [1219, 604] on button "Save Changes" at bounding box center [1243, 608] width 125 height 31
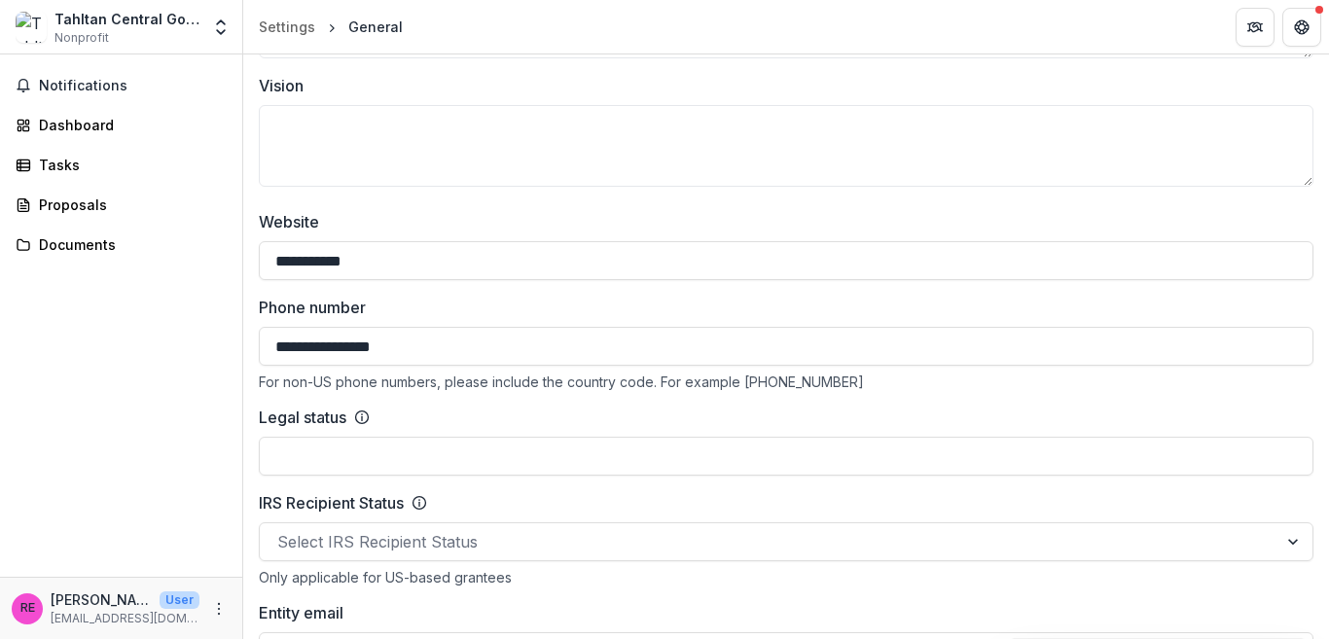
type input "**********"
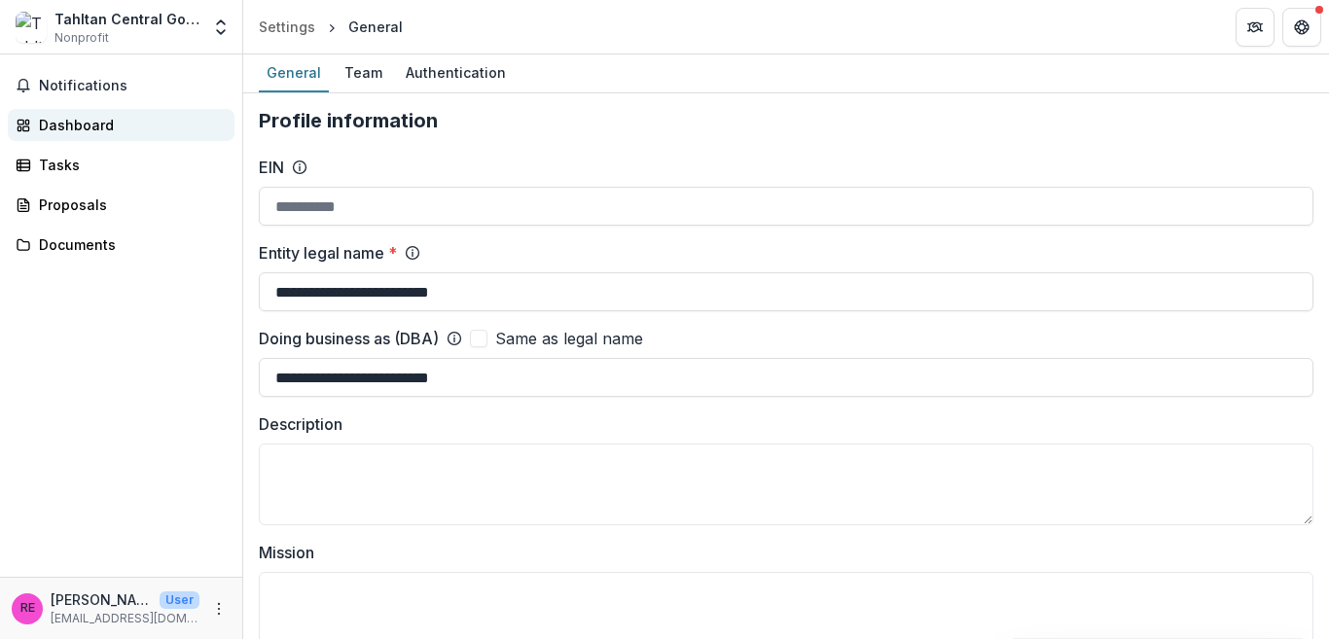
click at [100, 121] on div "Dashboard" at bounding box center [129, 125] width 180 height 20
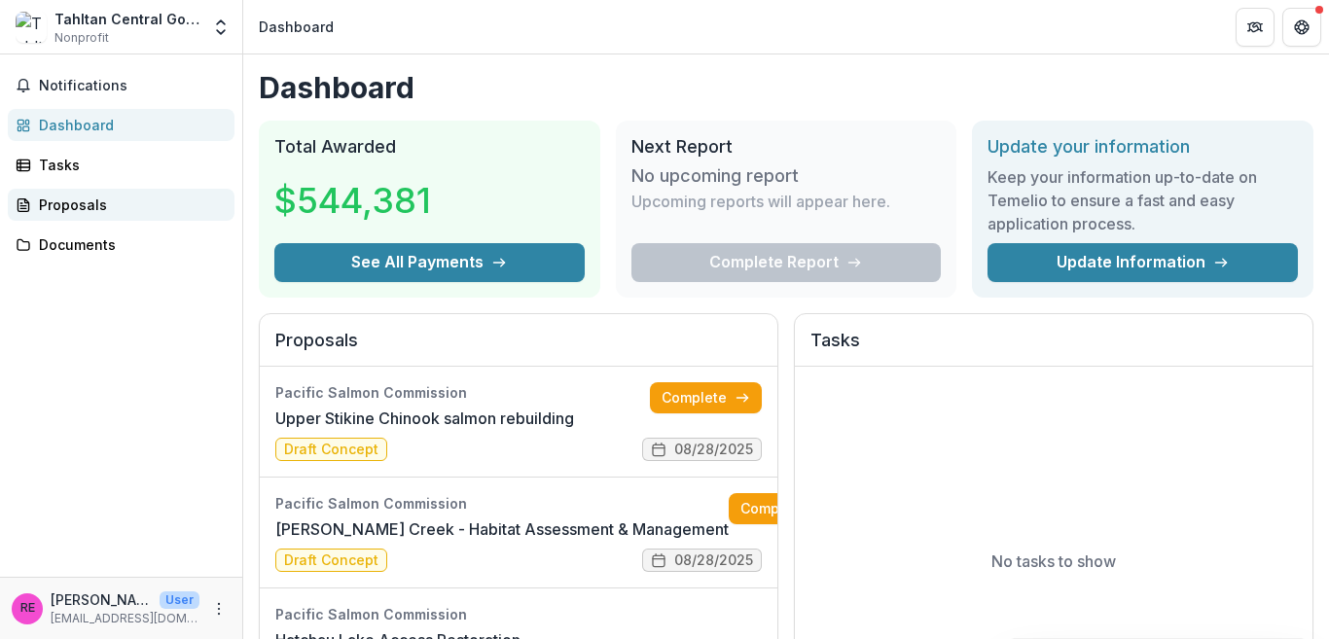
click at [103, 206] on div "Proposals" at bounding box center [129, 205] width 180 height 20
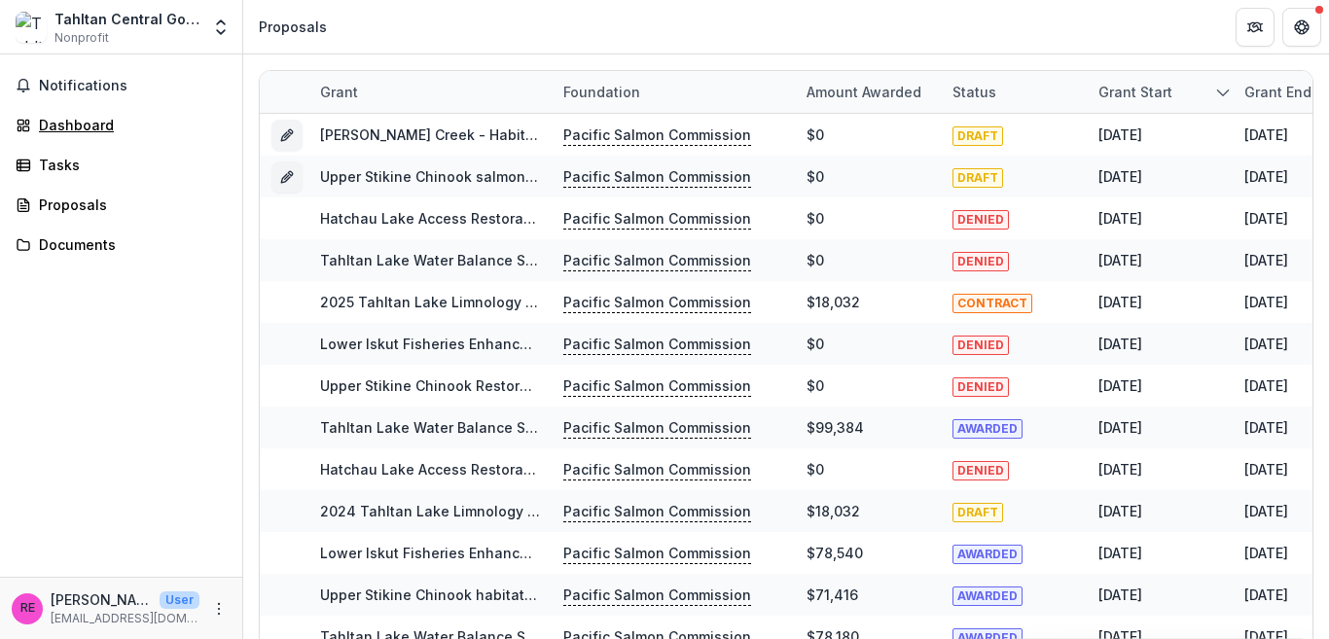
click at [106, 125] on div "Dashboard" at bounding box center [129, 125] width 180 height 20
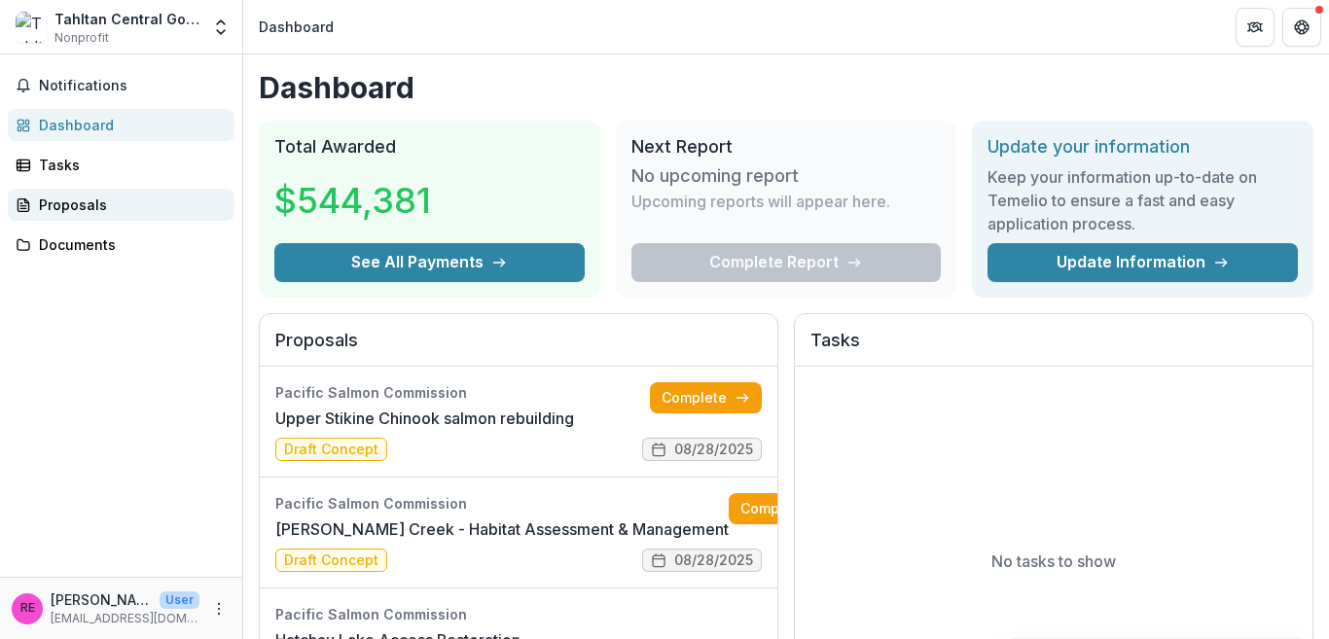
click at [100, 205] on div "Proposals" at bounding box center [129, 205] width 180 height 20
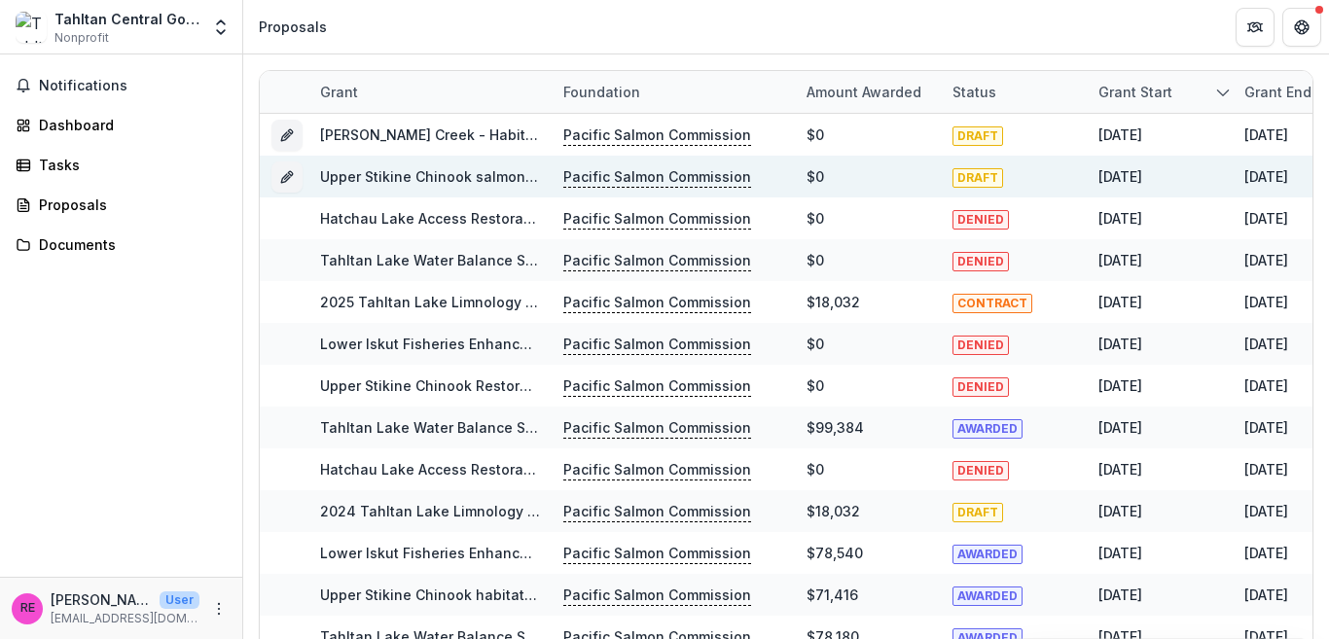
click at [455, 175] on link "Upper Stikine Chinook salmon rebuilding" at bounding box center [459, 176] width 278 height 17
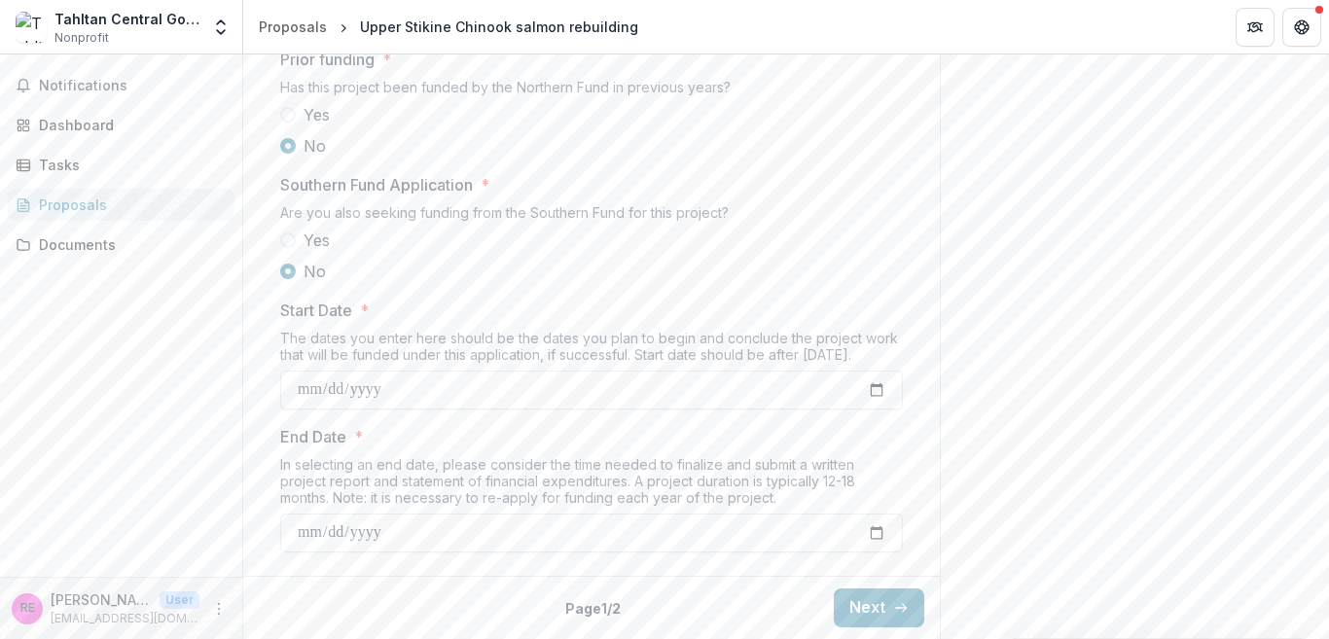
scroll to position [2185, 0]
click at [385, 386] on input "**********" at bounding box center [591, 390] width 623 height 39
click at [290, 386] on input "**********" at bounding box center [591, 390] width 623 height 39
click at [305, 392] on input "**********" at bounding box center [591, 390] width 623 height 39
click at [383, 385] on input "**********" at bounding box center [591, 390] width 623 height 39
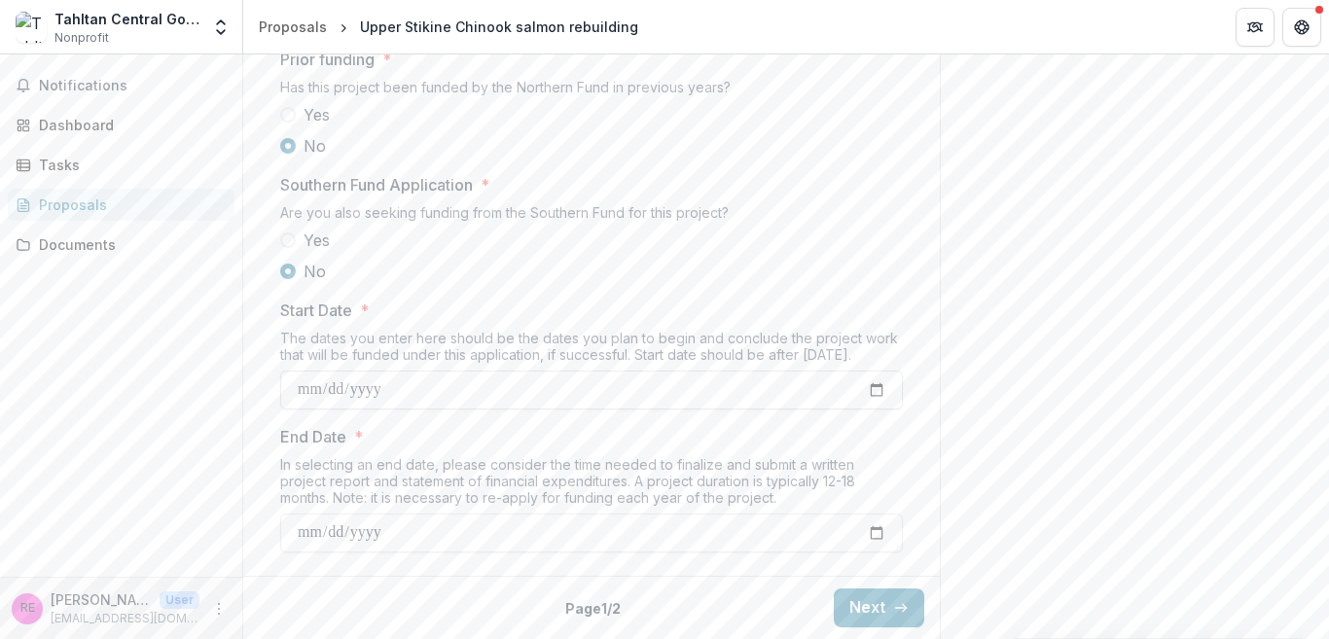
click at [392, 388] on input "**********" at bounding box center [591, 390] width 623 height 39
drag, startPoint x: 385, startPoint y: 388, endPoint x: 262, endPoint y: 399, distance: 124.0
drag, startPoint x: 403, startPoint y: 387, endPoint x: 291, endPoint y: 393, distance: 112.0
click at [304, 394] on input "**********" at bounding box center [591, 390] width 623 height 39
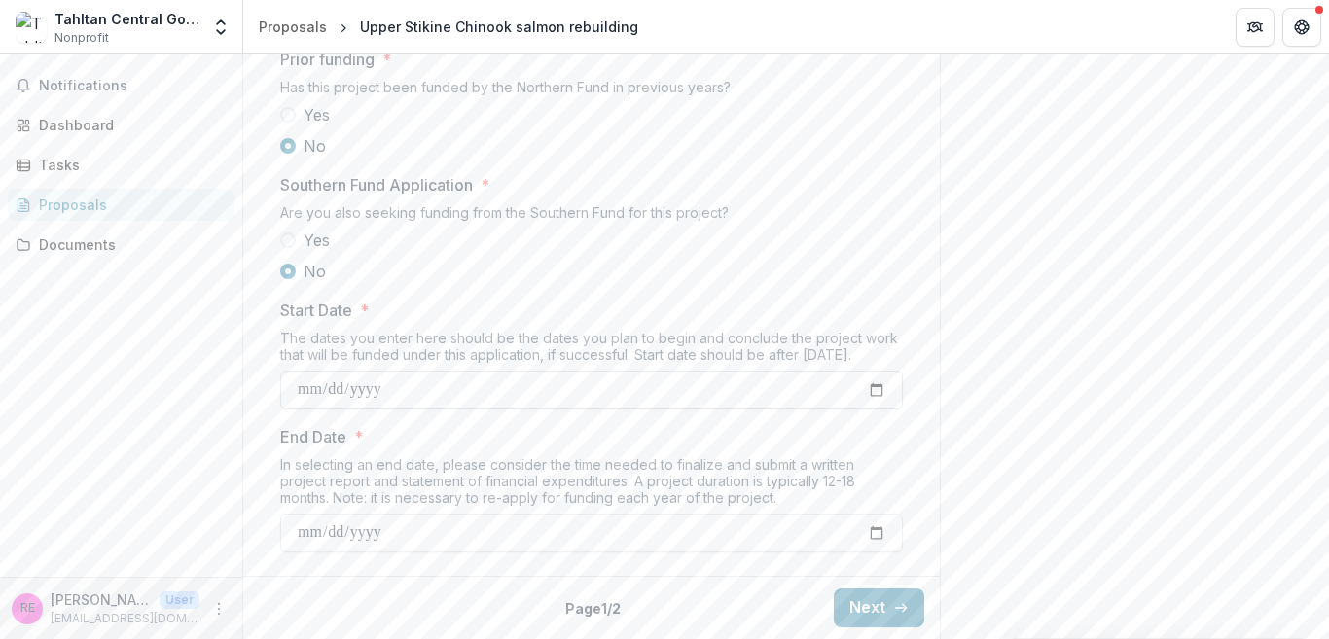
click at [297, 389] on input "**********" at bounding box center [591, 390] width 623 height 39
click at [297, 387] on input "**********" at bounding box center [591, 390] width 623 height 39
drag, startPoint x: 306, startPoint y: 386, endPoint x: 395, endPoint y: 387, distance: 89.5
click at [395, 387] on input "**********" at bounding box center [591, 390] width 623 height 39
click at [395, 384] on input "**********" at bounding box center [591, 390] width 623 height 39
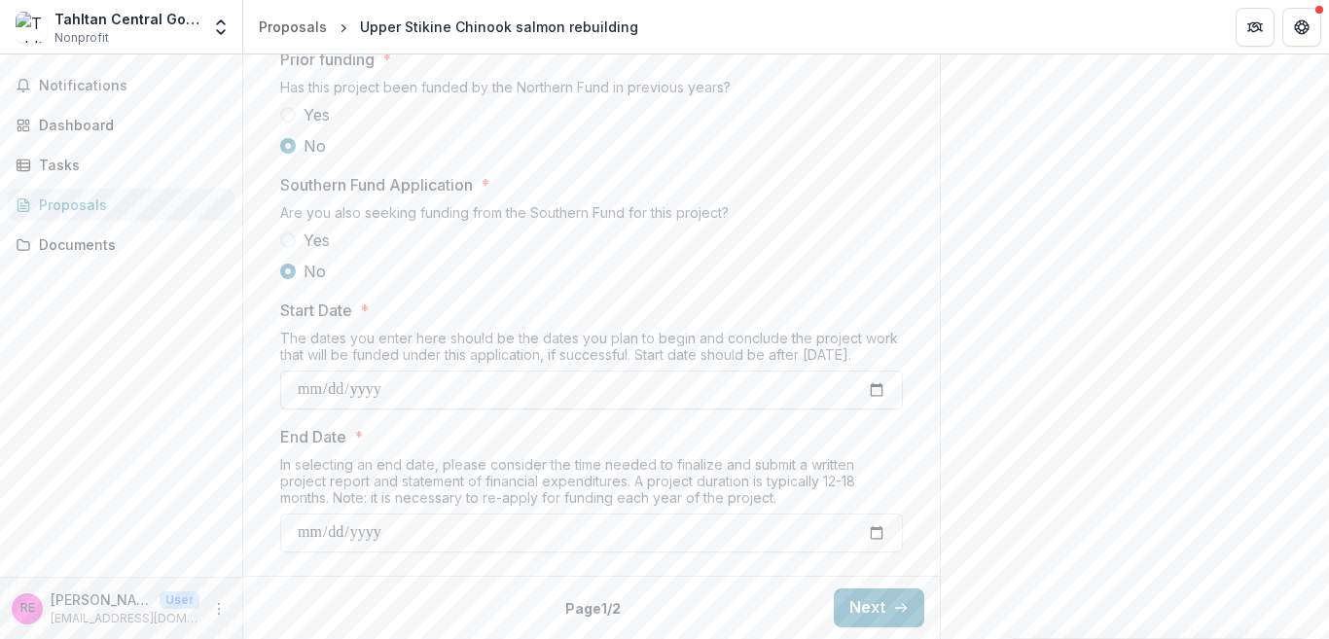
click at [380, 389] on input "**********" at bounding box center [591, 390] width 623 height 39
click at [373, 389] on input "**********" at bounding box center [591, 390] width 623 height 39
drag, startPoint x: 298, startPoint y: 388, endPoint x: 379, endPoint y: 389, distance: 81.7
click at [379, 389] on input "**********" at bounding box center [591, 390] width 623 height 39
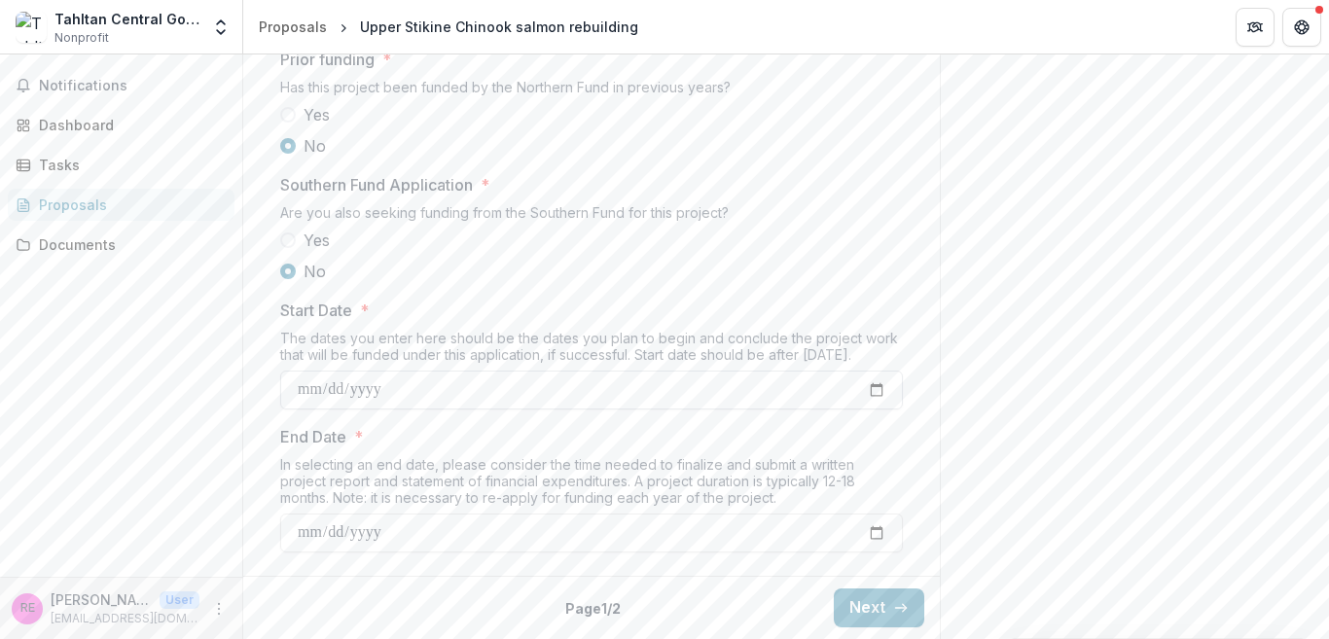
click at [297, 387] on input "**********" at bounding box center [591, 390] width 623 height 39
drag, startPoint x: 294, startPoint y: 388, endPoint x: 363, endPoint y: 388, distance: 69.1
click at [363, 388] on input "**********" at bounding box center [591, 390] width 623 height 39
drag, startPoint x: 379, startPoint y: 532, endPoint x: 293, endPoint y: 533, distance: 86.6
click at [291, 533] on input "**********" at bounding box center [591, 533] width 623 height 39
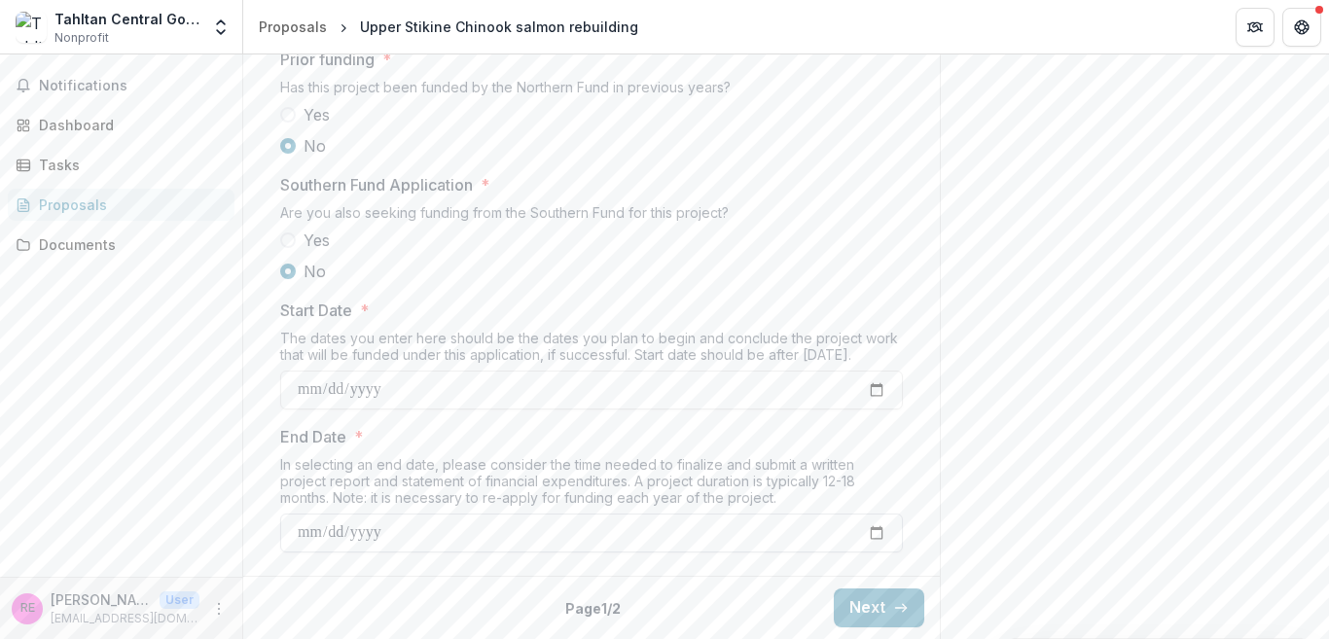
click at [304, 530] on input "**********" at bounding box center [591, 533] width 623 height 39
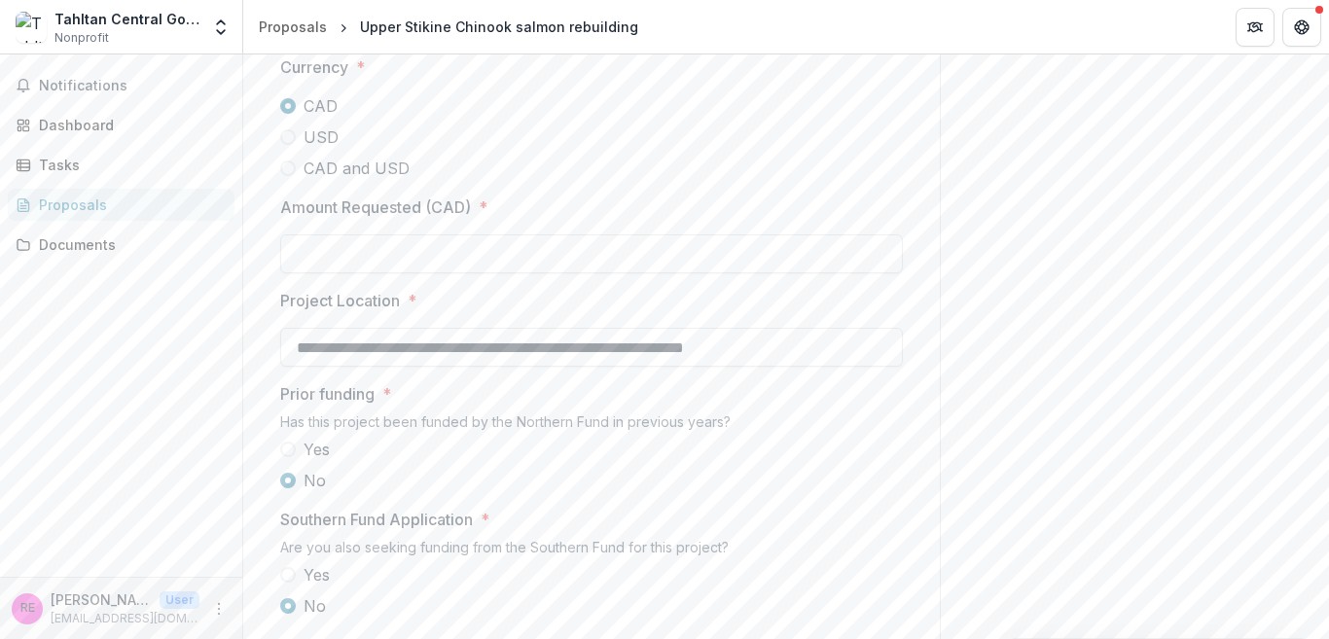
scroll to position [1699, 0]
drag, startPoint x: 291, startPoint y: 499, endPoint x: 746, endPoint y: 506, distance: 455.4
click at [746, 370] on input "**********" at bounding box center [591, 350] width 623 height 39
click at [667, 315] on label "Project Location *" at bounding box center [585, 303] width 611 height 23
click at [667, 370] on input "**********" at bounding box center [591, 350] width 623 height 39
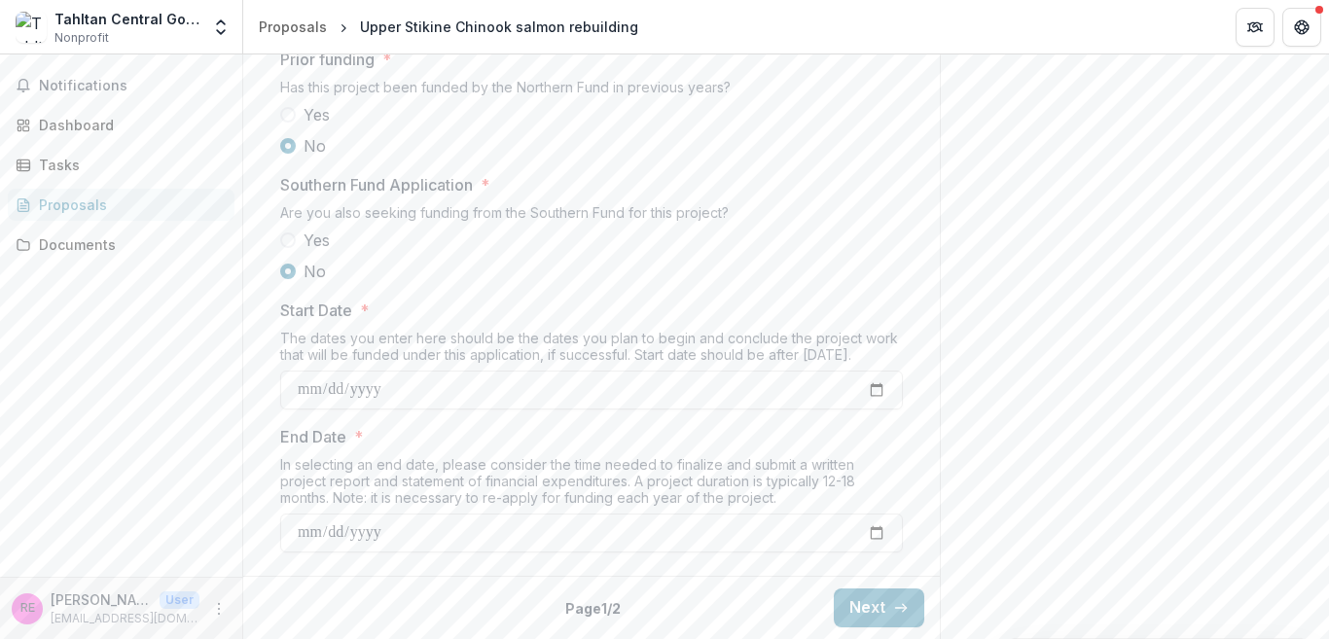
scroll to position [2185, 0]
click at [840, 602] on button "Next" at bounding box center [879, 608] width 90 height 39
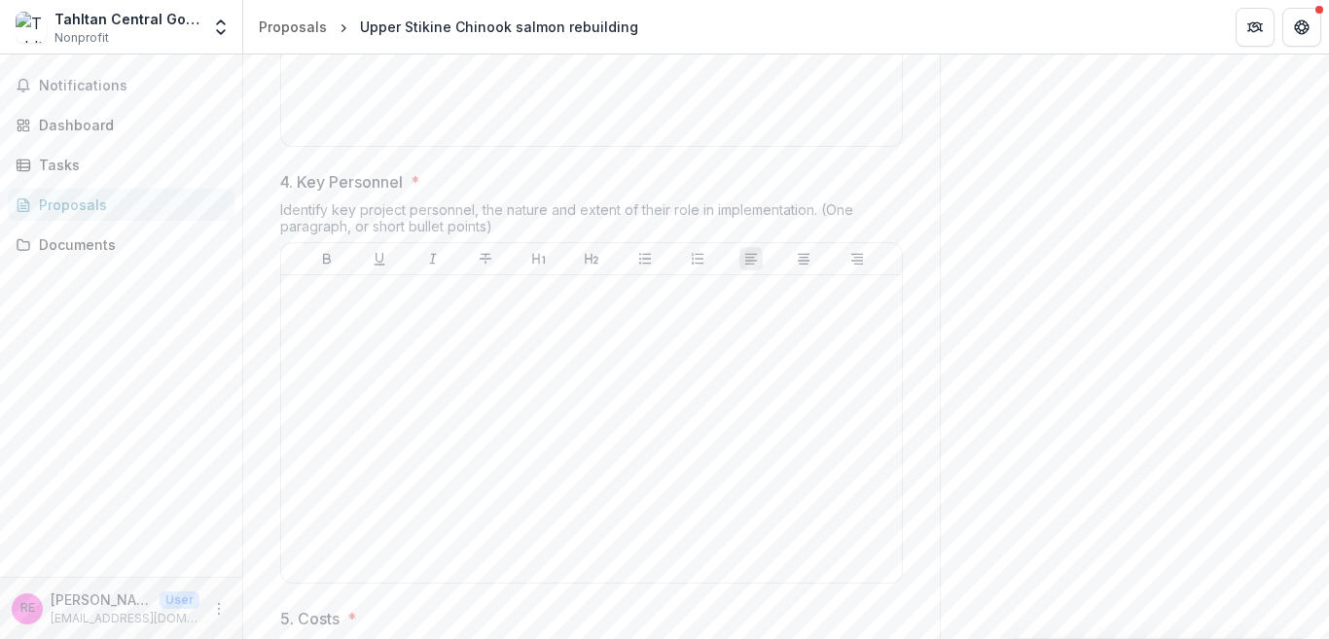
scroll to position [1018, 0]
